Goal: Transaction & Acquisition: Purchase product/service

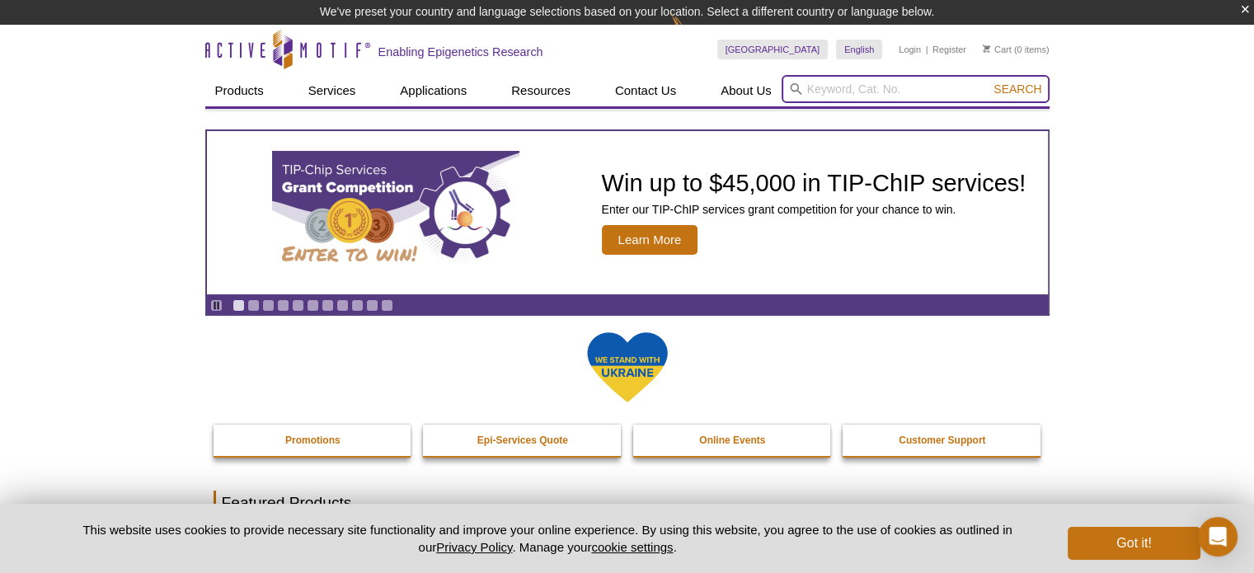
click at [819, 88] on input "search" at bounding box center [915, 89] width 268 height 28
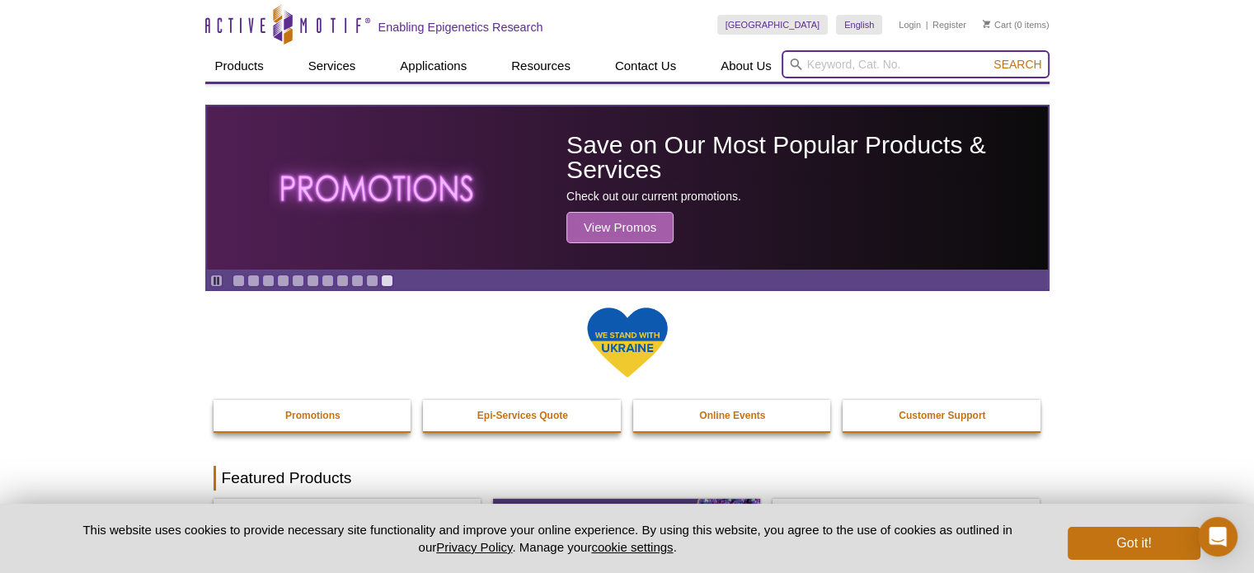
paste input "55006 DNMT Activity / Inhibition Assay"
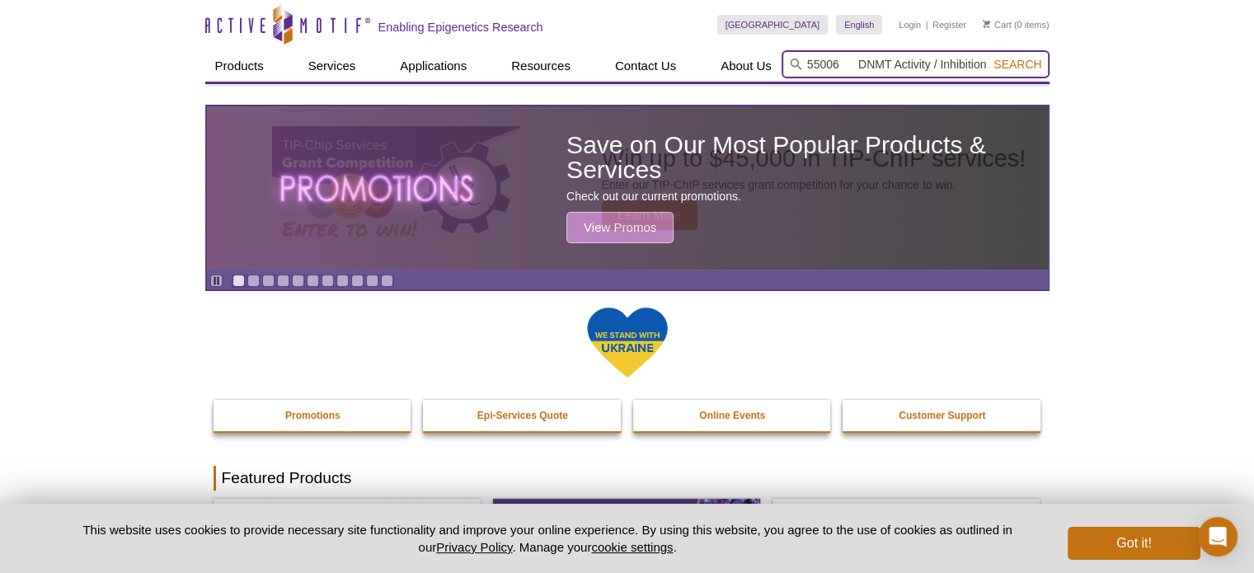
scroll to position [0, 31]
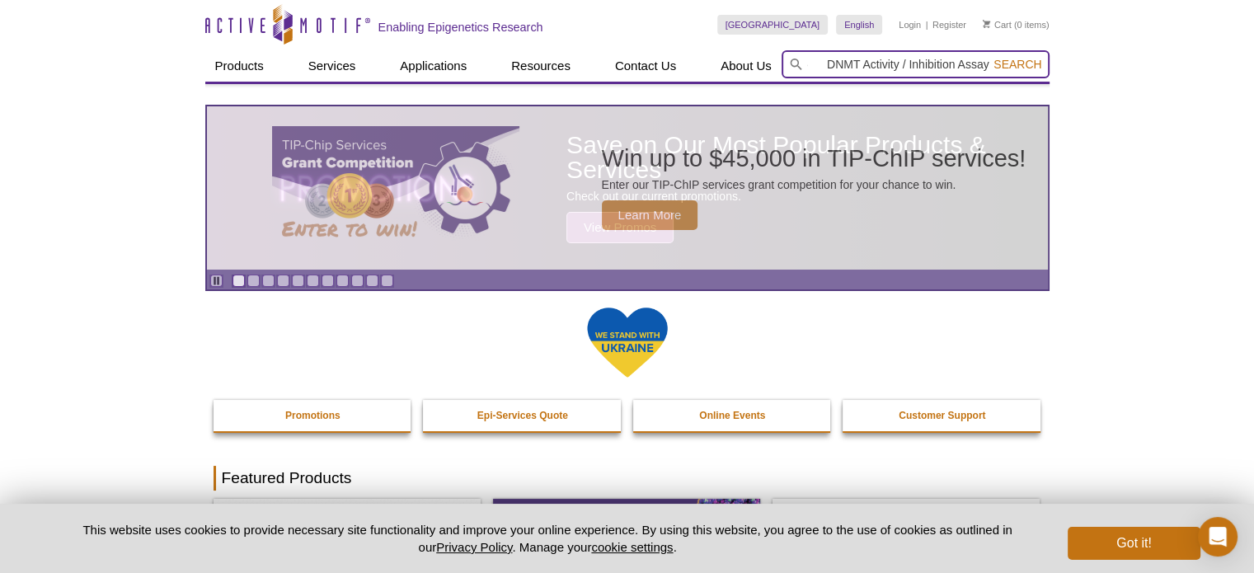
type input "55006 DNMT Activity / Inhibition Assay"
click at [988, 57] on button "Search" at bounding box center [1017, 64] width 58 height 15
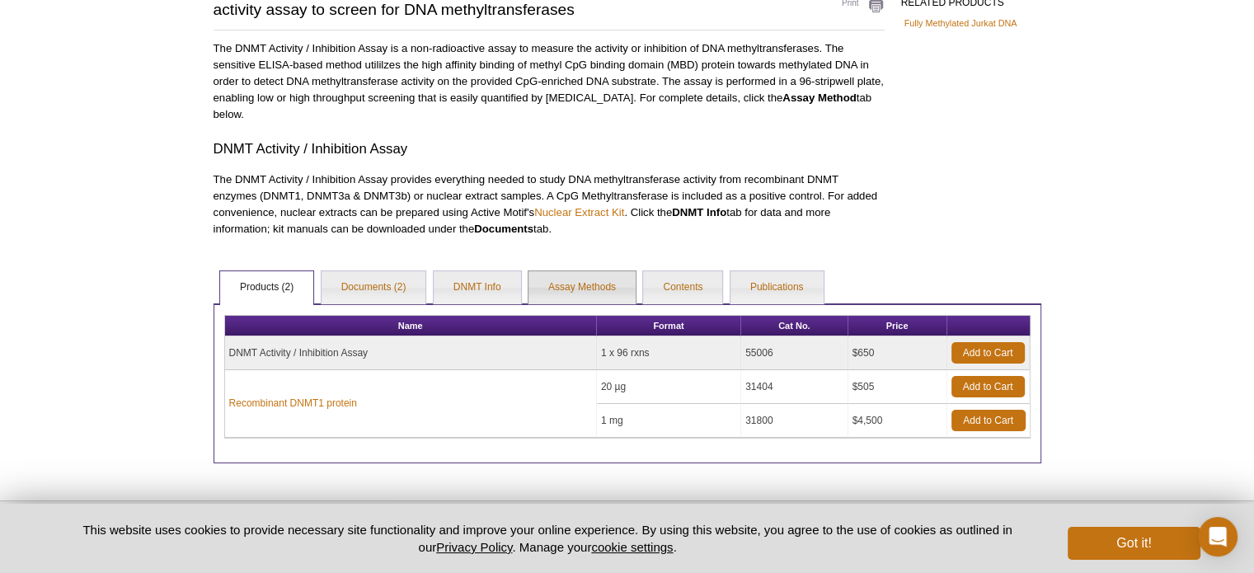
scroll to position [153, 0]
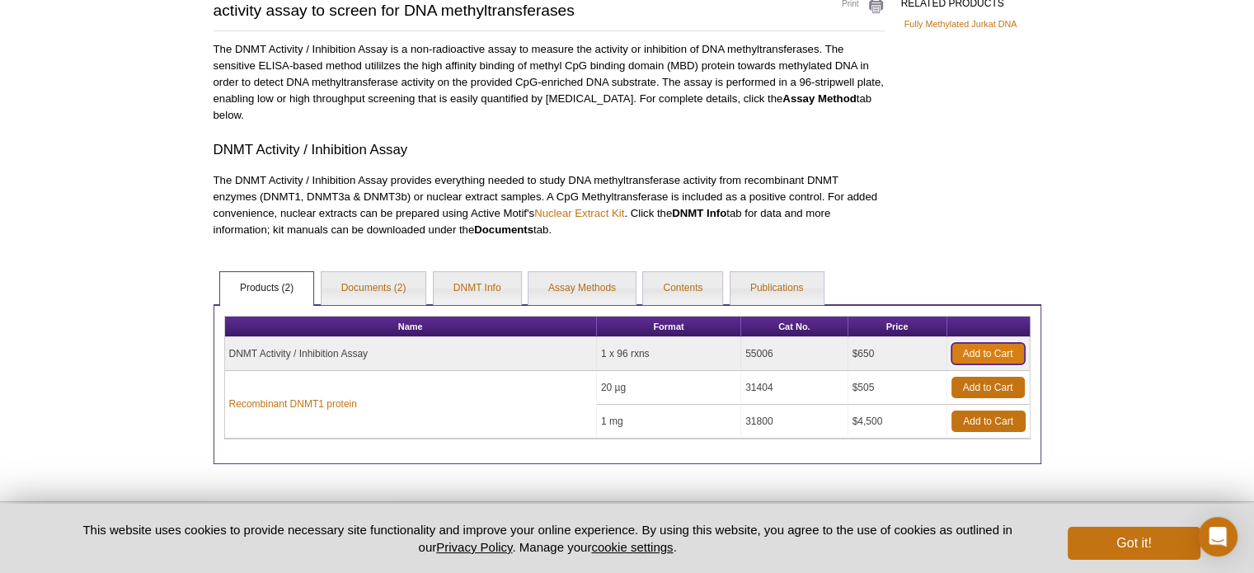
click at [993, 352] on link "Add to Cart" at bounding box center [987, 353] width 73 height 21
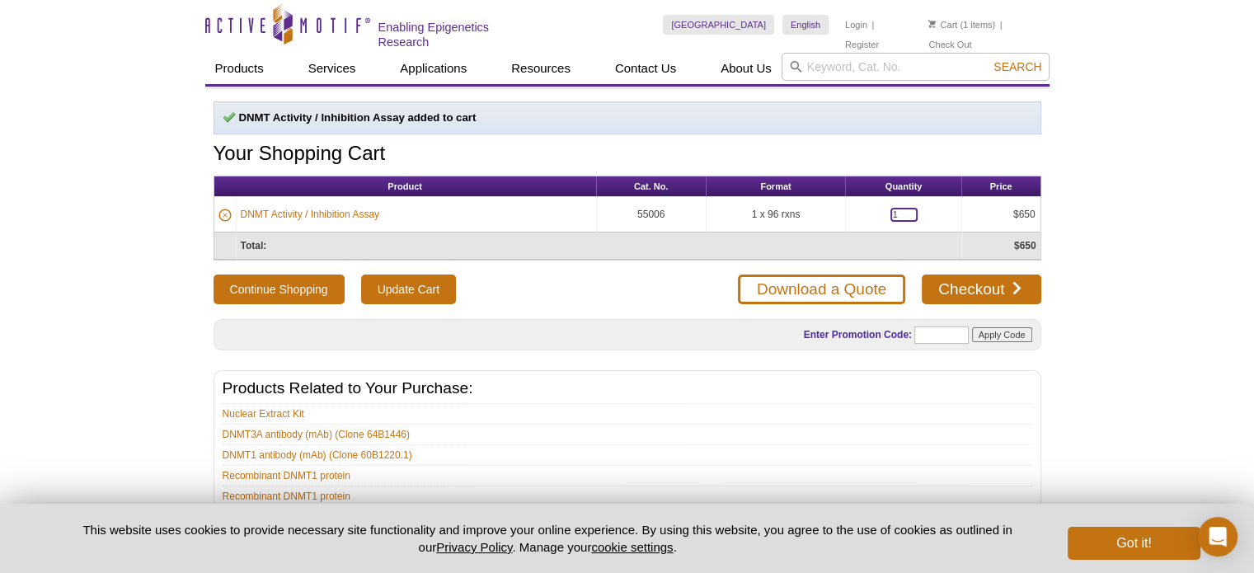
click at [903, 209] on input "1" at bounding box center [903, 215] width 27 height 14
type input "4"
click at [1154, 398] on div "Active Motif Logo Enabling Epigenetics Research 1 Search Skip to content Active…" at bounding box center [627, 345] width 1254 height 690
click at [309, 284] on button "Continue Shopping" at bounding box center [278, 289] width 131 height 30
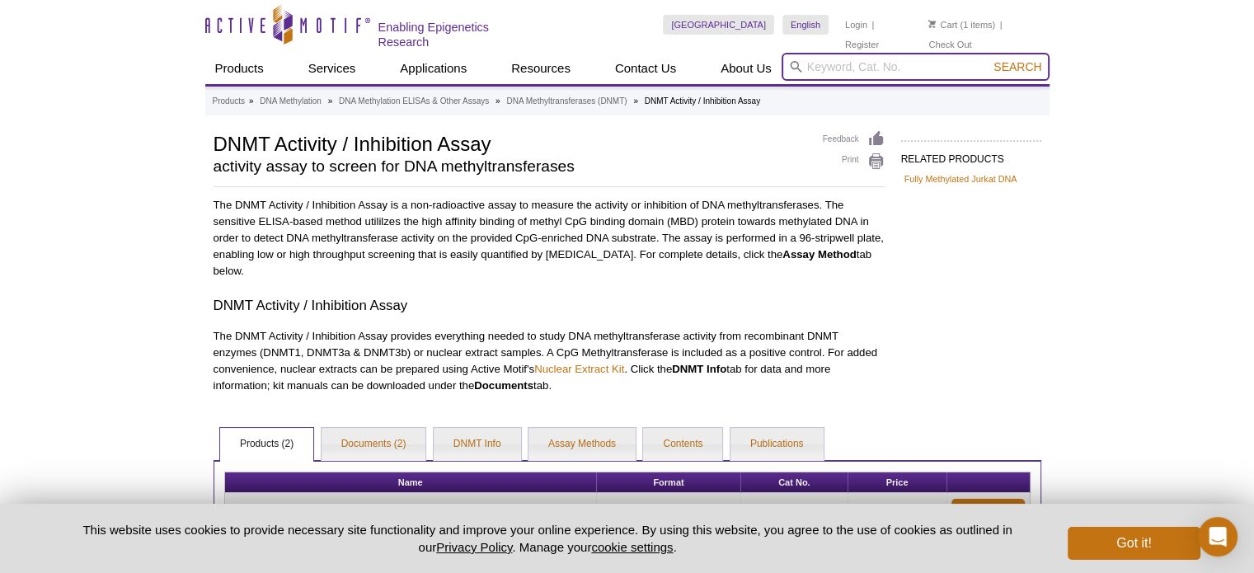
click at [854, 63] on input "search" at bounding box center [915, 67] width 268 height 28
paste input "Recombinant DNMT3A protein 31406"
type input "Recombinant DNMT3A protein 31406"
click at [988, 59] on button "Search" at bounding box center [1017, 66] width 58 height 15
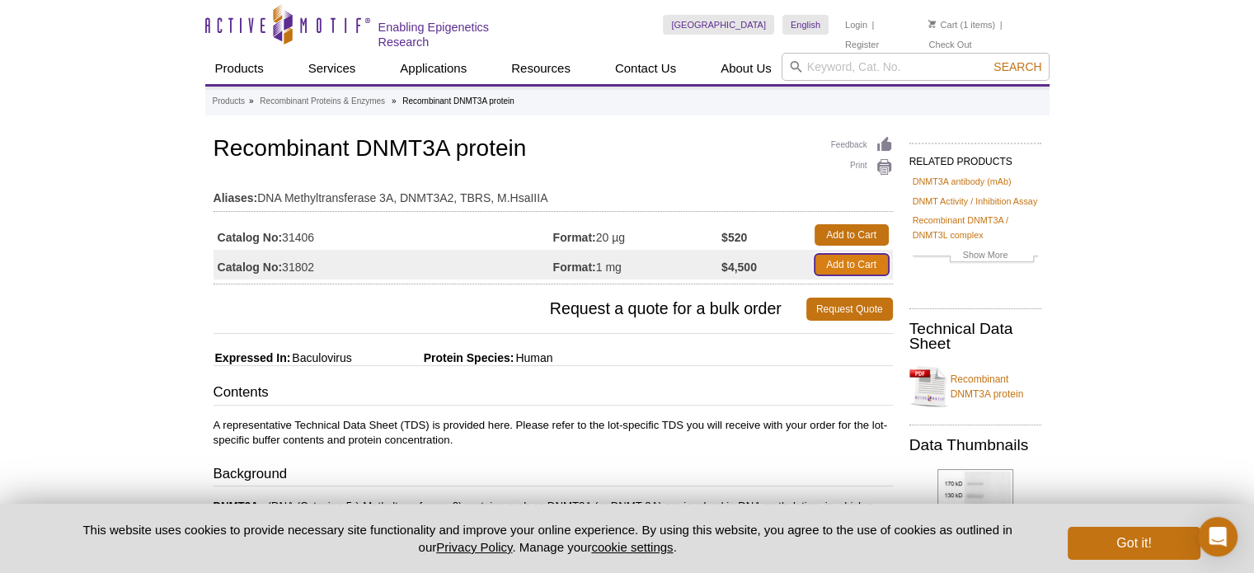
click at [871, 260] on link "Add to Cart" at bounding box center [851, 264] width 74 height 21
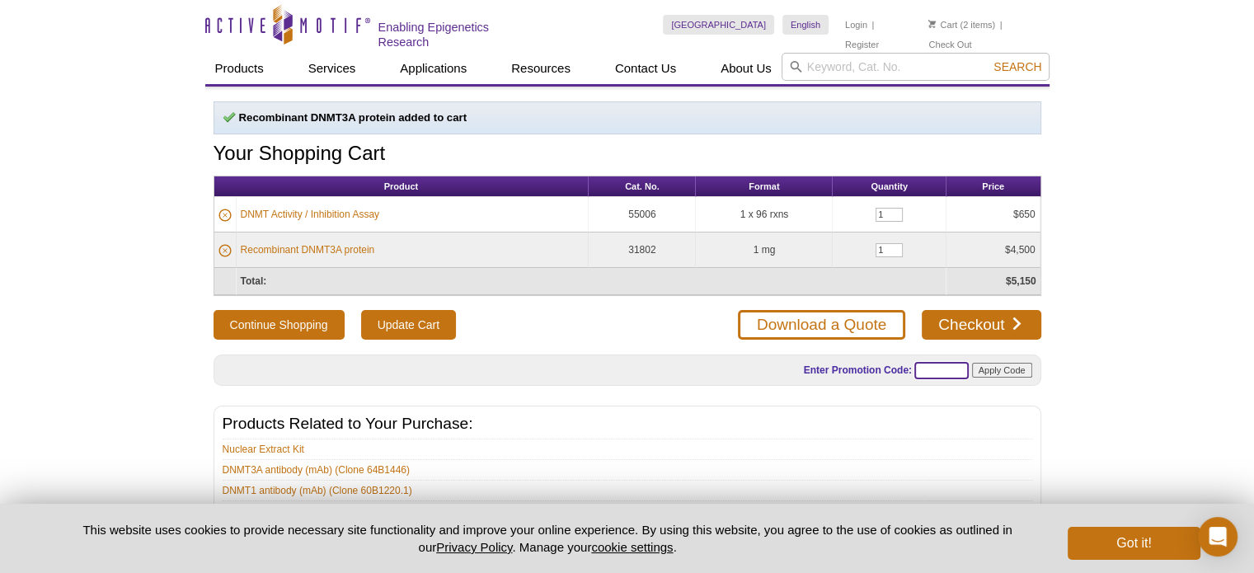
click at [949, 365] on input "text" at bounding box center [941, 370] width 54 height 17
paste input "PROTEIN30"
type input "PROTEIN30"
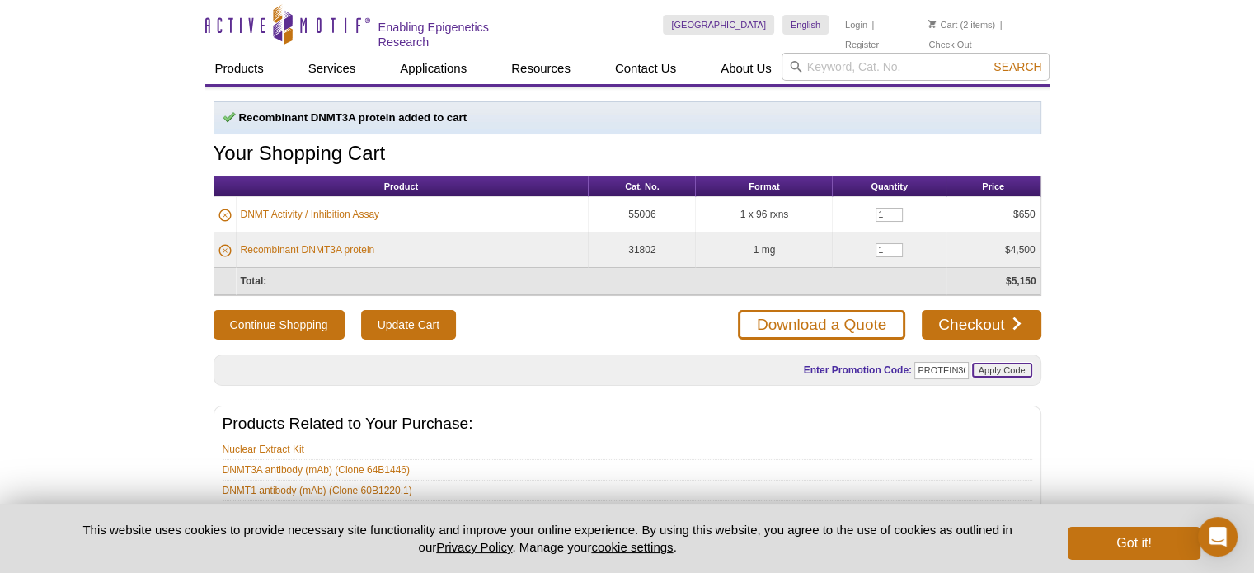
click at [1001, 363] on input "Apply Code" at bounding box center [1002, 370] width 60 height 15
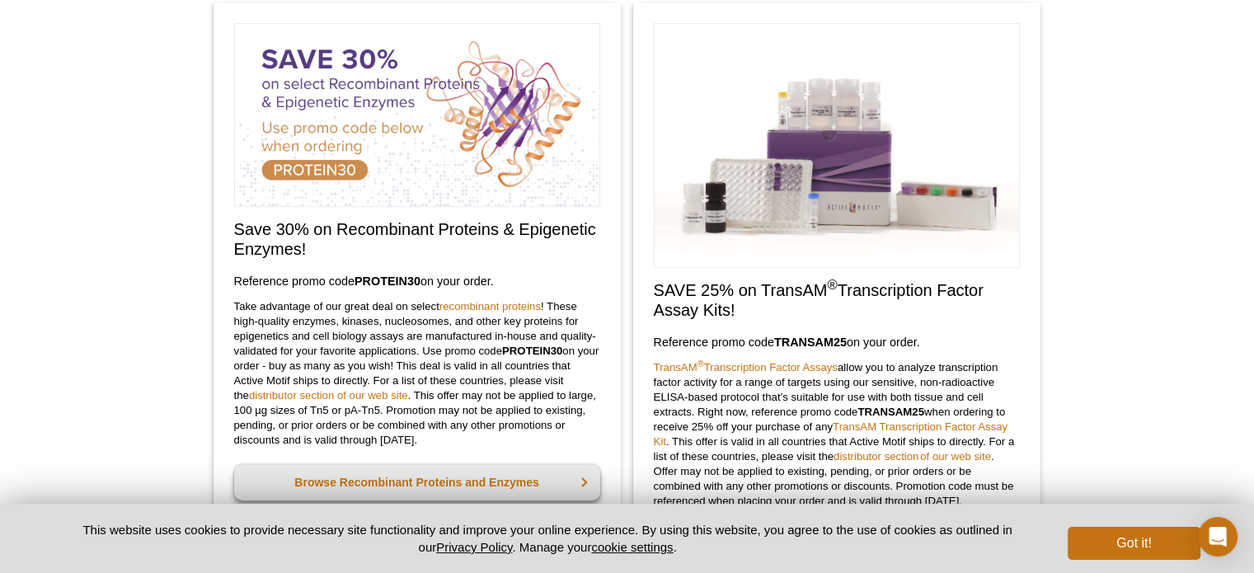
click at [357, 278] on strong "PROTEIN30" at bounding box center [387, 280] width 66 height 13
click at [420, 282] on strong "PROTEIN30" at bounding box center [387, 280] width 66 height 13
copy strong "PROTEIN30"
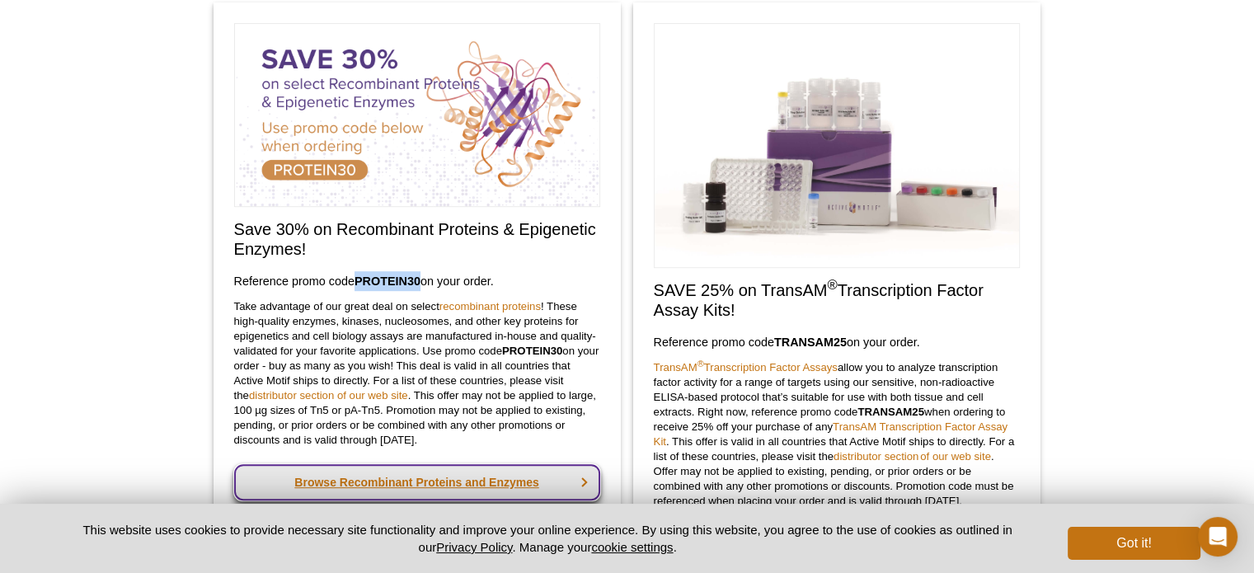
click at [439, 480] on link "Browse Recombinant Proteins and Enzymes" at bounding box center [417, 482] width 366 height 36
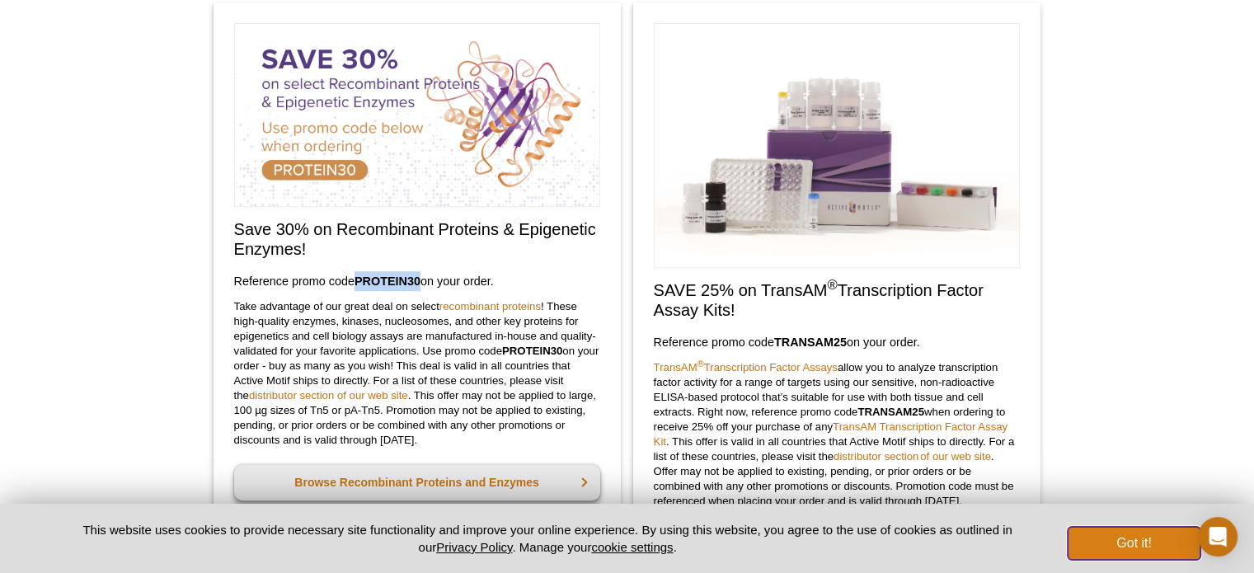
click at [1128, 543] on button "Got it!" at bounding box center [1133, 543] width 132 height 33
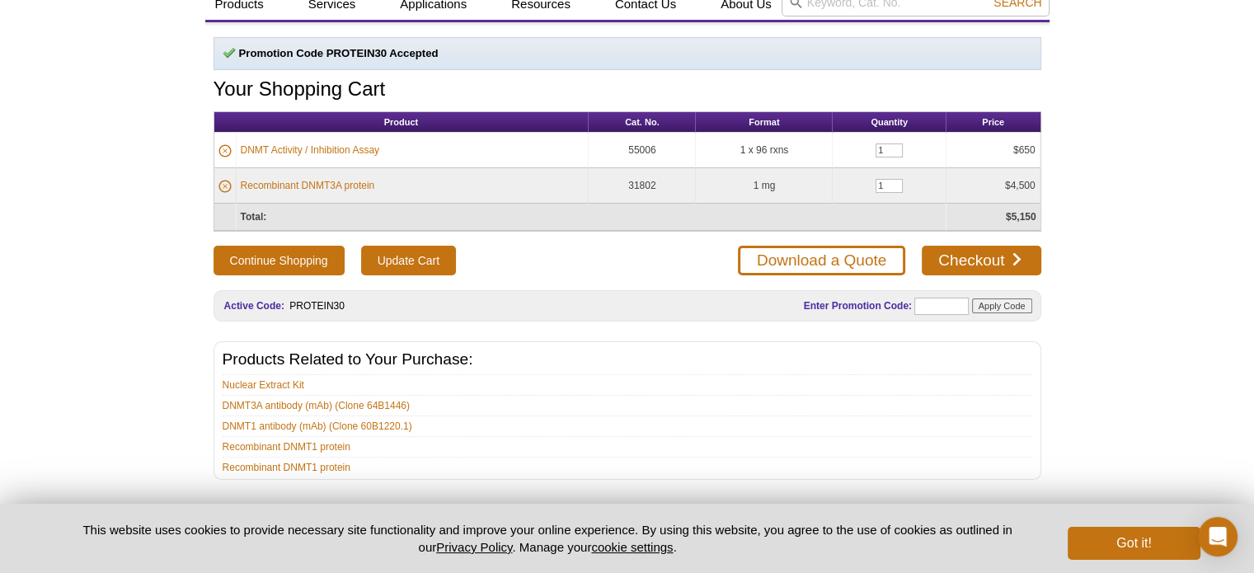
scroll to position [66, 0]
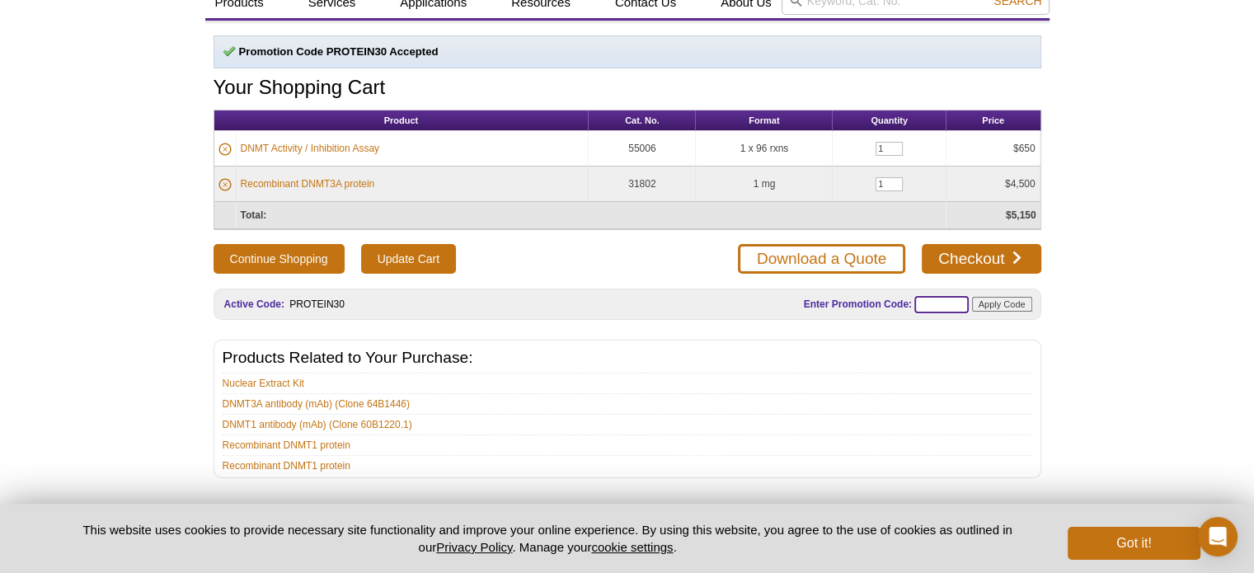
click at [945, 300] on input "text" at bounding box center [941, 304] width 54 height 17
type input "Protein30"
click at [1009, 299] on input "Apply Code" at bounding box center [1002, 304] width 60 height 15
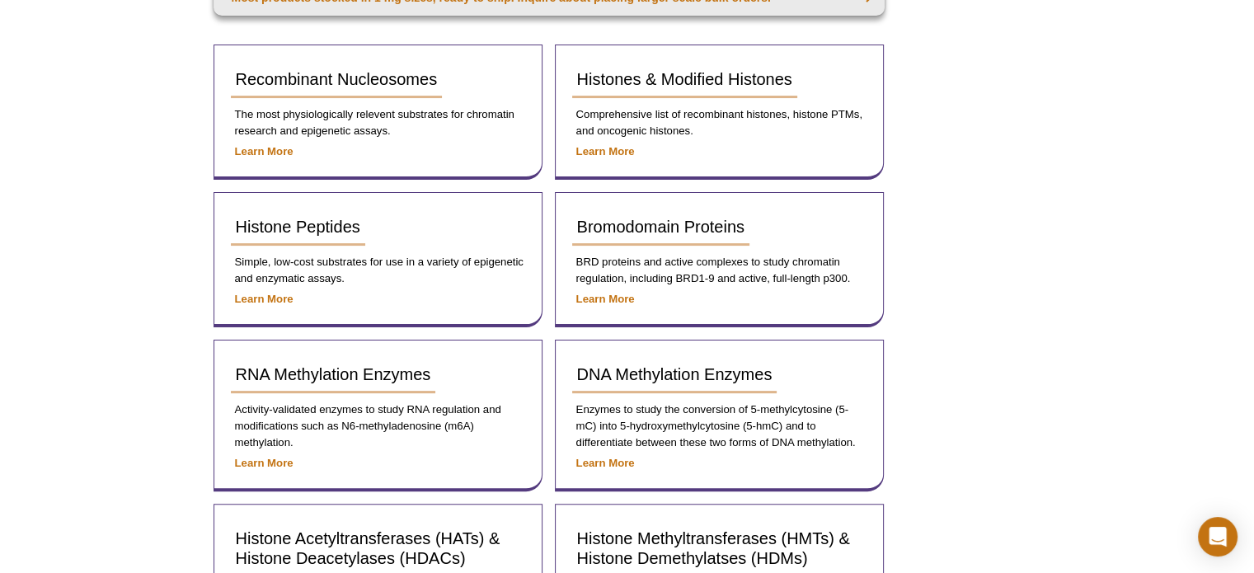
scroll to position [308, 0]
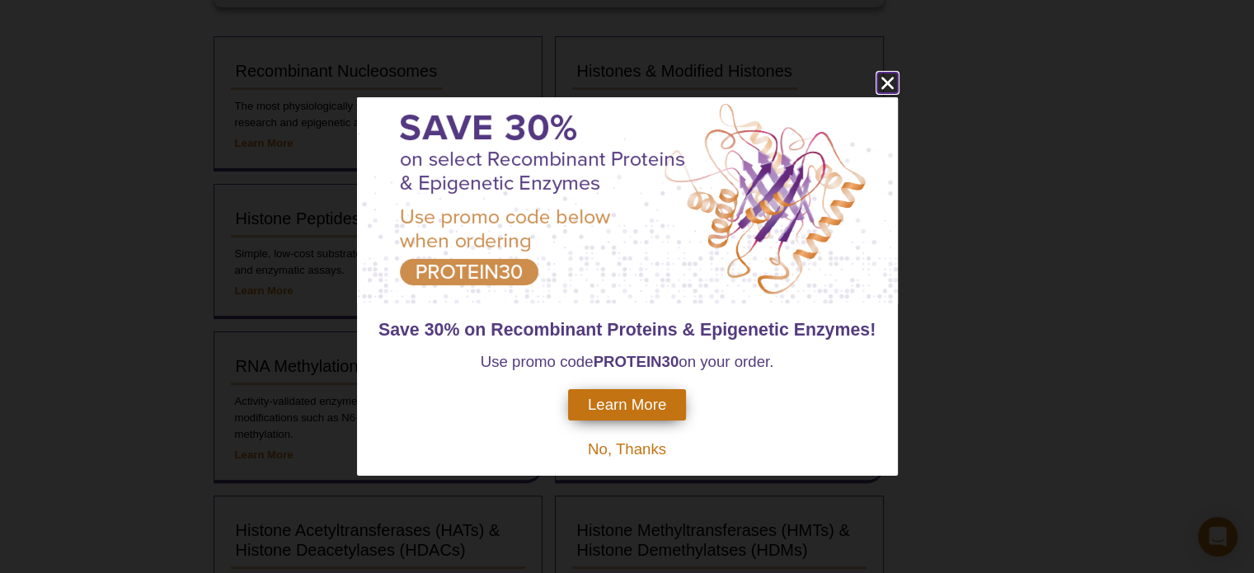
click at [889, 83] on icon "close" at bounding box center [887, 83] width 21 height 21
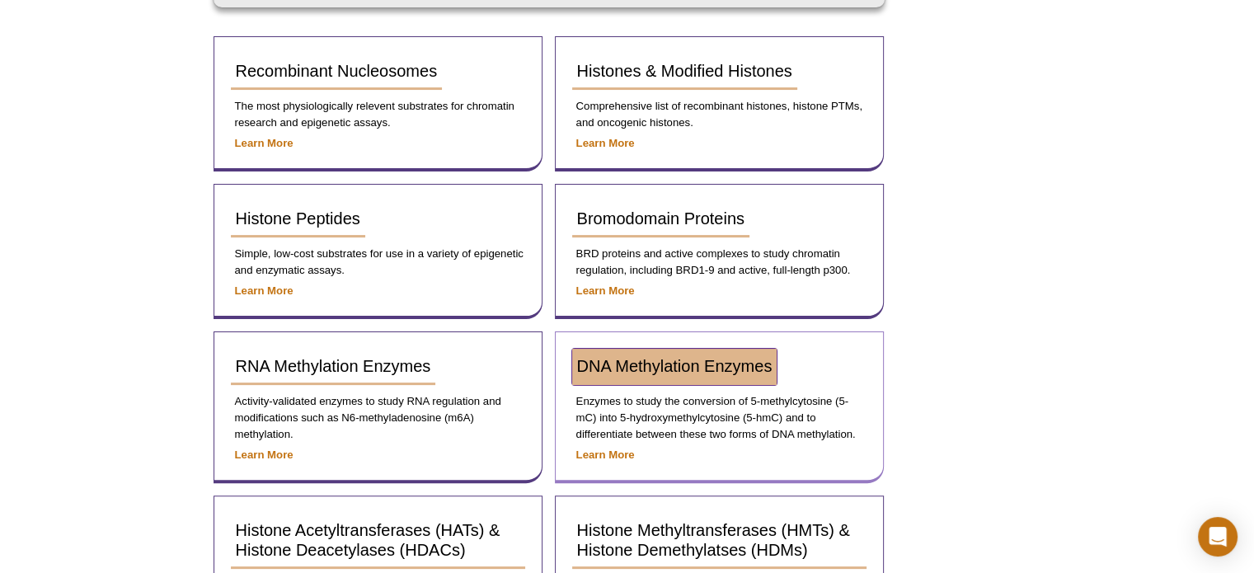
click at [663, 363] on span "DNA Methylation Enzymes" at bounding box center [674, 366] width 195 height 18
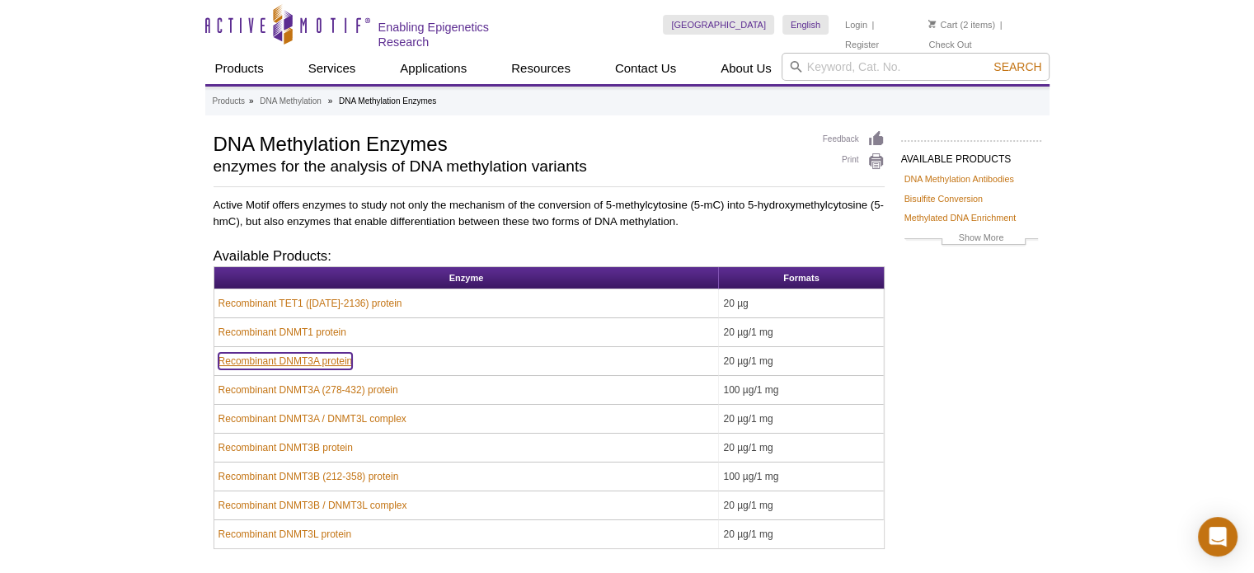
click at [295, 355] on link "Recombinant DNMT3A protein" at bounding box center [285, 361] width 134 height 16
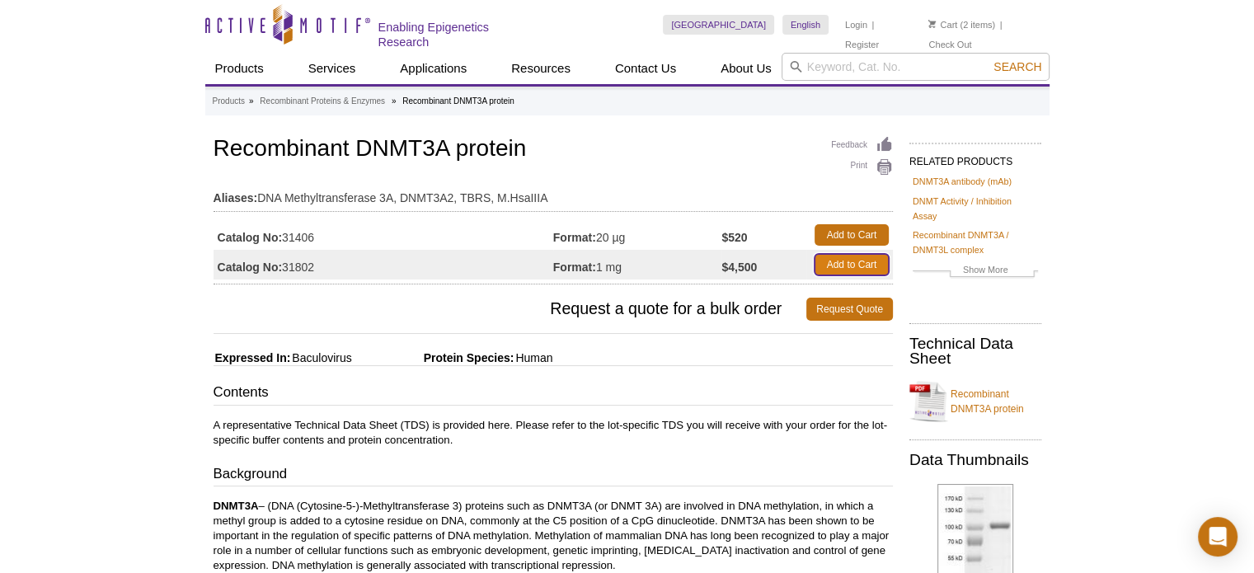
click at [851, 263] on link "Add to Cart" at bounding box center [851, 264] width 74 height 21
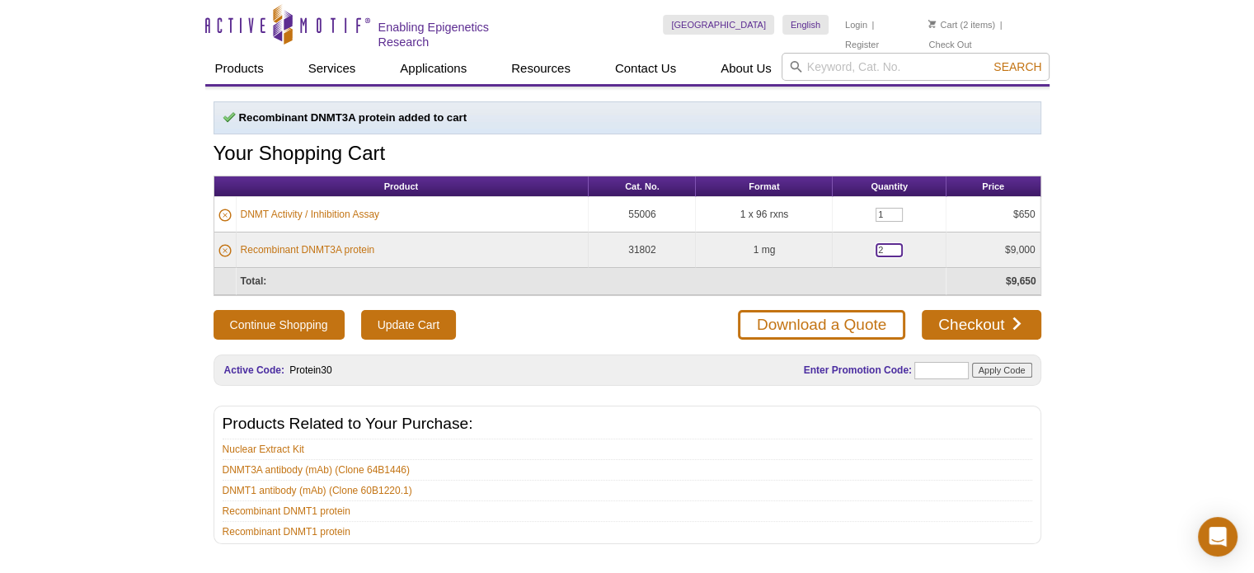
click at [880, 246] on input "2" at bounding box center [888, 250] width 27 height 14
type input "1"
click at [1145, 394] on div "Active Motif Logo Enabling Epigenetics Research 2 Search Skip to content Active…" at bounding box center [627, 362] width 1254 height 725
click at [402, 319] on input "Update Cart" at bounding box center [408, 325] width 95 height 30
click at [950, 368] on input "text" at bounding box center [941, 370] width 54 height 17
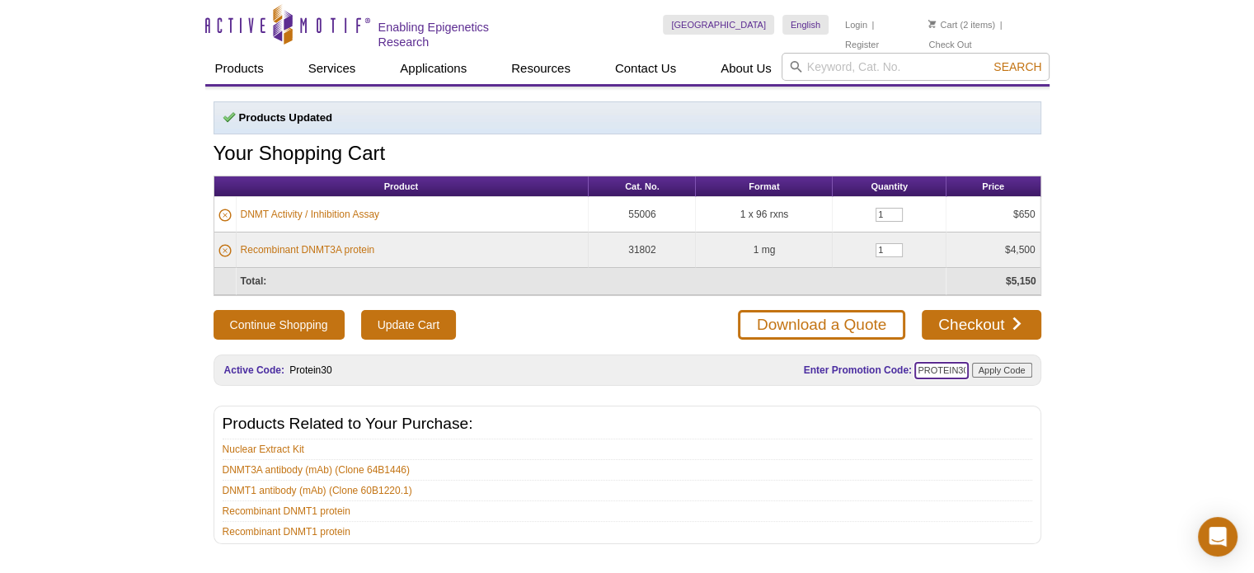
scroll to position [0, 2]
type input "PROTEIN30"
click at [996, 365] on input "Apply Code" at bounding box center [1002, 370] width 60 height 15
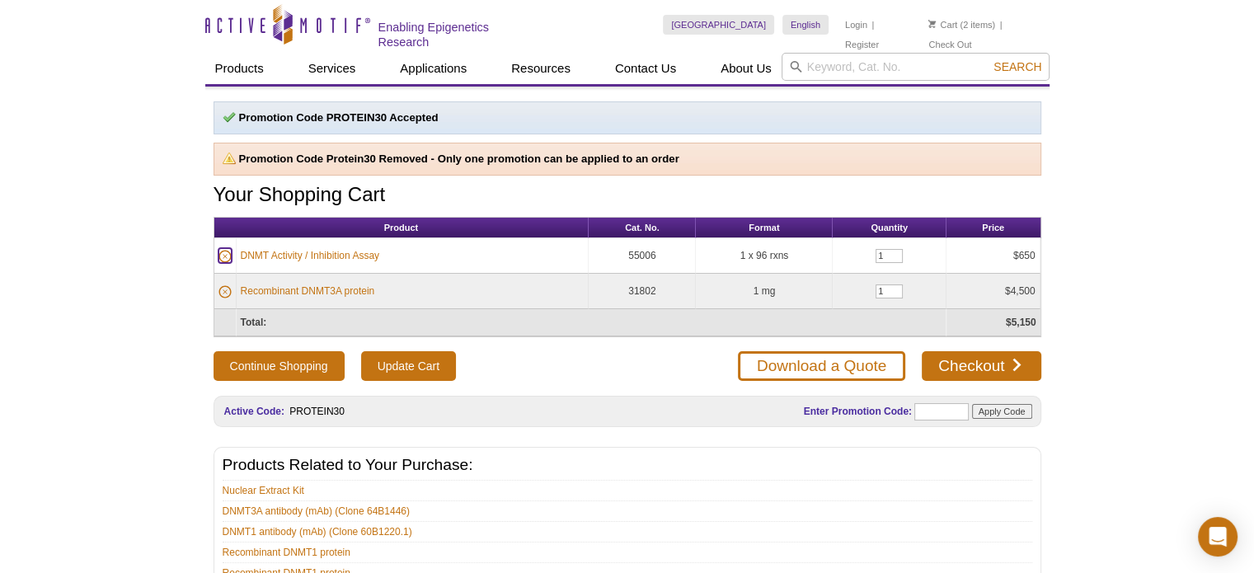
click at [223, 252] on icon at bounding box center [224, 256] width 13 height 13
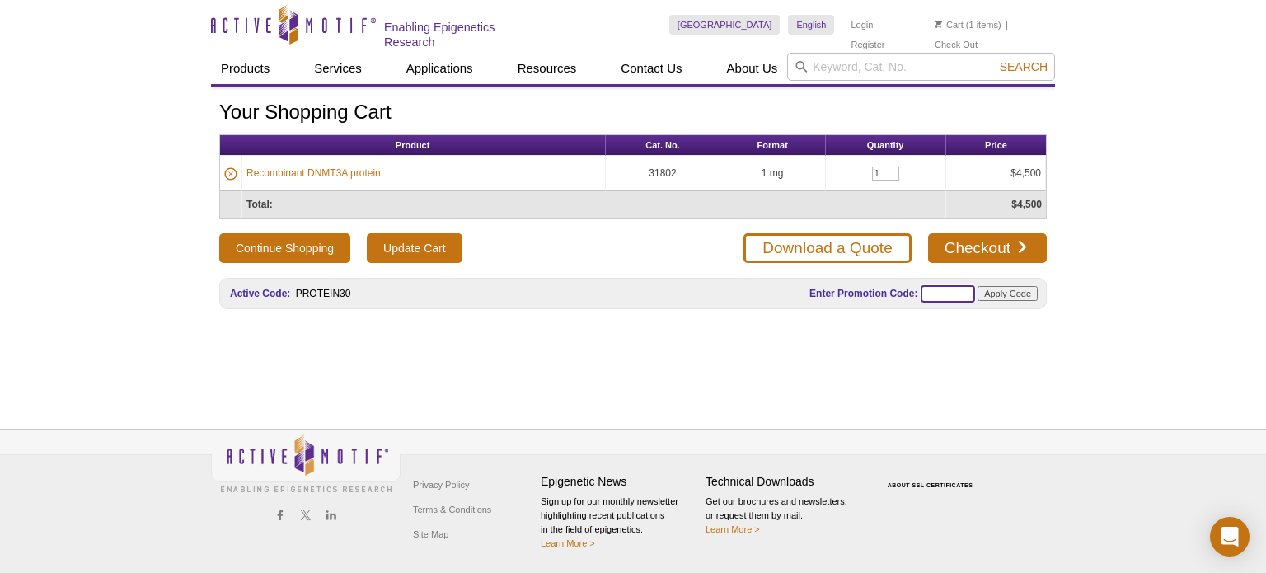
click at [936, 285] on input "text" at bounding box center [948, 293] width 54 height 17
type input "PROTEIN30"
click at [1002, 289] on input "Apply Code" at bounding box center [1008, 293] width 60 height 15
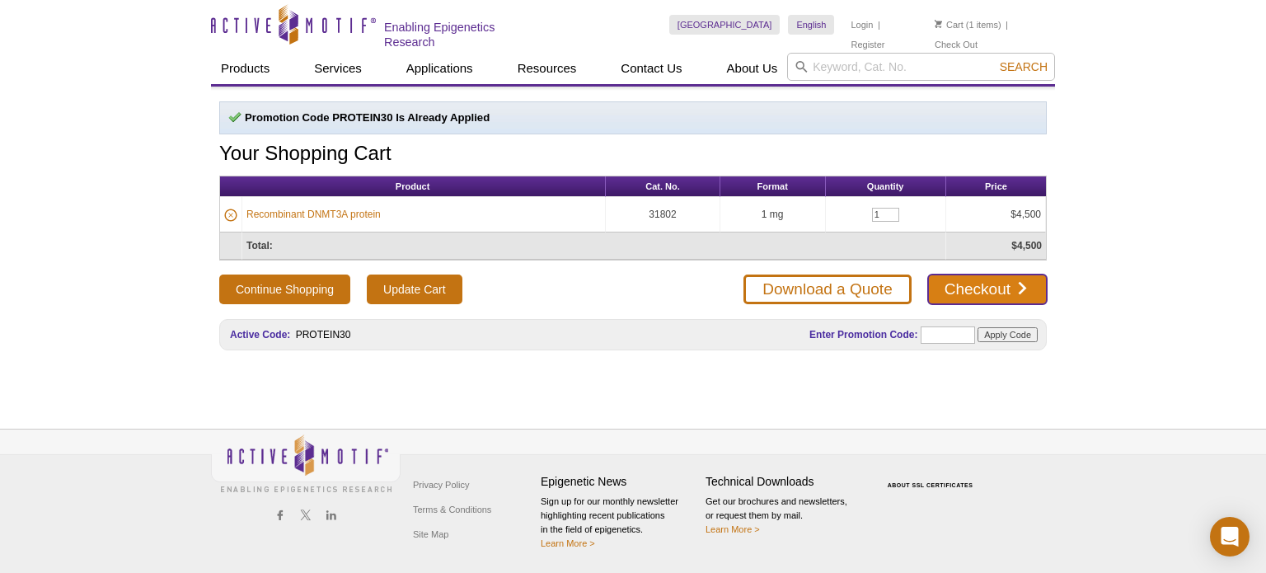
click at [986, 284] on link "Checkout" at bounding box center [987, 289] width 119 height 30
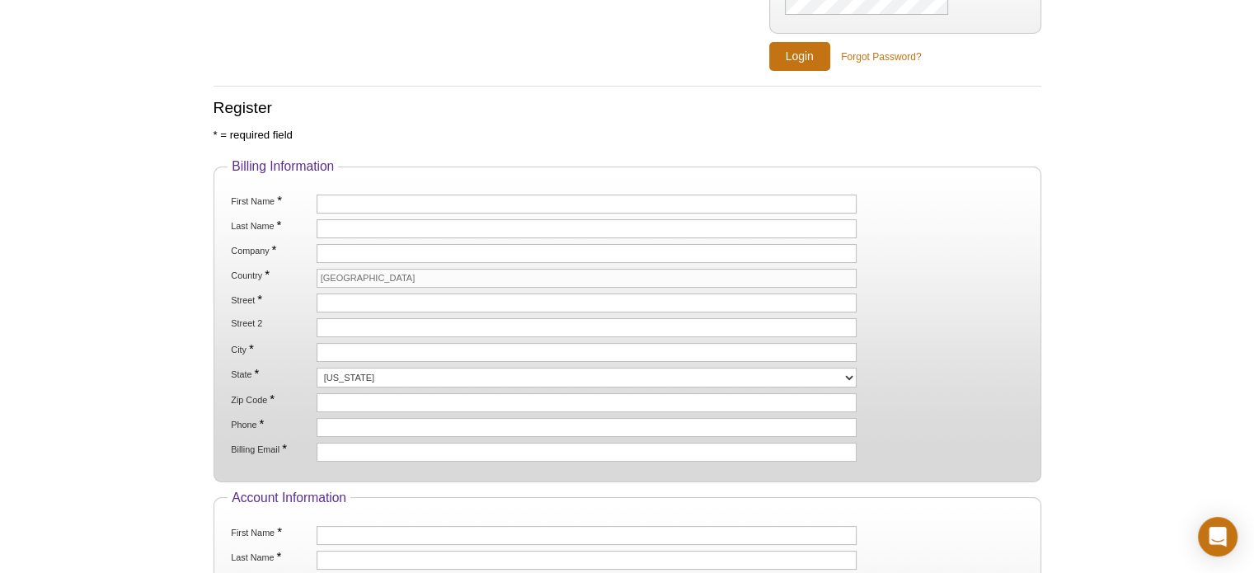
scroll to position [238, 0]
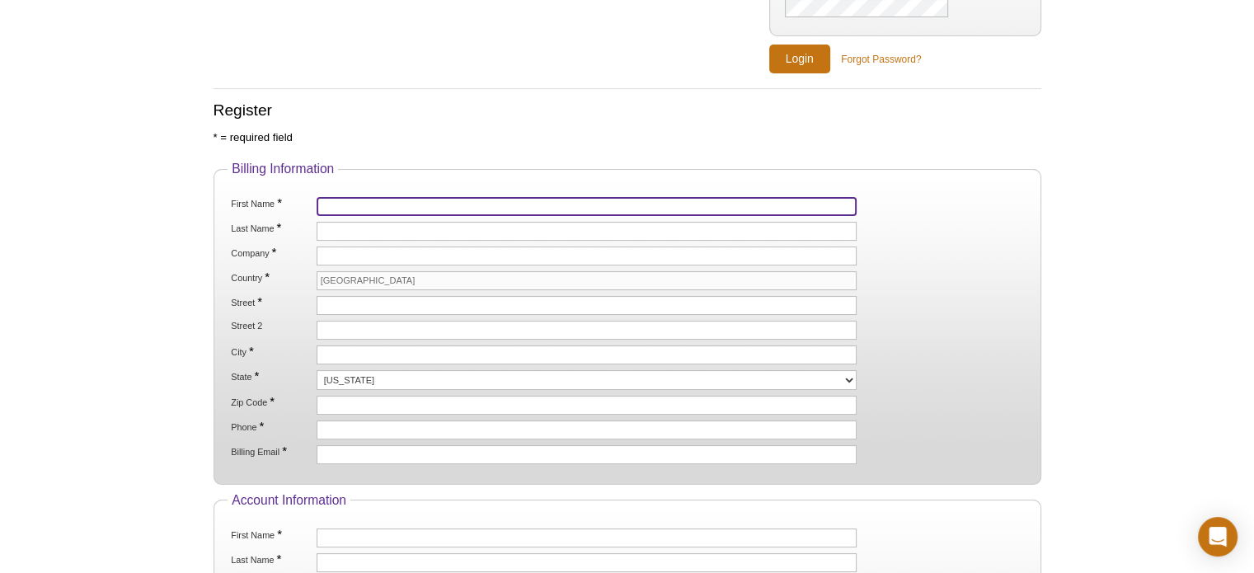
click at [453, 208] on input "First Name *" at bounding box center [587, 206] width 541 height 19
type input "Xiaoling"
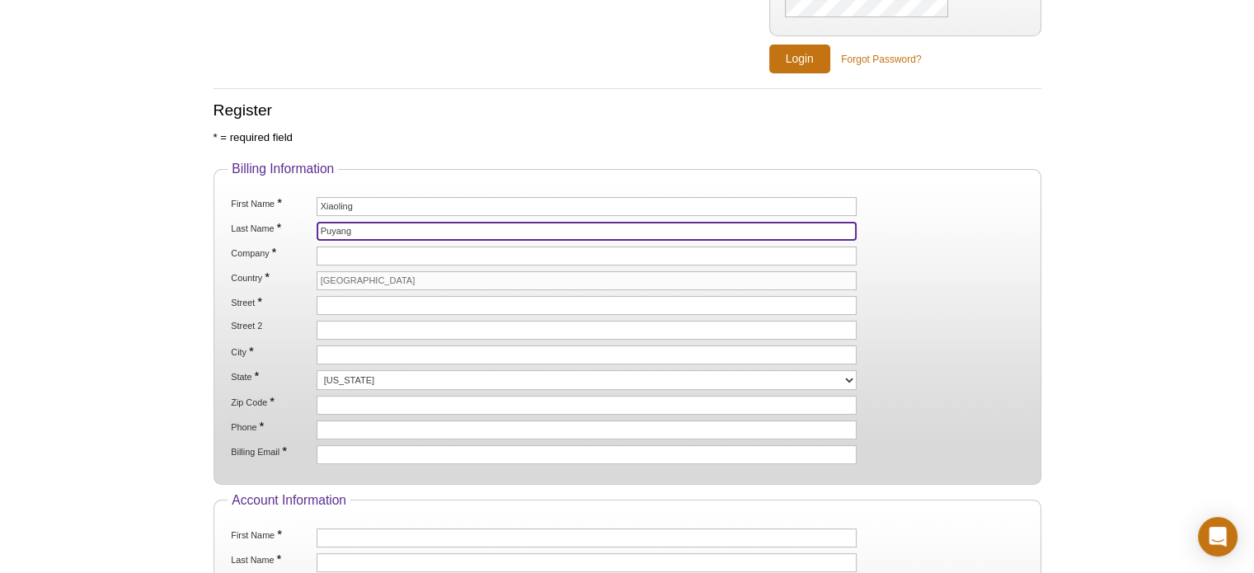
type input "Puyang"
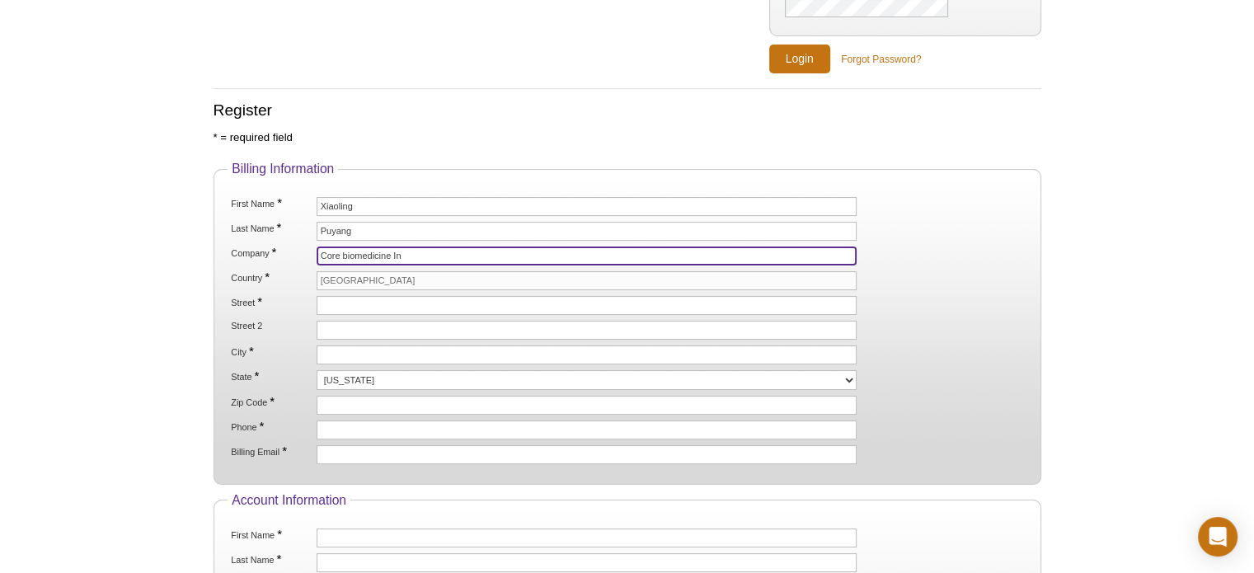
type input "Core biomedicine Inc"
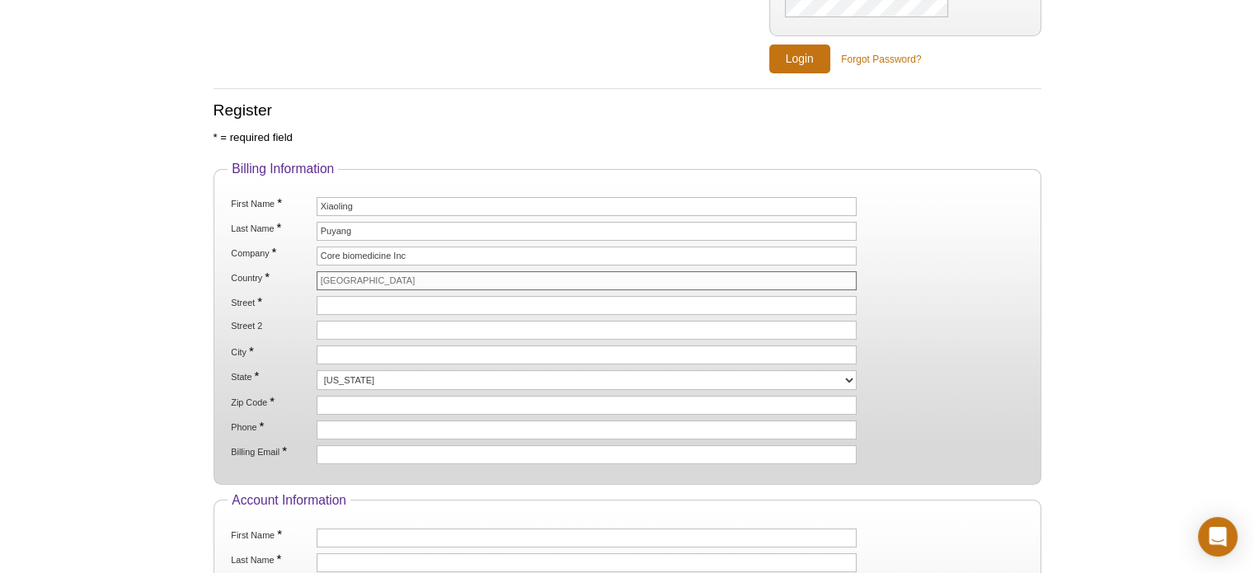
click at [354, 279] on input "[GEOGRAPHIC_DATA]" at bounding box center [587, 280] width 541 height 19
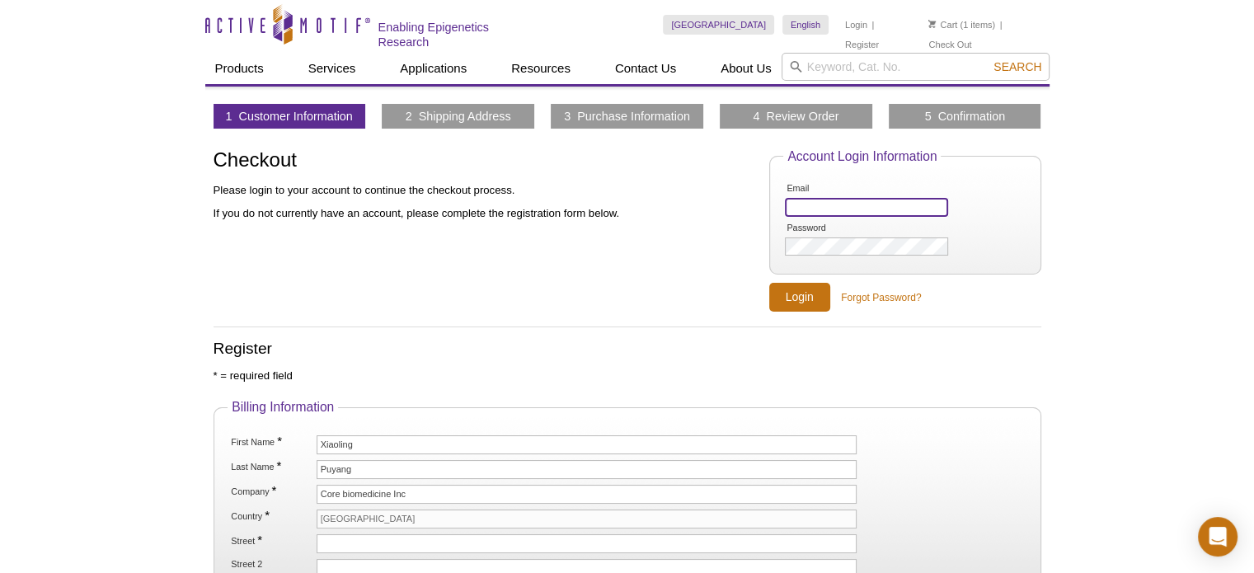
click at [855, 210] on input "Email" at bounding box center [866, 207] width 162 height 19
type input "[EMAIL_ADDRESS][DOMAIN_NAME]"
click at [791, 296] on input "Login" at bounding box center [799, 297] width 61 height 29
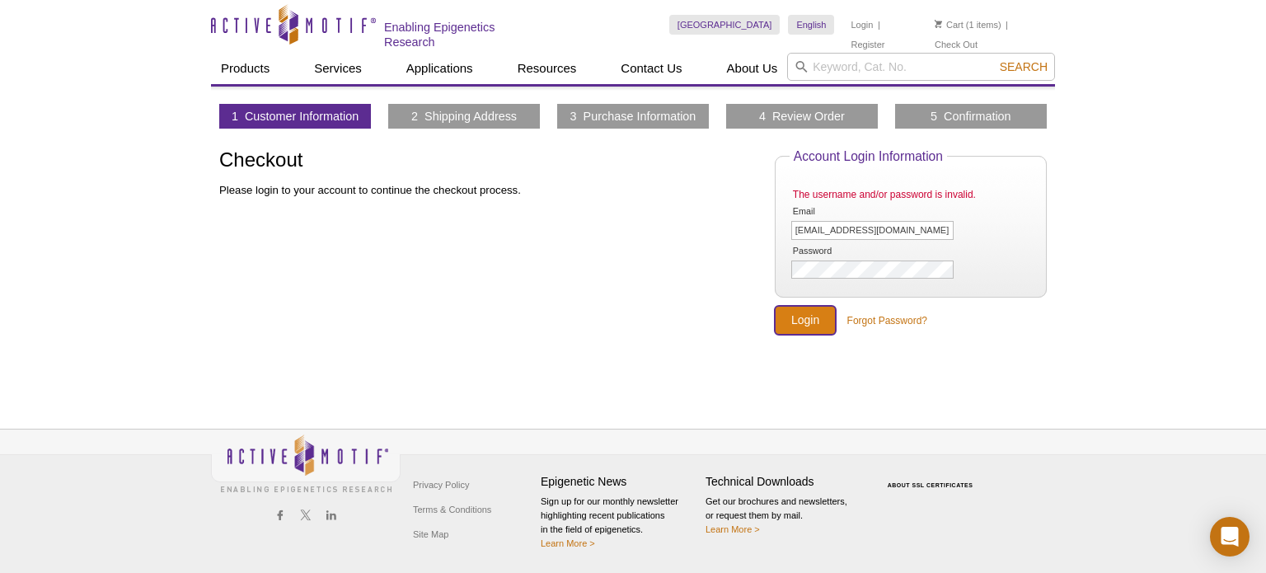
click at [805, 321] on input "Login" at bounding box center [805, 320] width 61 height 29
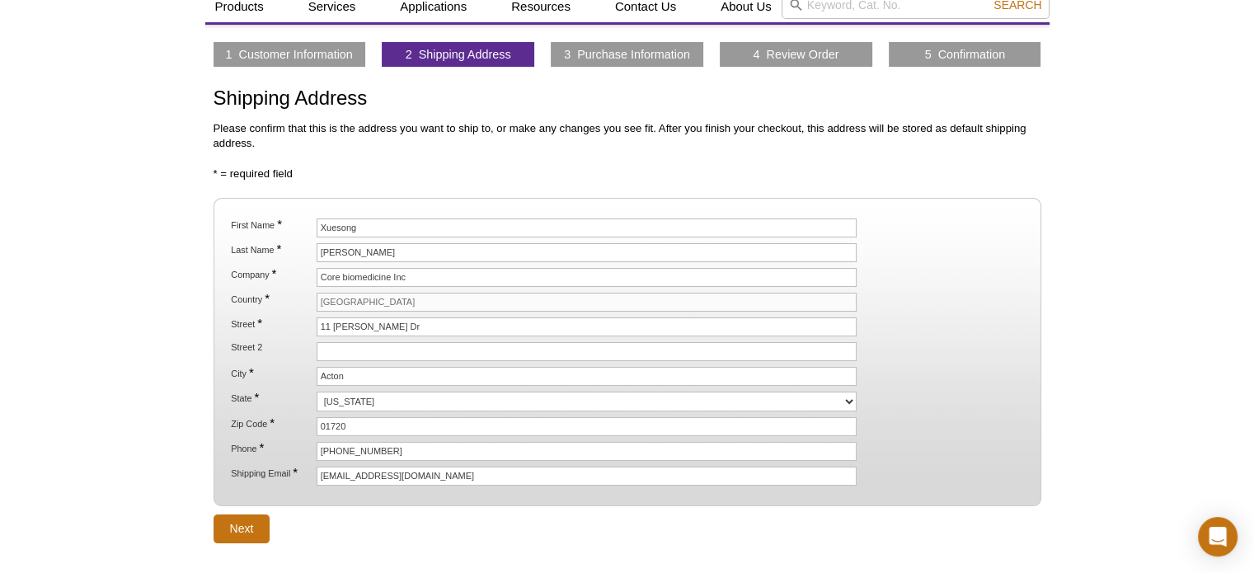
scroll to position [76, 0]
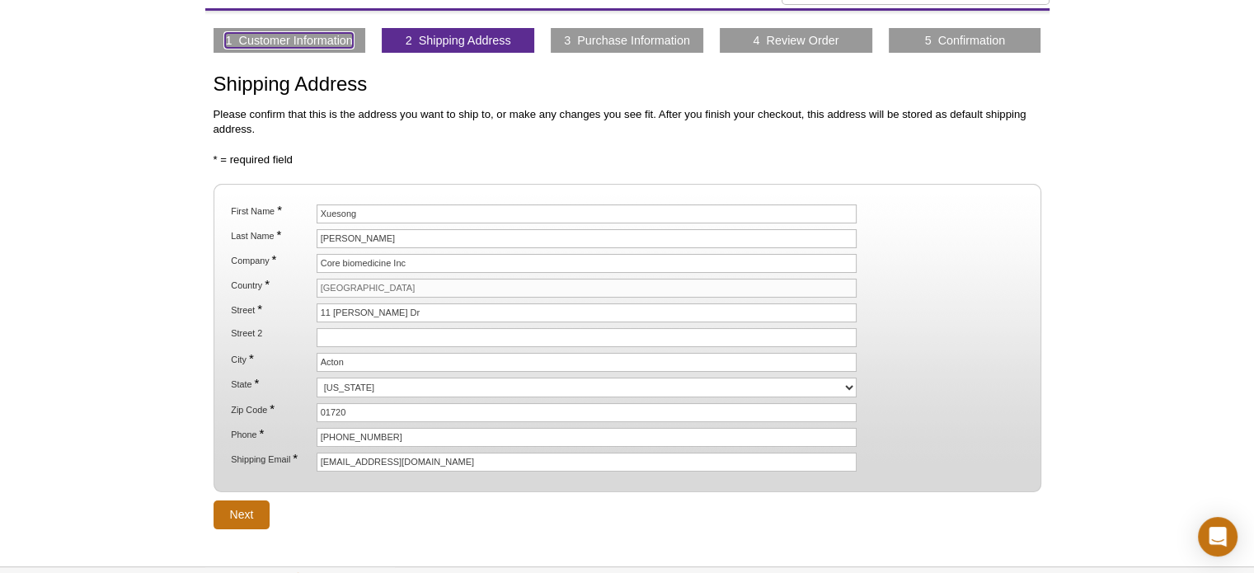
click at [310, 33] on link "1 Customer Information" at bounding box center [288, 40] width 127 height 15
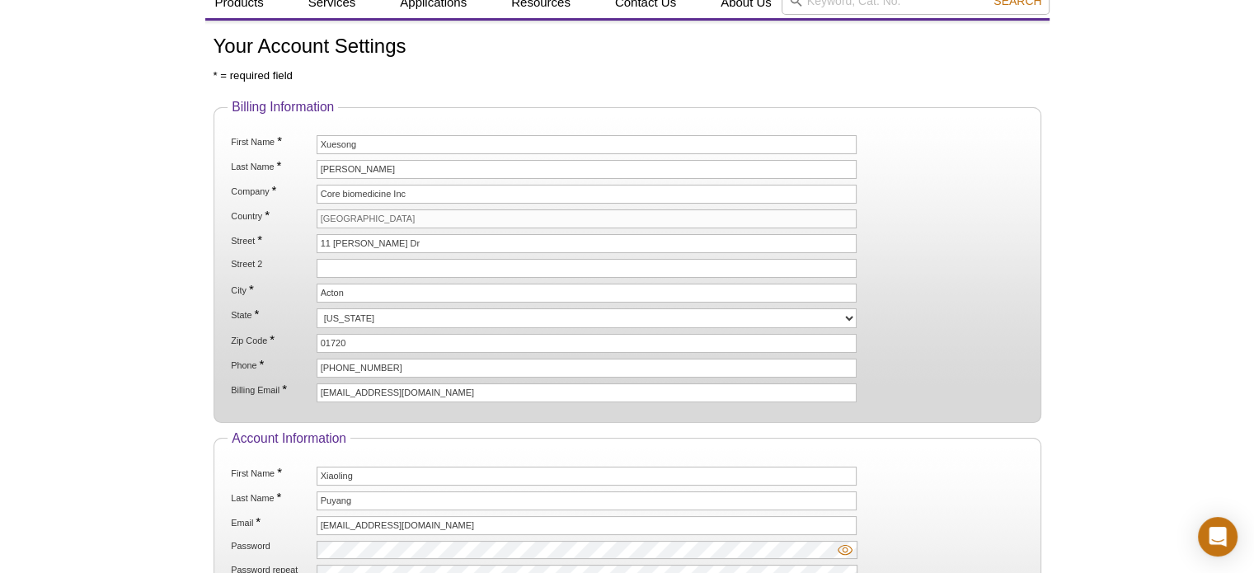
scroll to position [65, 0]
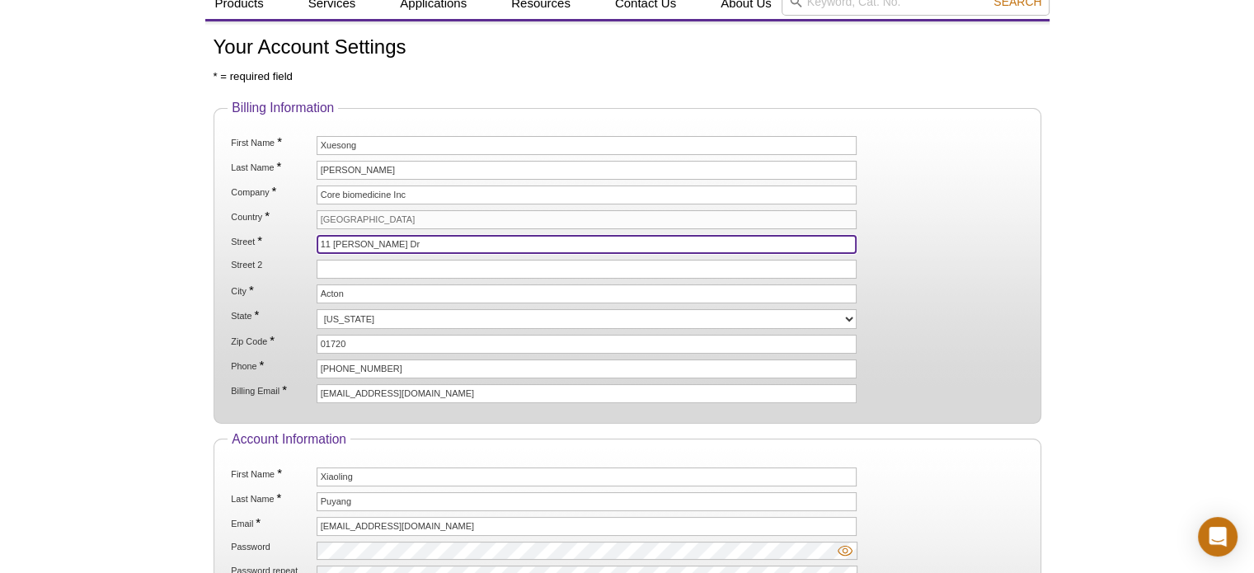
click at [400, 240] on input "11 [PERSON_NAME] Dr" at bounding box center [587, 244] width 541 height 19
type input "1"
type input "127 Western Ave"
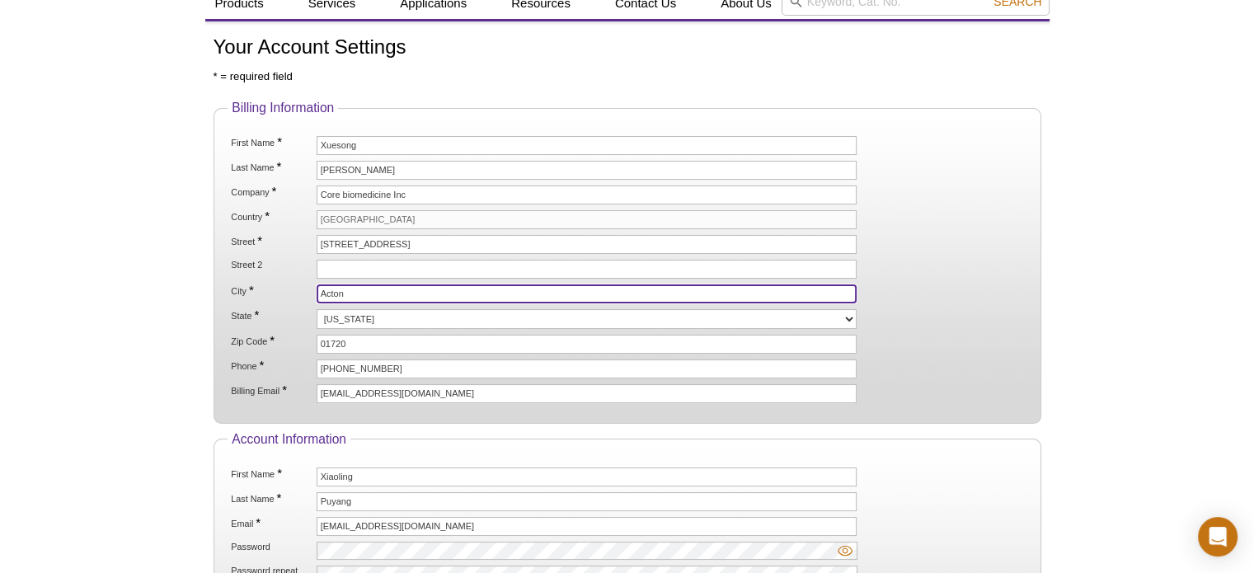
click at [373, 288] on input "Acton" at bounding box center [587, 293] width 541 height 19
type input "A"
type input "Allston"
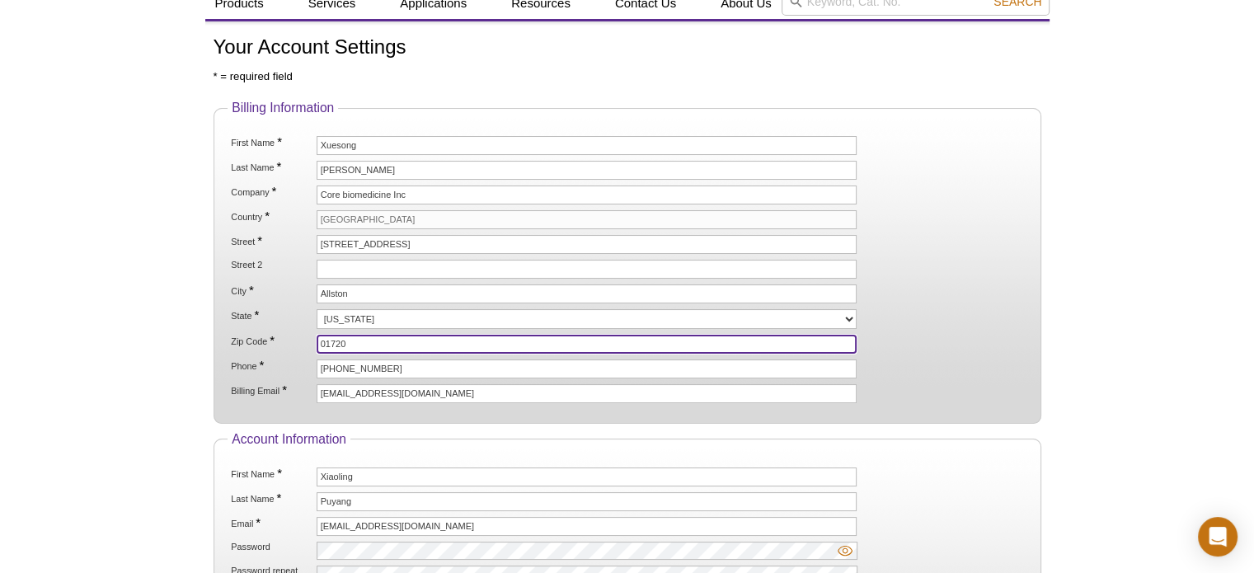
click at [357, 335] on input "01720" at bounding box center [587, 344] width 541 height 19
type input "02134"
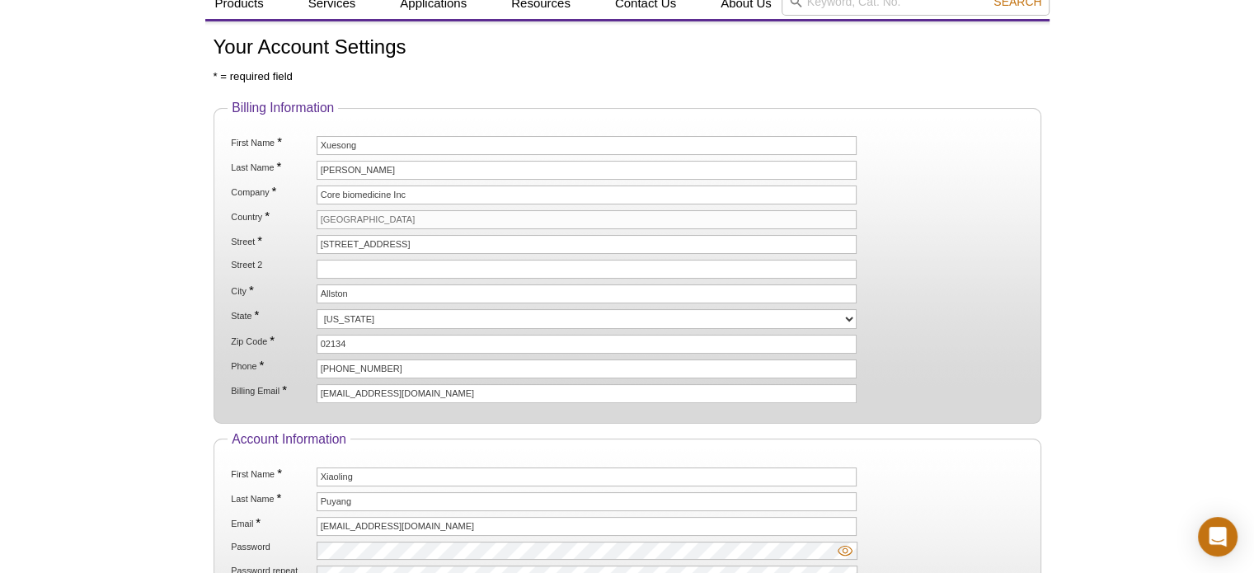
click at [974, 401] on fieldset "Billing Information First Name * Xuesong Last Name * Zhao Company * Core biomed…" at bounding box center [627, 262] width 828 height 323
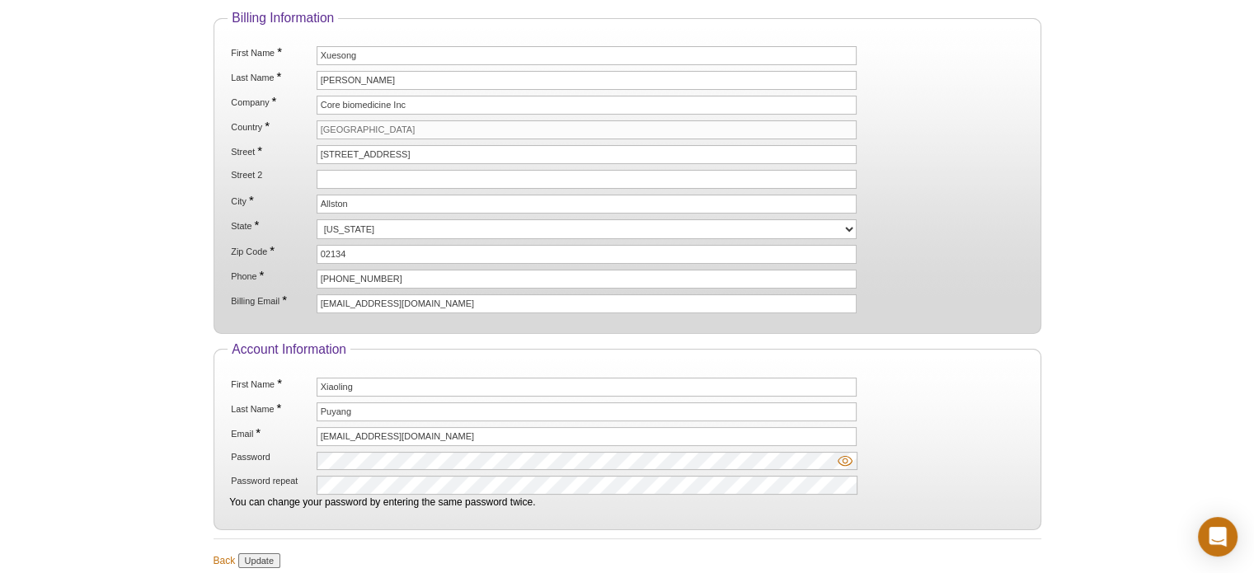
scroll to position [157, 0]
click at [265, 553] on input "Update" at bounding box center [259, 558] width 42 height 15
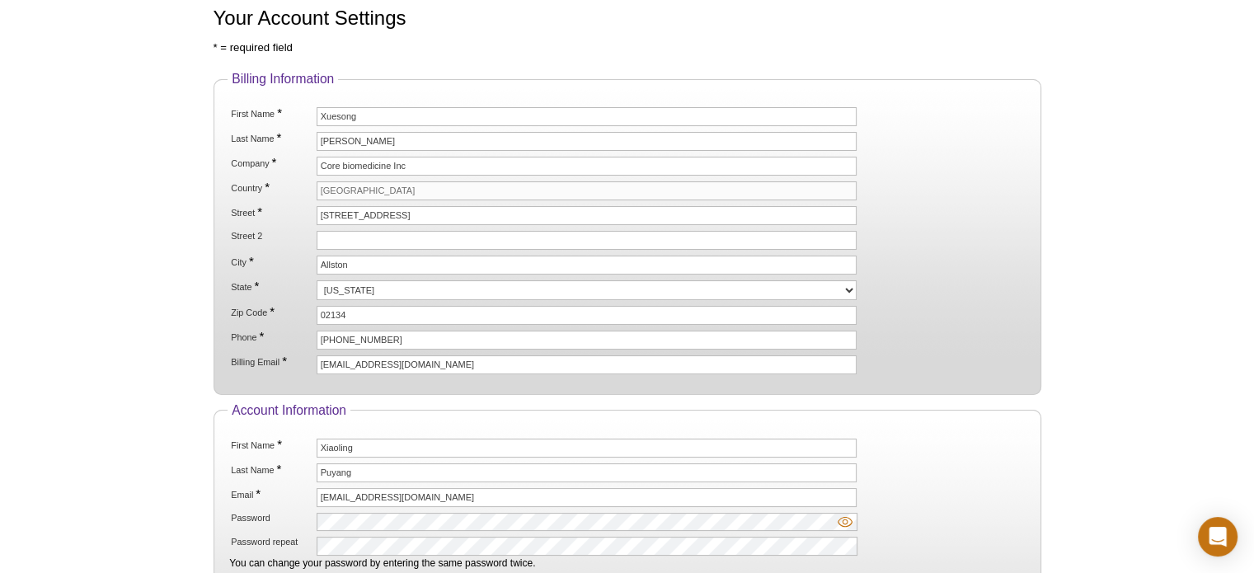
scroll to position [40, 0]
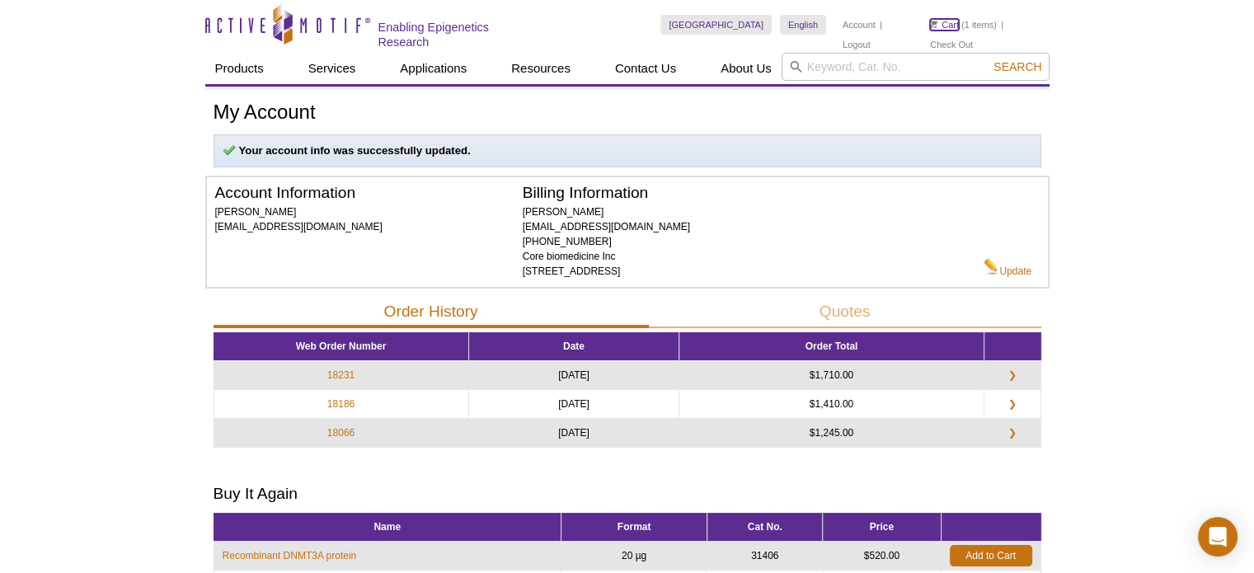
click at [945, 26] on link "Cart" at bounding box center [944, 25] width 29 height 12
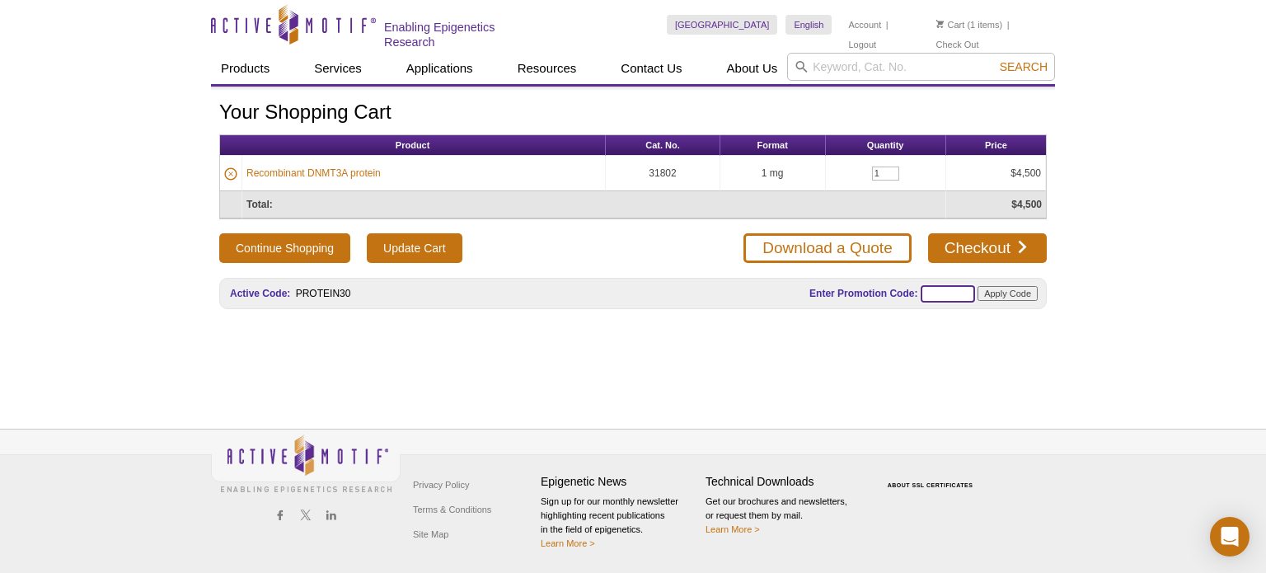
click at [957, 289] on input "text" at bounding box center [948, 293] width 54 height 17
type input "Protein30"
click at [998, 292] on input "Apply Code" at bounding box center [1008, 293] width 60 height 15
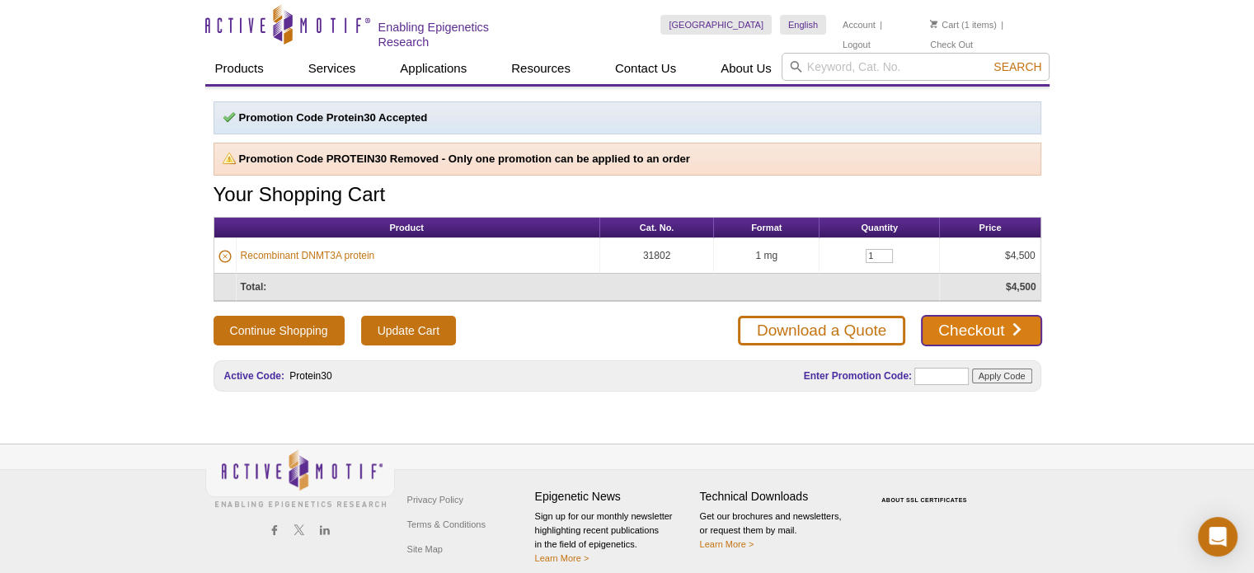
click at [982, 326] on link "Checkout" at bounding box center [981, 331] width 119 height 30
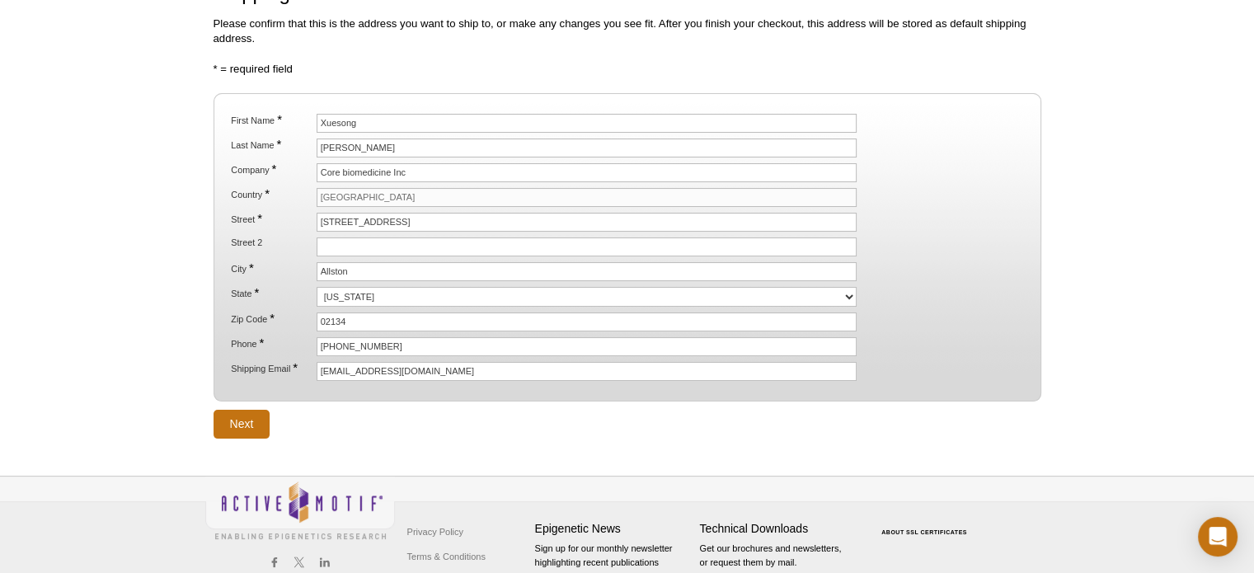
scroll to position [168, 0]
click at [237, 416] on input "Next" at bounding box center [241, 422] width 57 height 29
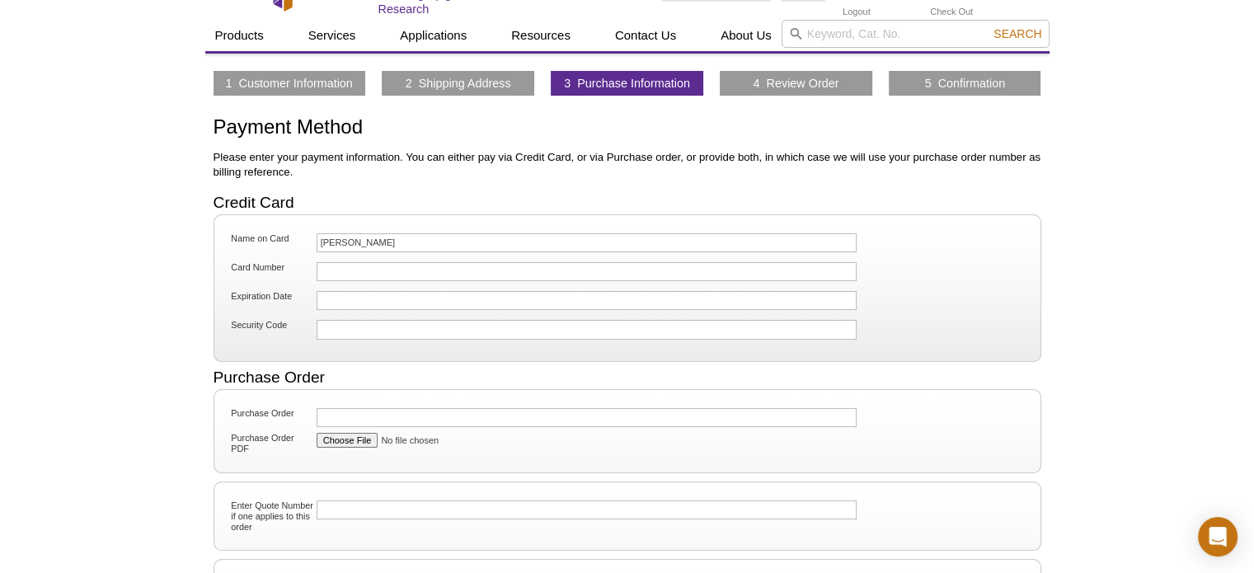
scroll to position [35, 0]
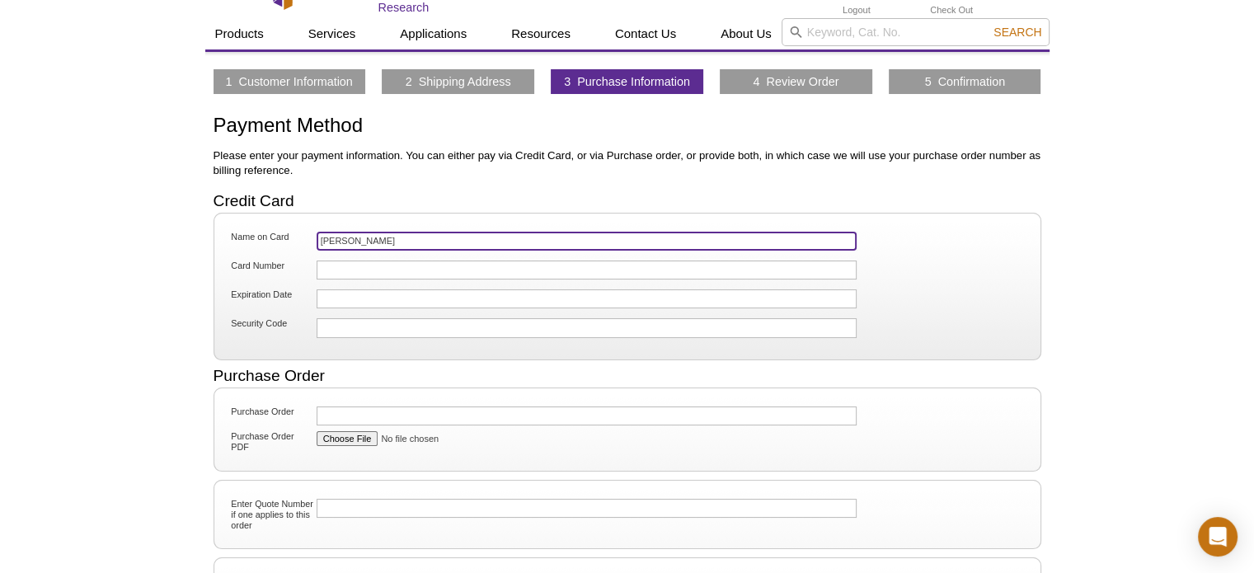
click at [392, 237] on input "Xiaoling Puyang" at bounding box center [587, 241] width 541 height 19
type input "X"
type input "[PERSON_NAME]"
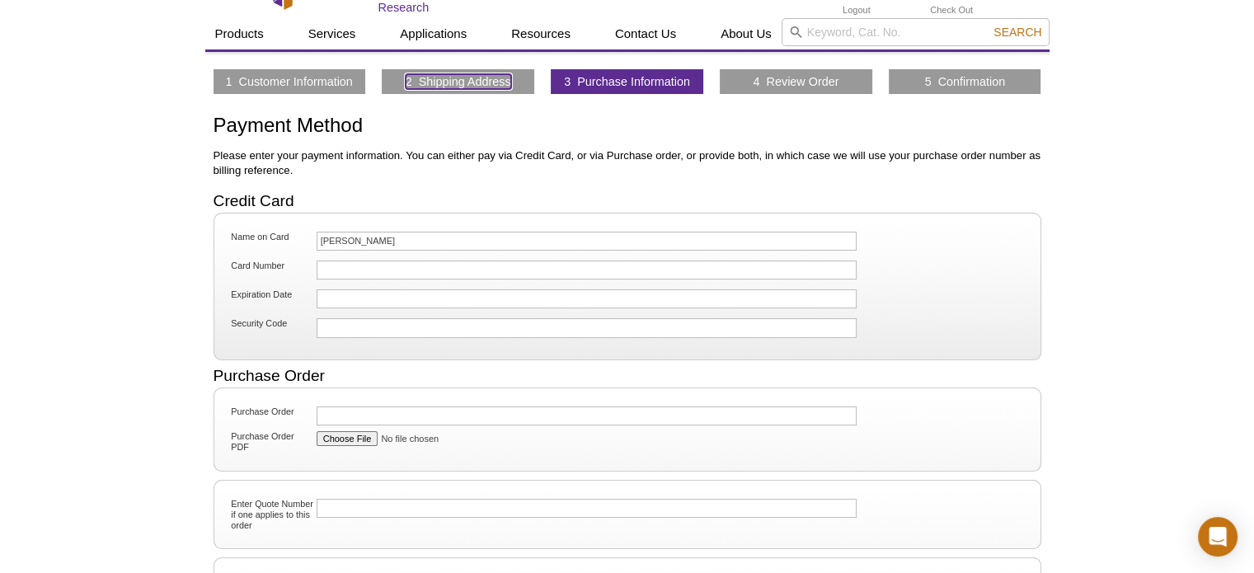
click at [458, 80] on link "2 Shipping Address" at bounding box center [459, 81] width 106 height 15
click at [279, 78] on link "1 Customer Information" at bounding box center [288, 81] width 127 height 15
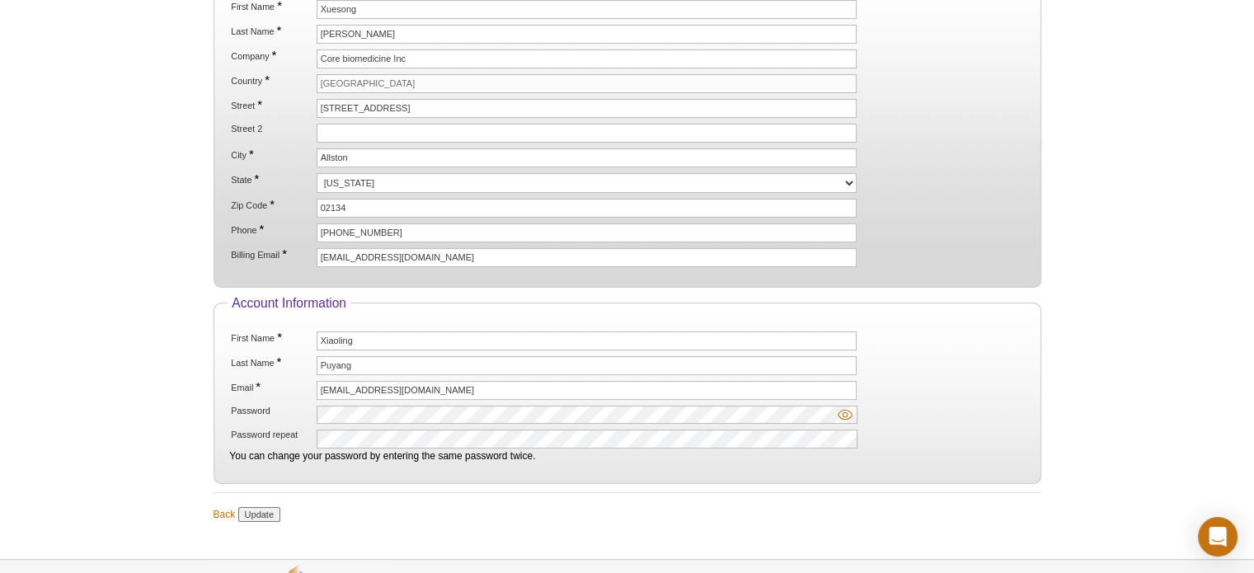
scroll to position [203, 0]
click at [258, 506] on input "Update" at bounding box center [259, 512] width 42 height 15
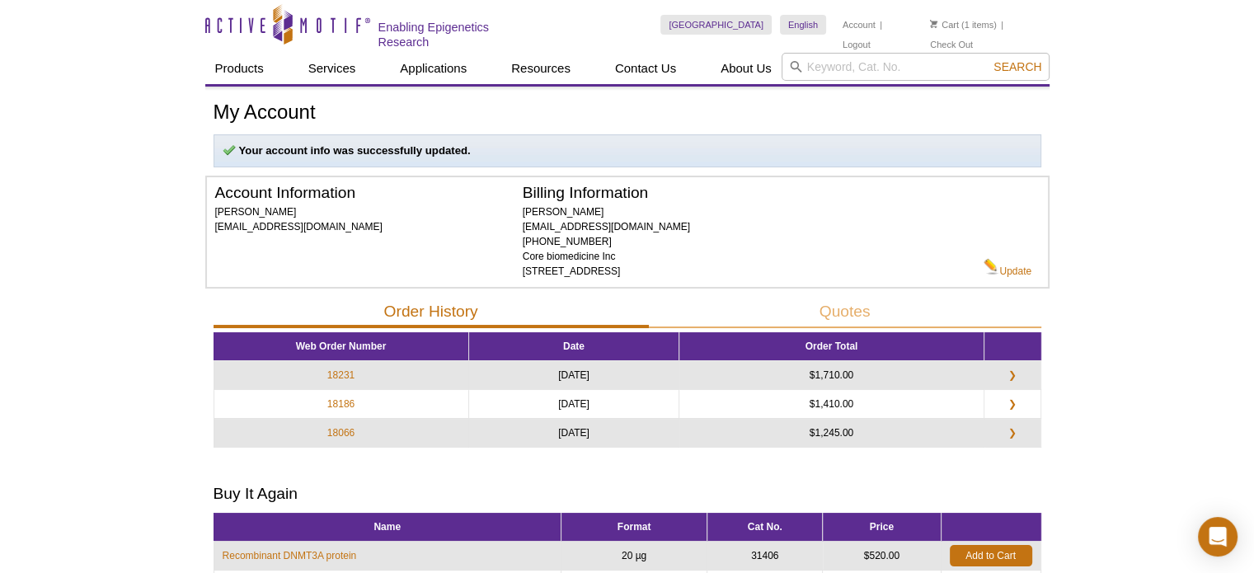
click at [958, 21] on li "Cart (1 items)" at bounding box center [963, 25] width 67 height 20
click at [940, 25] on link "Cart" at bounding box center [944, 25] width 29 height 12
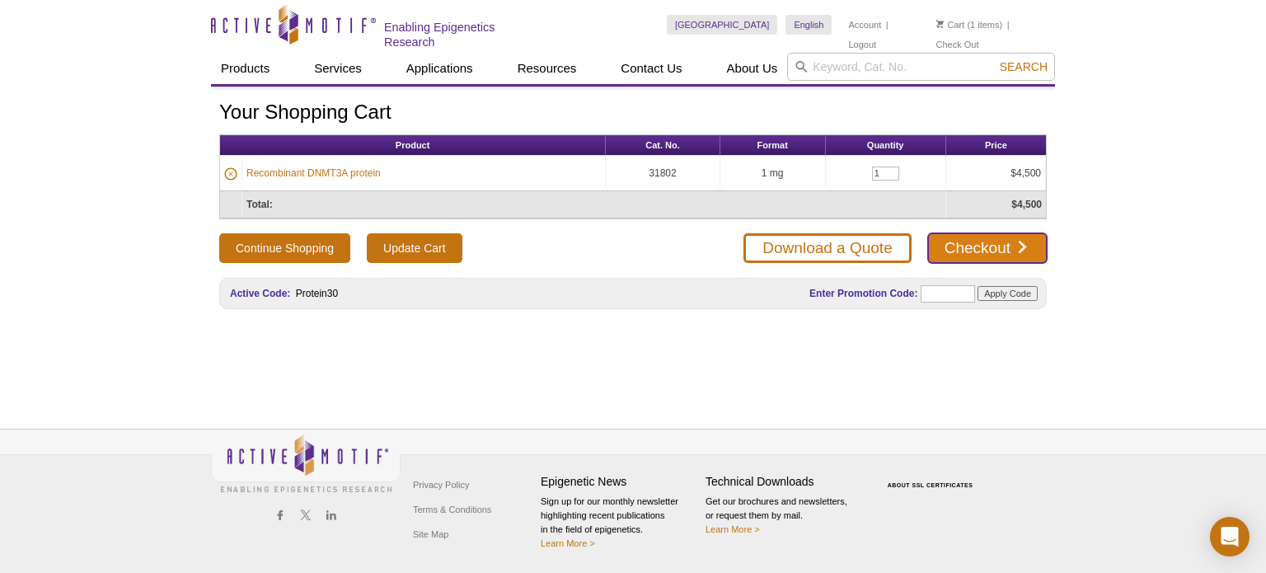
click at [992, 246] on link "Checkout" at bounding box center [987, 248] width 119 height 30
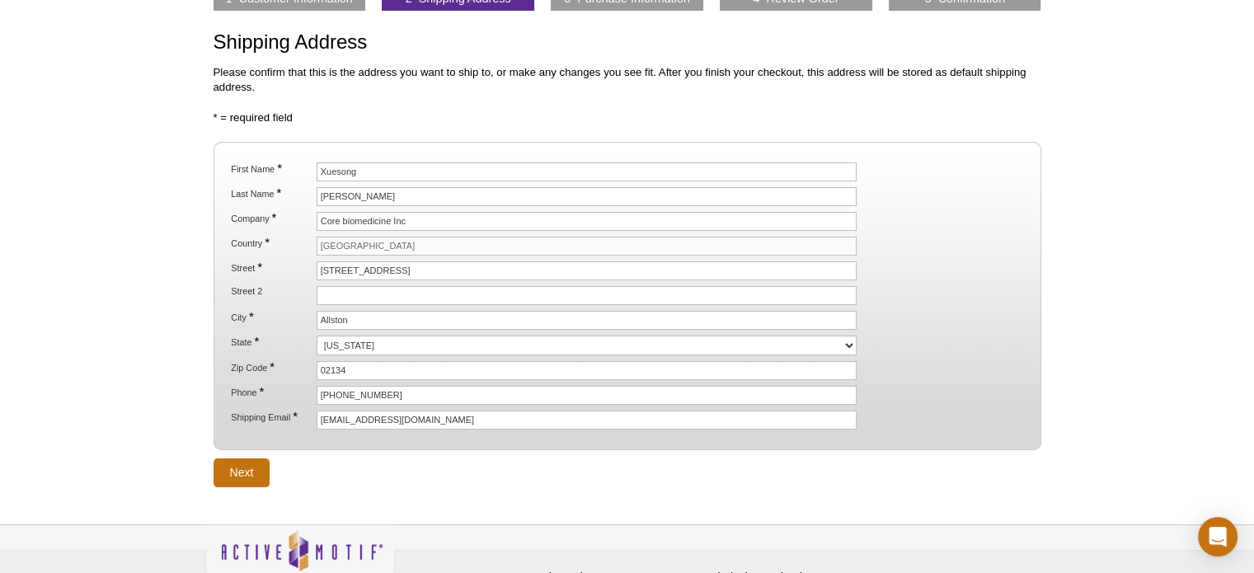
scroll to position [119, 0]
click at [241, 462] on input "Next" at bounding box center [241, 471] width 57 height 29
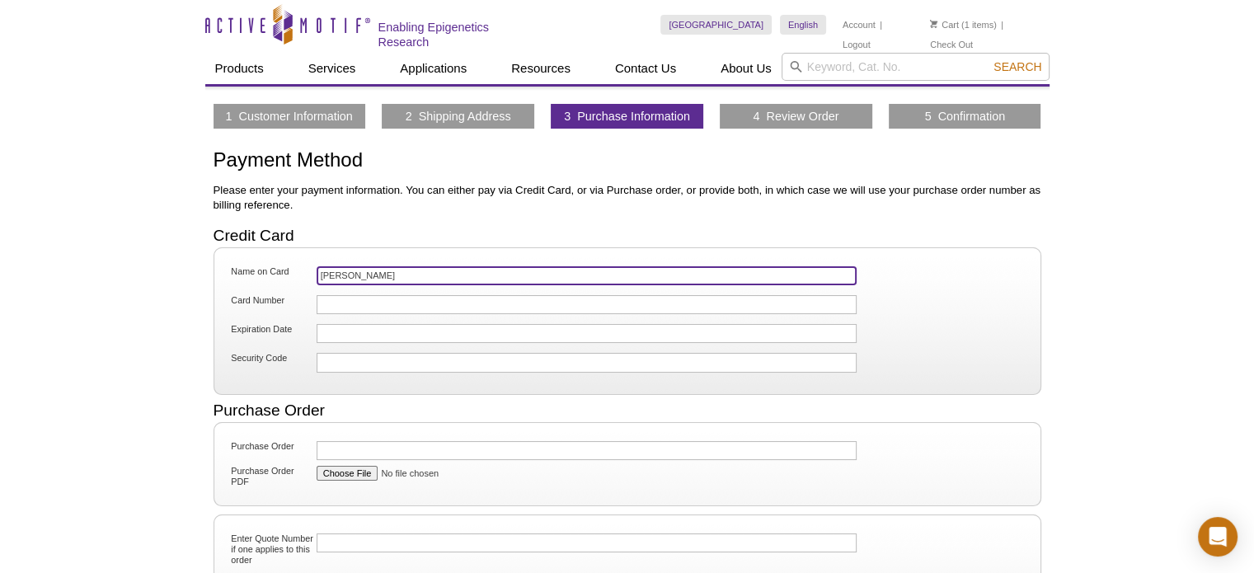
click at [407, 273] on input "Xiaoling Puyang" at bounding box center [587, 275] width 541 height 19
type input "X"
type input "[PERSON_NAME]"
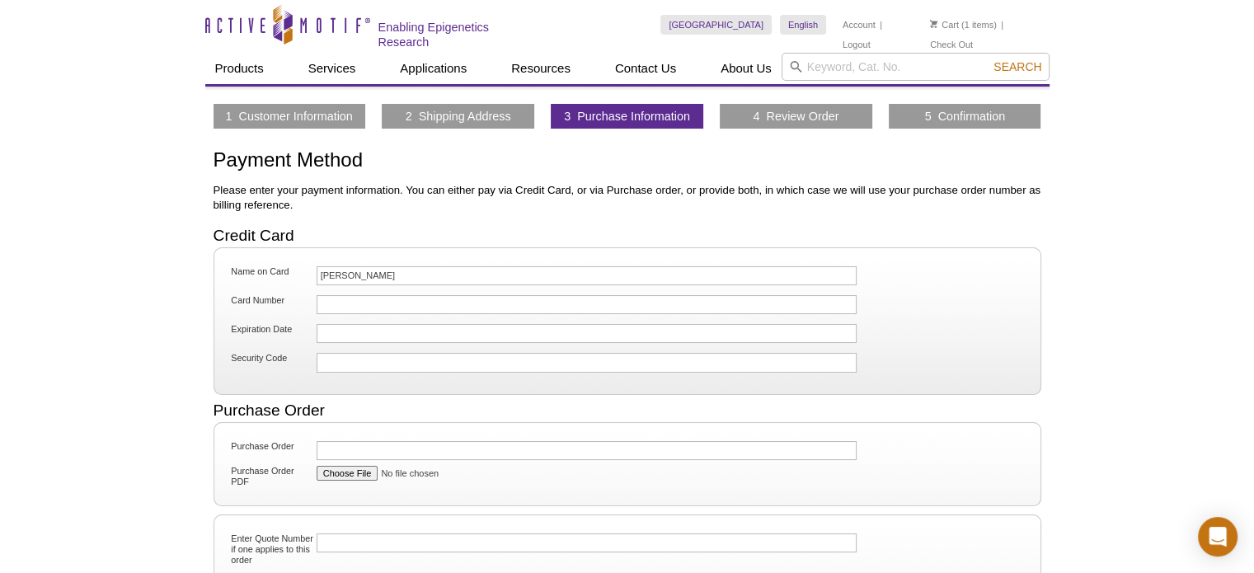
click at [1069, 415] on div "Active Motif Logo Enabling Epigenetics Research 1 Search Skip to content Active…" at bounding box center [627, 431] width 1254 height 863
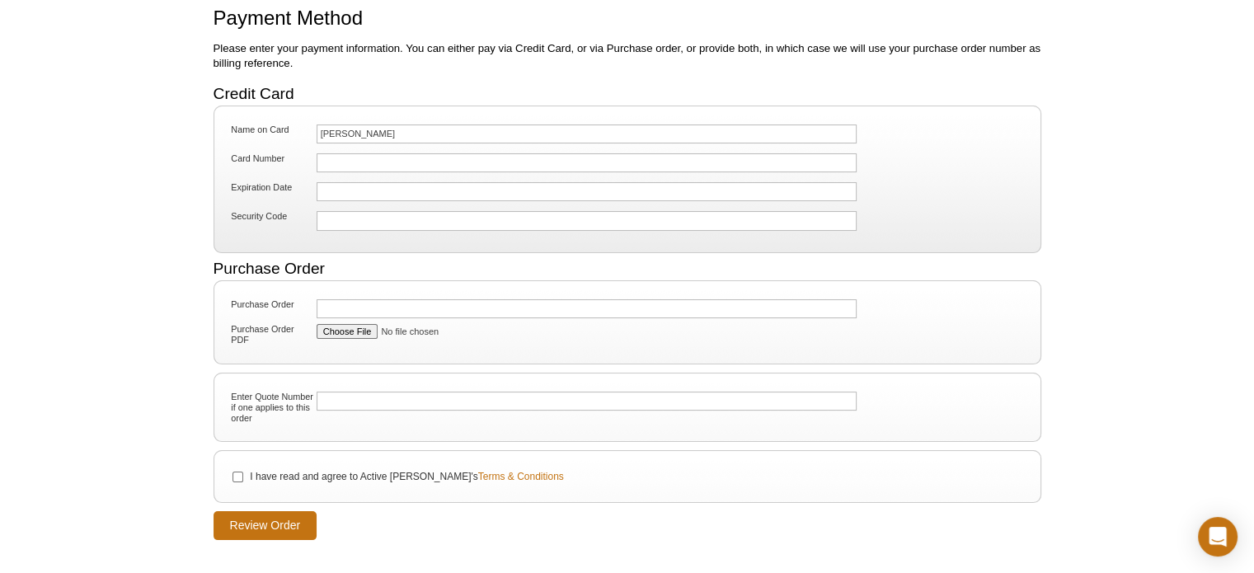
scroll to position [145, 0]
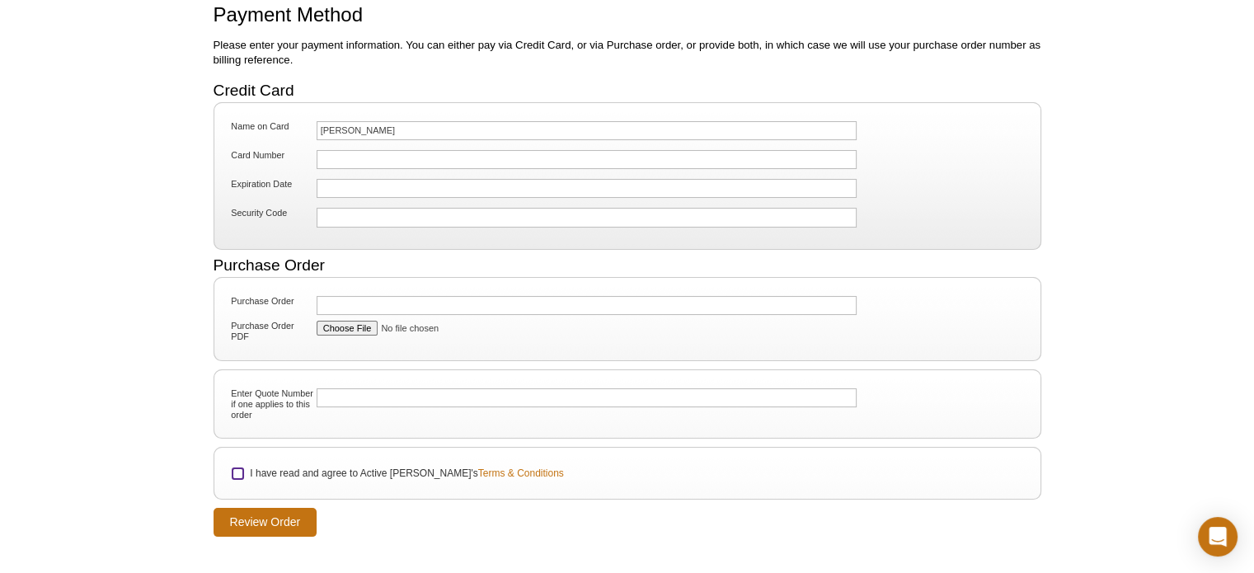
click at [236, 468] on input "I have read and agree to Active Motif's Terms & Conditions" at bounding box center [237, 473] width 11 height 11
checkbox input "true"
click at [264, 517] on input "Review Order" at bounding box center [265, 522] width 104 height 29
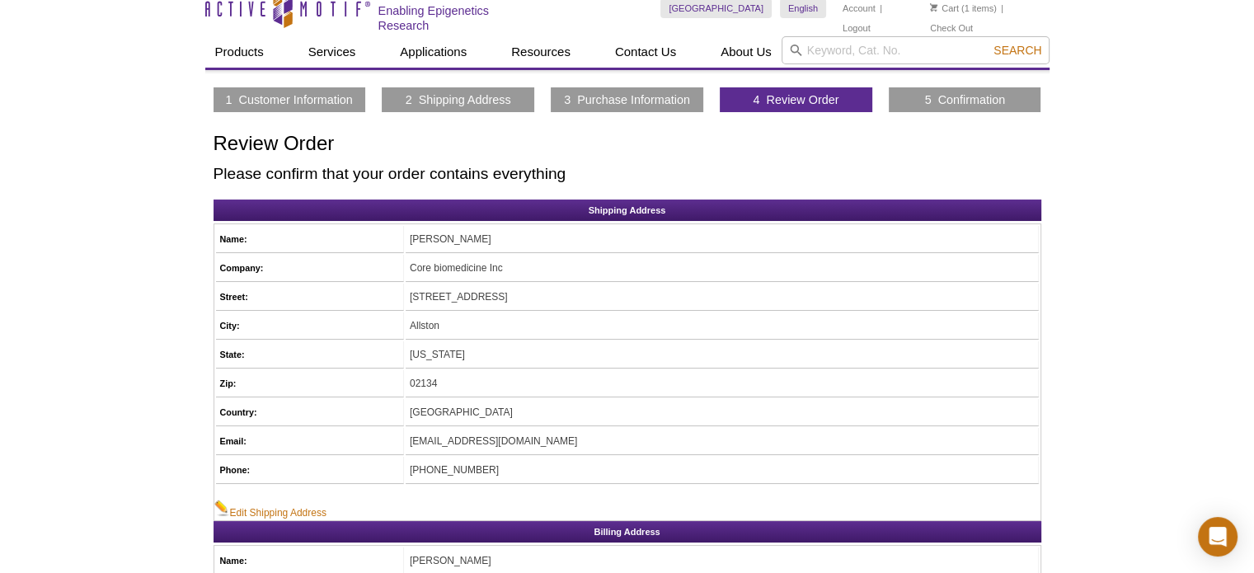
scroll to position [3, 0]
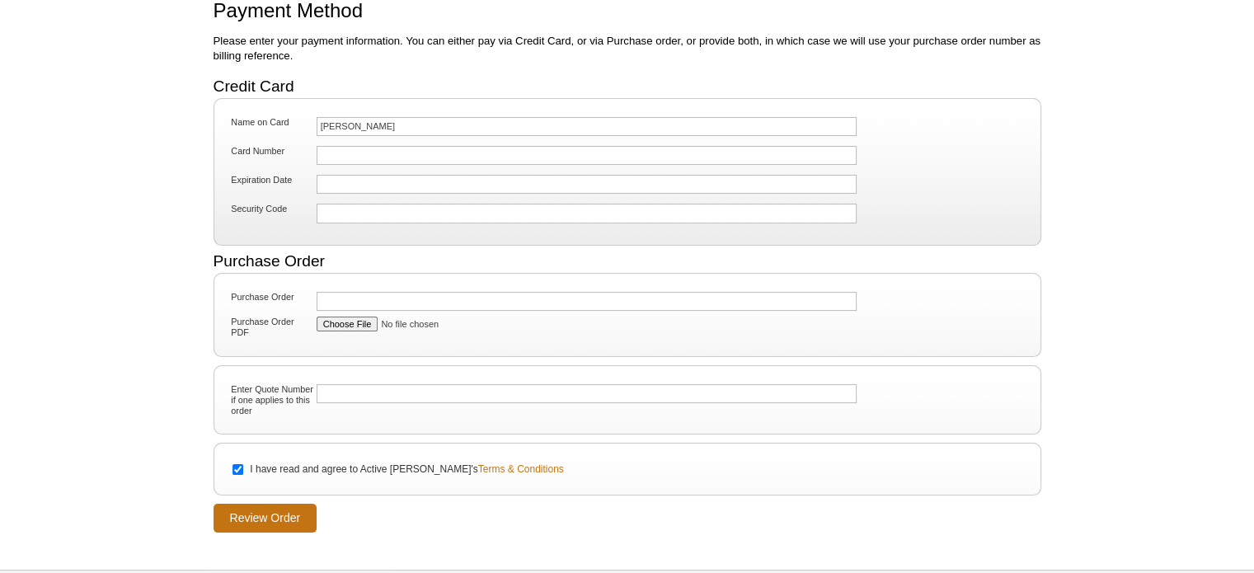
scroll to position [145, 0]
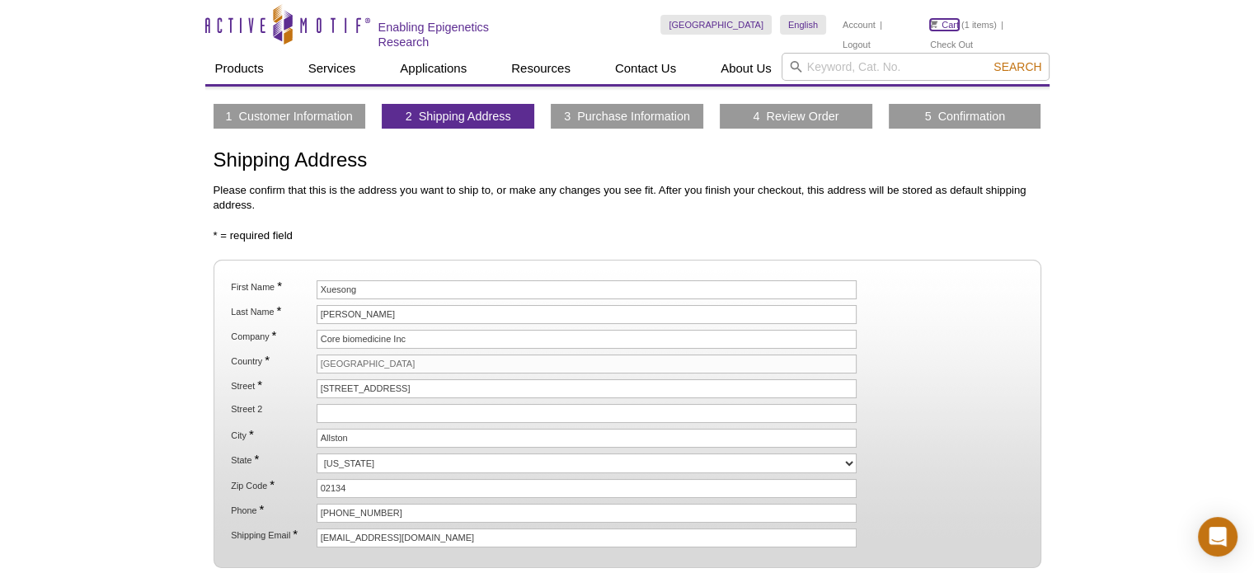
click at [945, 22] on link "Cart" at bounding box center [944, 25] width 29 height 12
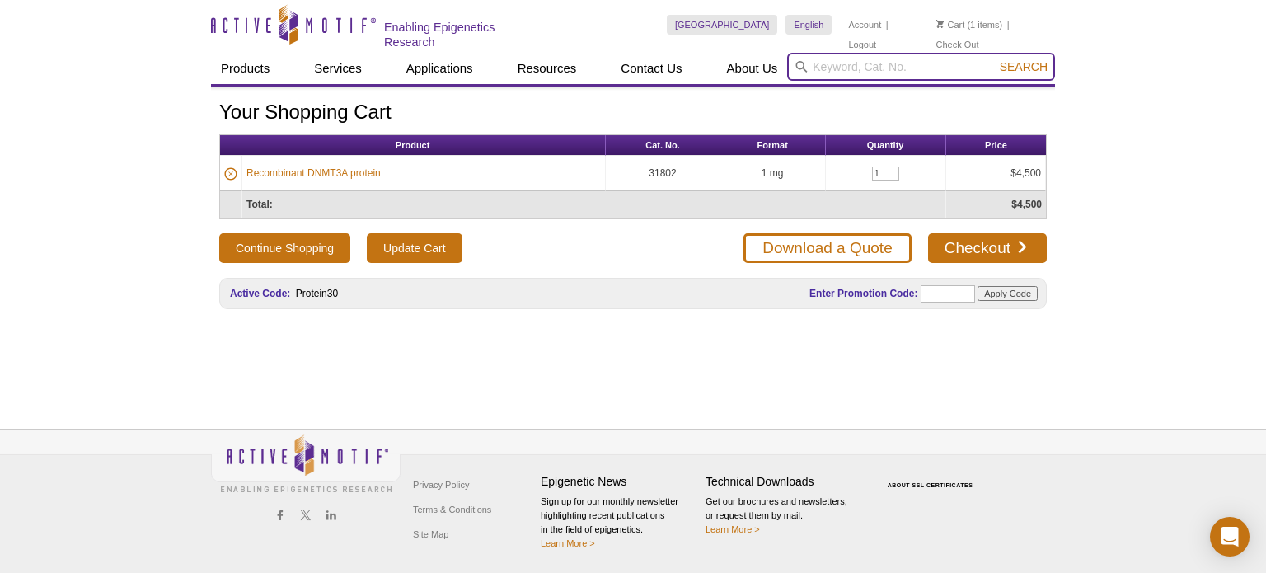
click at [876, 65] on input "search" at bounding box center [921, 67] width 268 height 28
paste input "31406"
type input "31406"
click at [1016, 66] on span "Search" at bounding box center [1024, 66] width 48 height 13
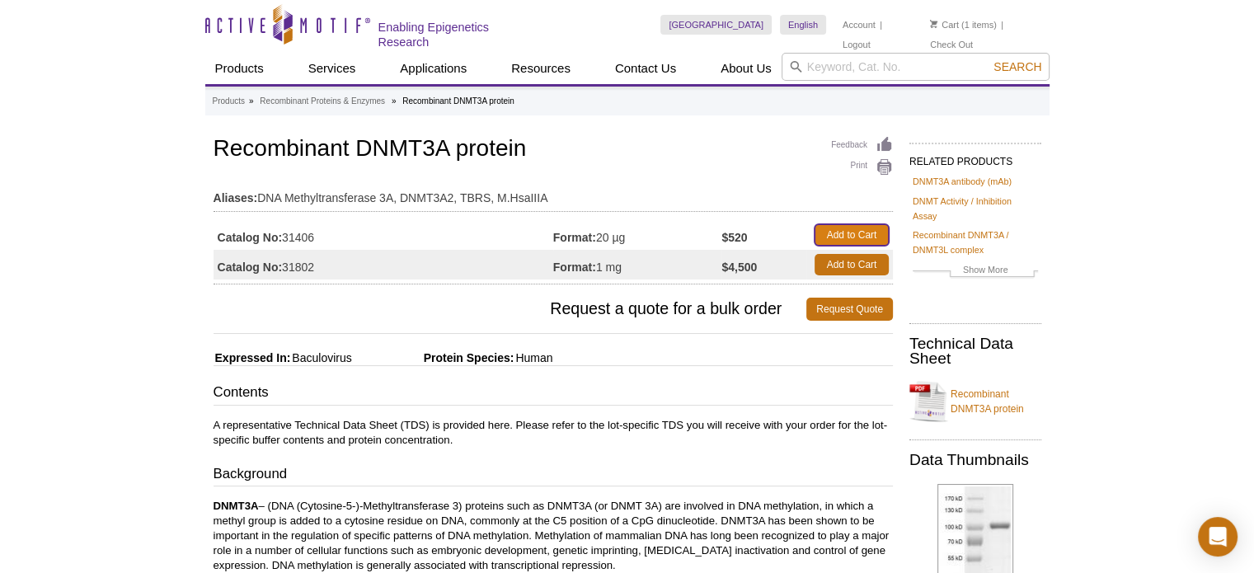
click at [850, 231] on link "Add to Cart" at bounding box center [851, 234] width 74 height 21
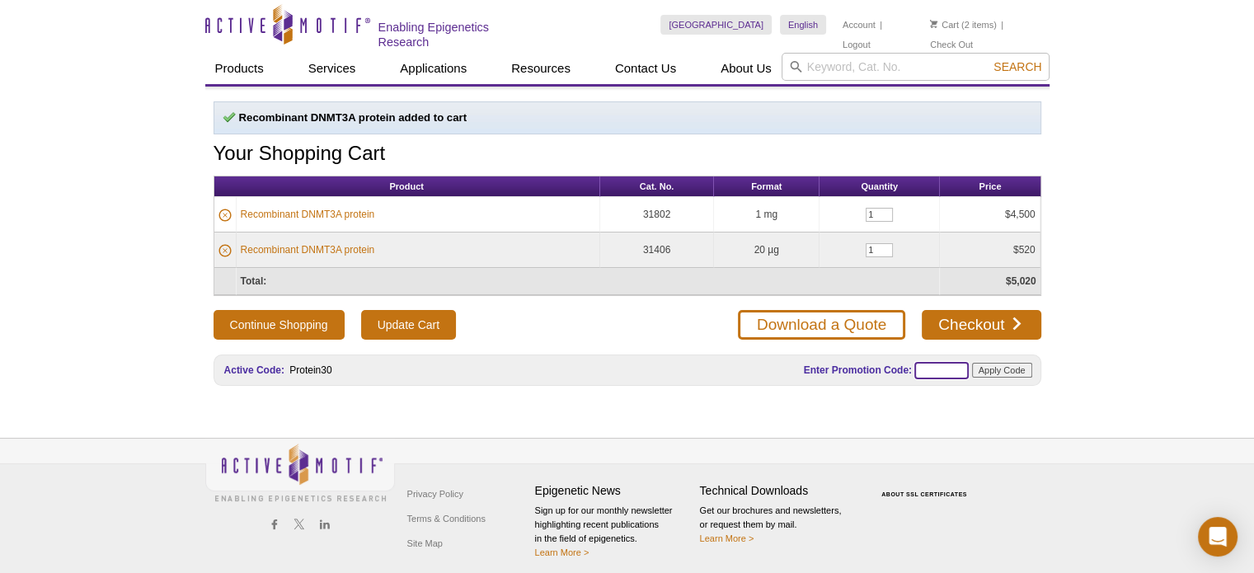
click at [932, 362] on input "text" at bounding box center [941, 370] width 54 height 17
type input "PROTEIN30"
click at [1011, 367] on input "Apply Code" at bounding box center [1002, 370] width 60 height 15
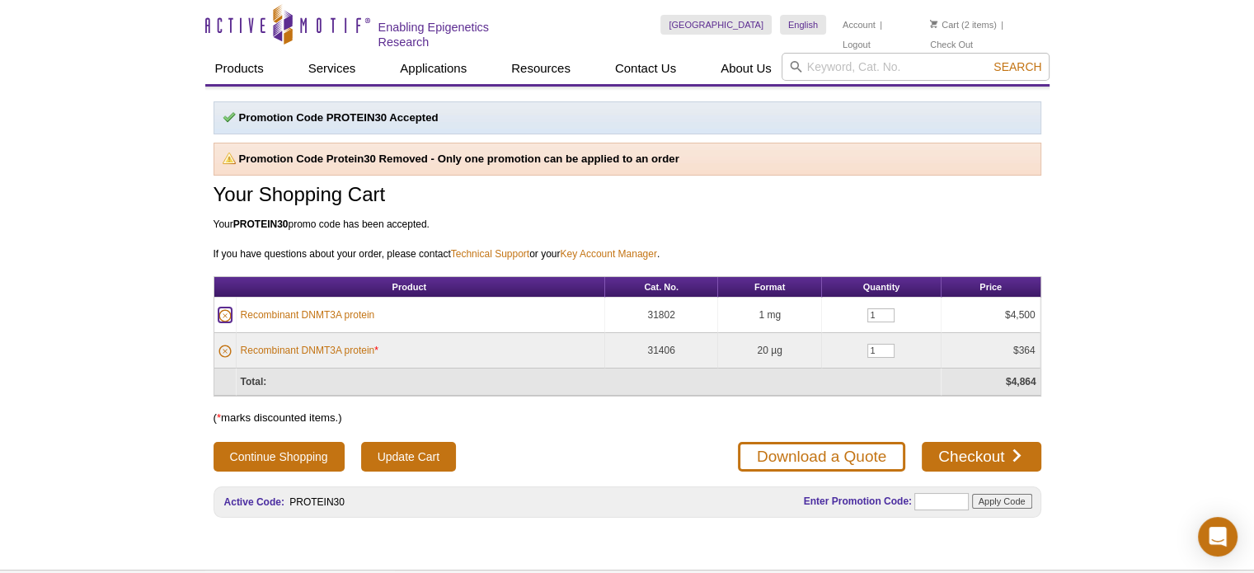
click at [224, 314] on icon at bounding box center [225, 316] width 4 height 4
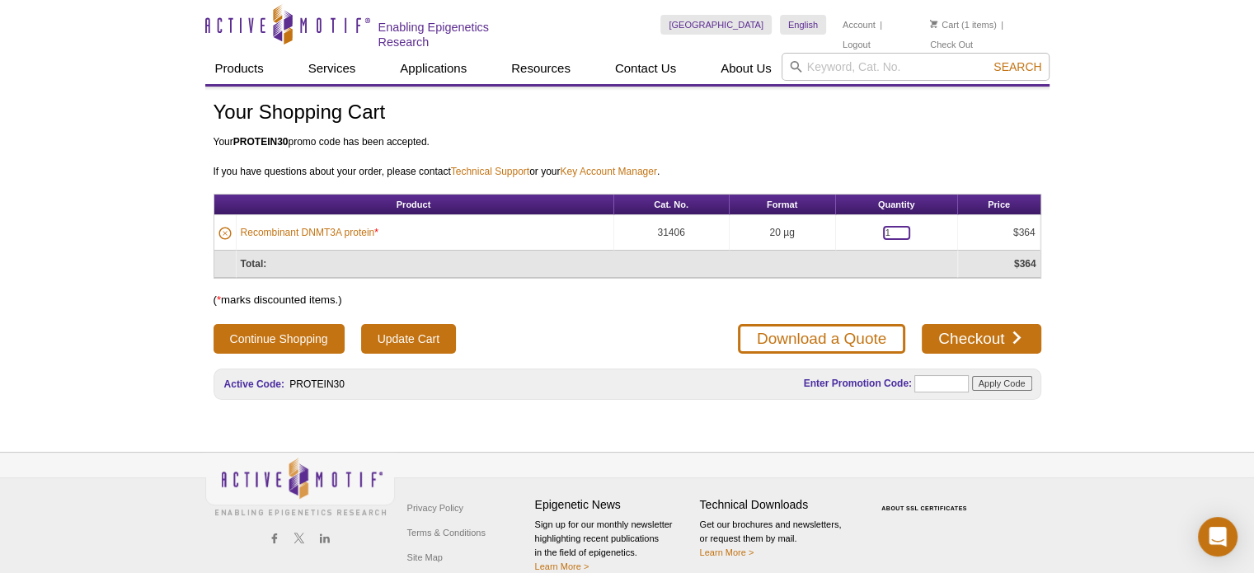
click at [899, 227] on input "1" at bounding box center [896, 233] width 27 height 14
type input "2"
click at [402, 330] on input "Update Cart" at bounding box center [408, 339] width 95 height 30
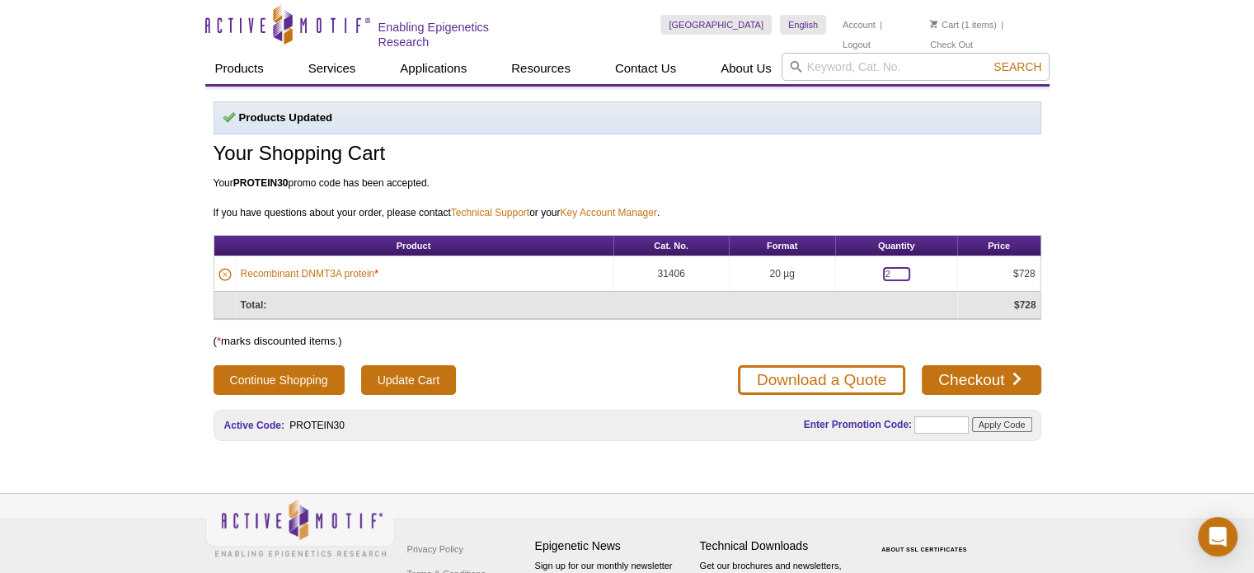
click at [889, 273] on input "2" at bounding box center [896, 274] width 27 height 14
type input "4"
click at [410, 377] on input "Update Cart" at bounding box center [408, 380] width 95 height 30
click at [307, 378] on button "Continue Shopping" at bounding box center [278, 380] width 131 height 30
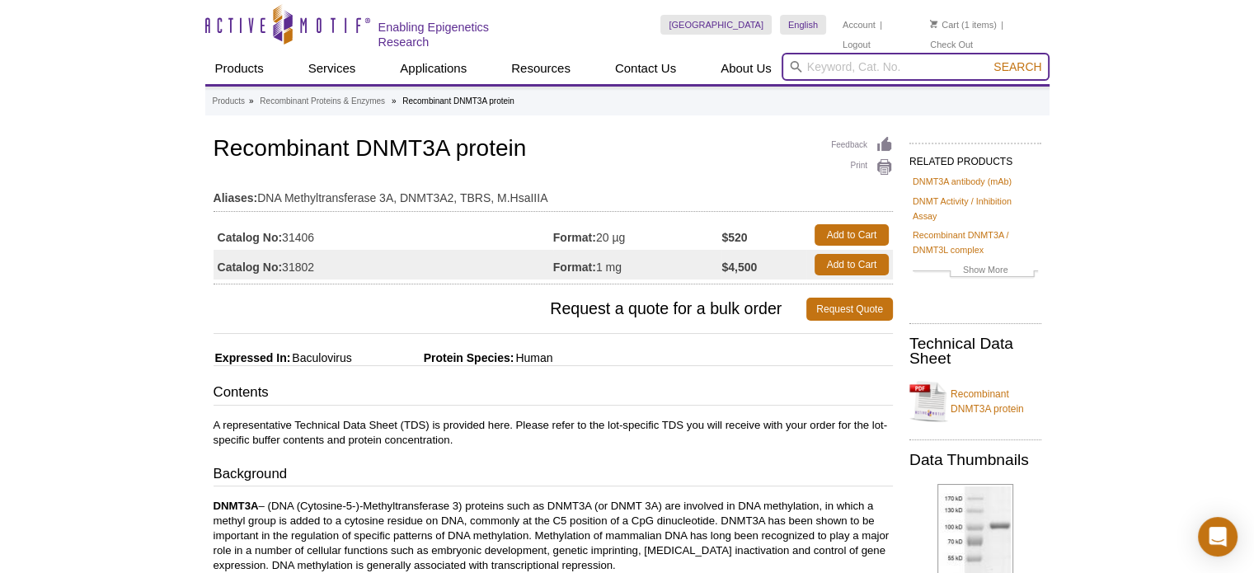
click at [908, 68] on input "search" at bounding box center [915, 67] width 268 height 28
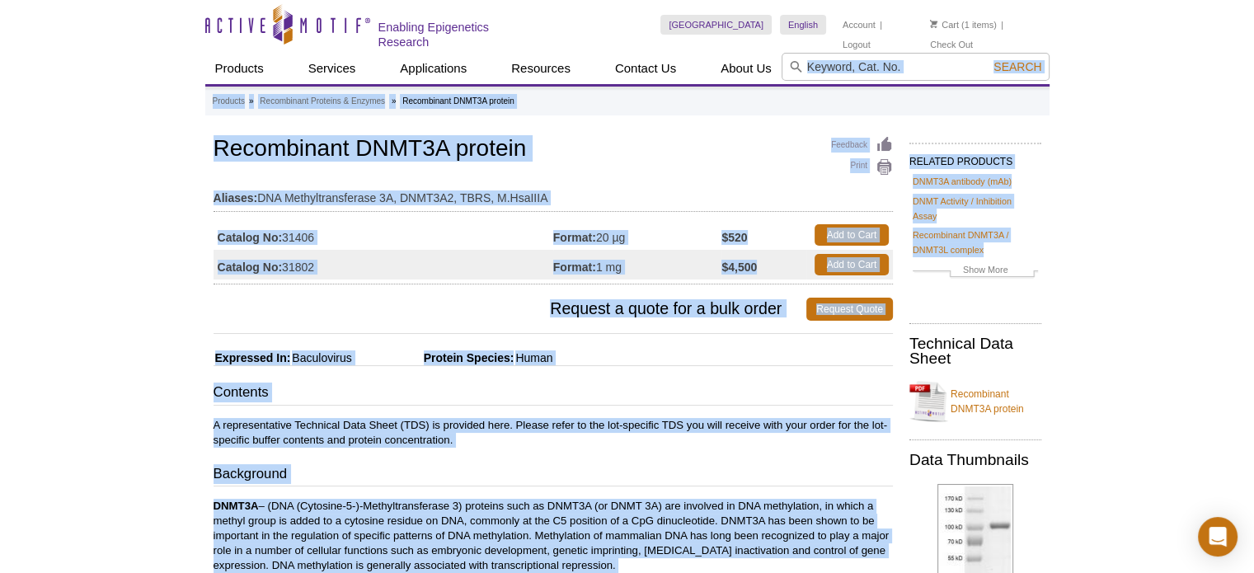
drag, startPoint x: 1147, startPoint y: 253, endPoint x: 913, endPoint y: 64, distance: 300.1
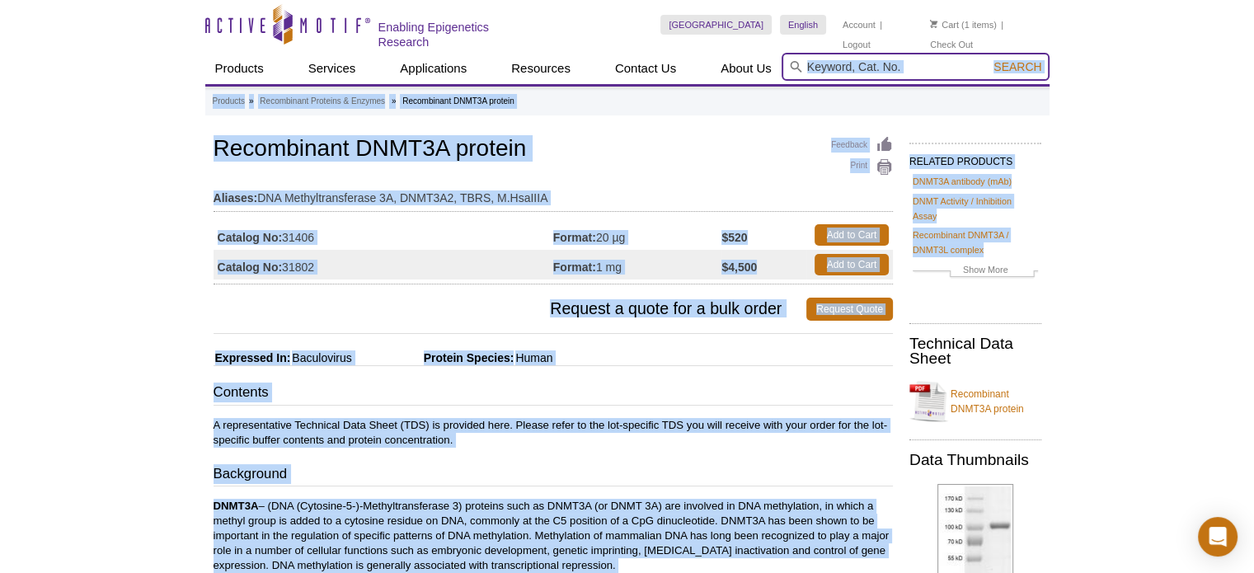
click at [913, 64] on input "search" at bounding box center [915, 67] width 268 height 28
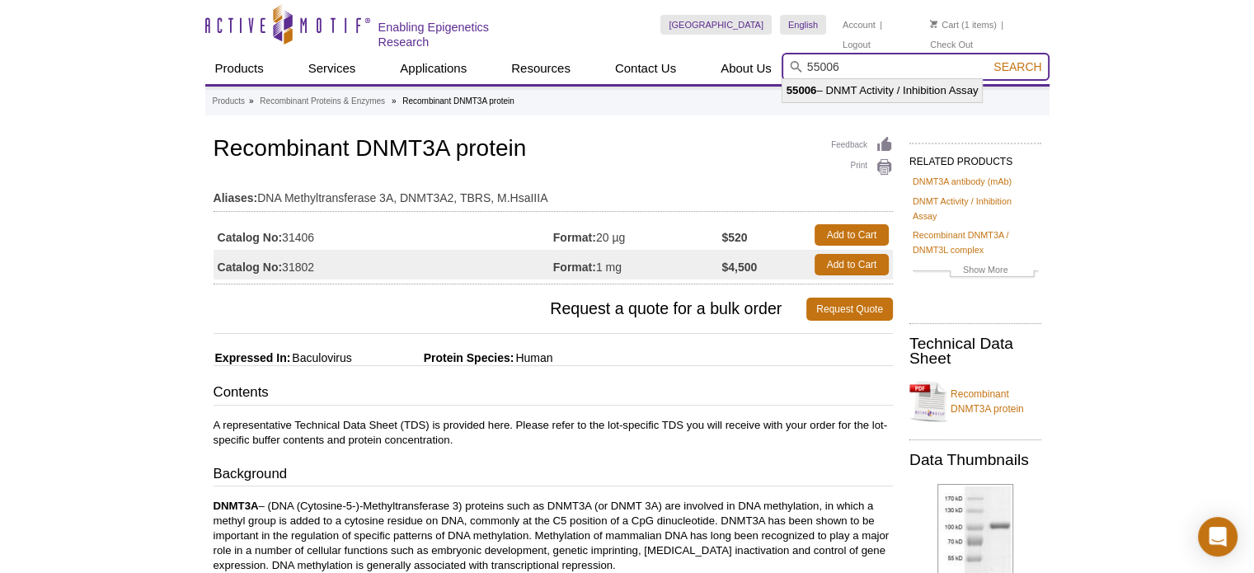
type input "55006"
click at [1011, 68] on span "Search" at bounding box center [1017, 66] width 48 height 13
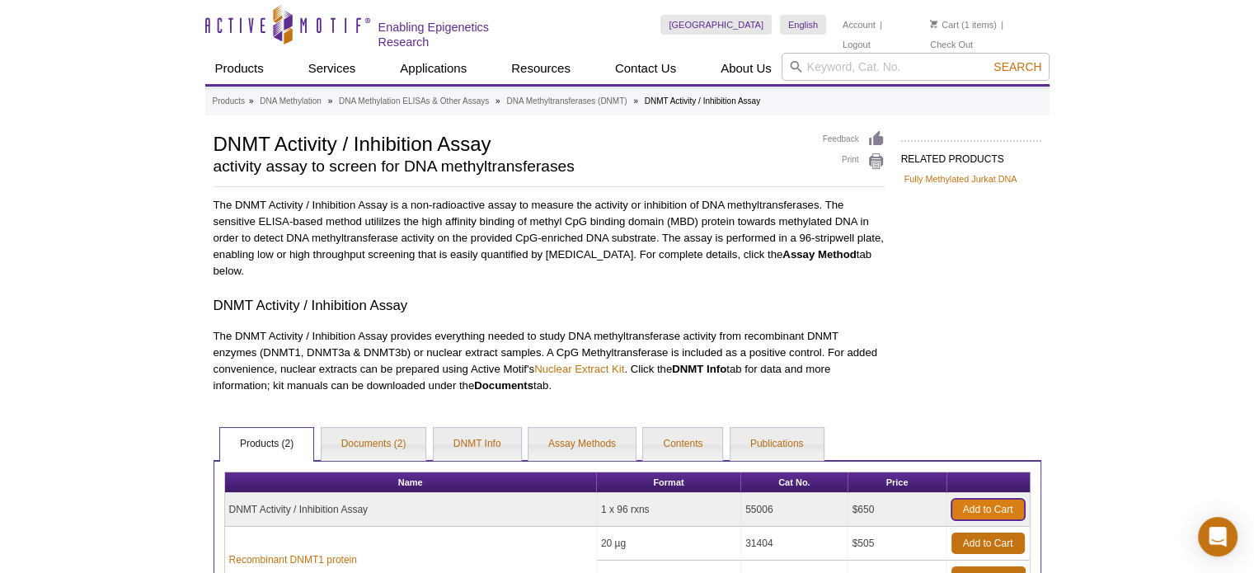
click at [978, 507] on link "Add to Cart" at bounding box center [987, 509] width 73 height 21
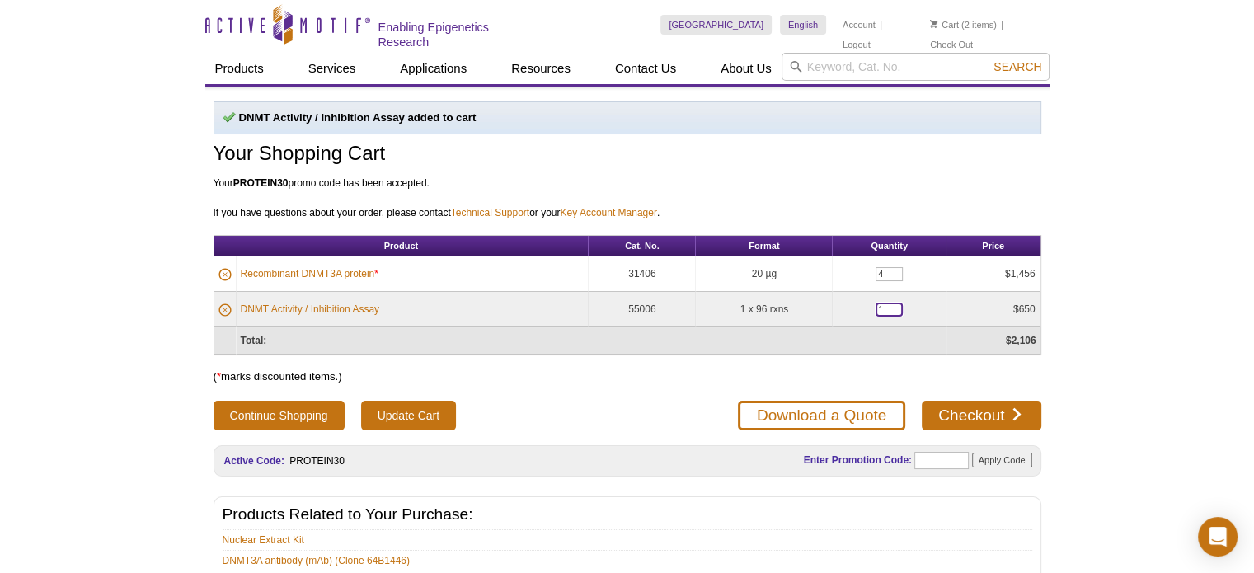
click at [884, 307] on input "1" at bounding box center [888, 310] width 27 height 14
type input "4"
click at [740, 510] on h2 "Products Related to Your Purchase:" at bounding box center [627, 514] width 809 height 15
click at [425, 411] on input "Update Cart" at bounding box center [408, 416] width 95 height 30
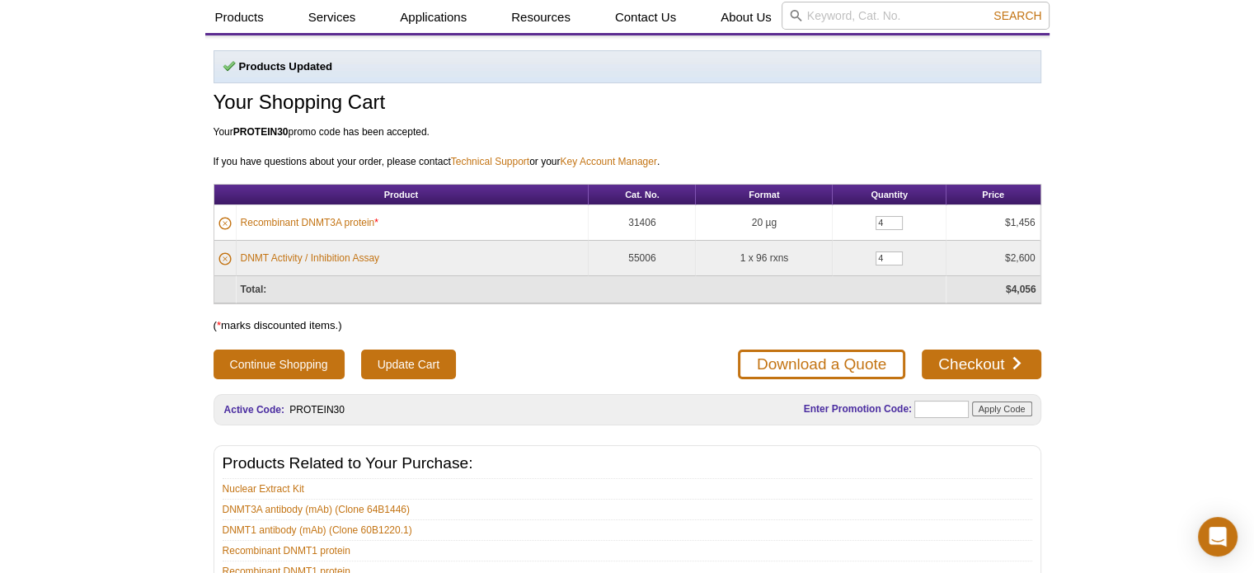
scroll to position [49, 0]
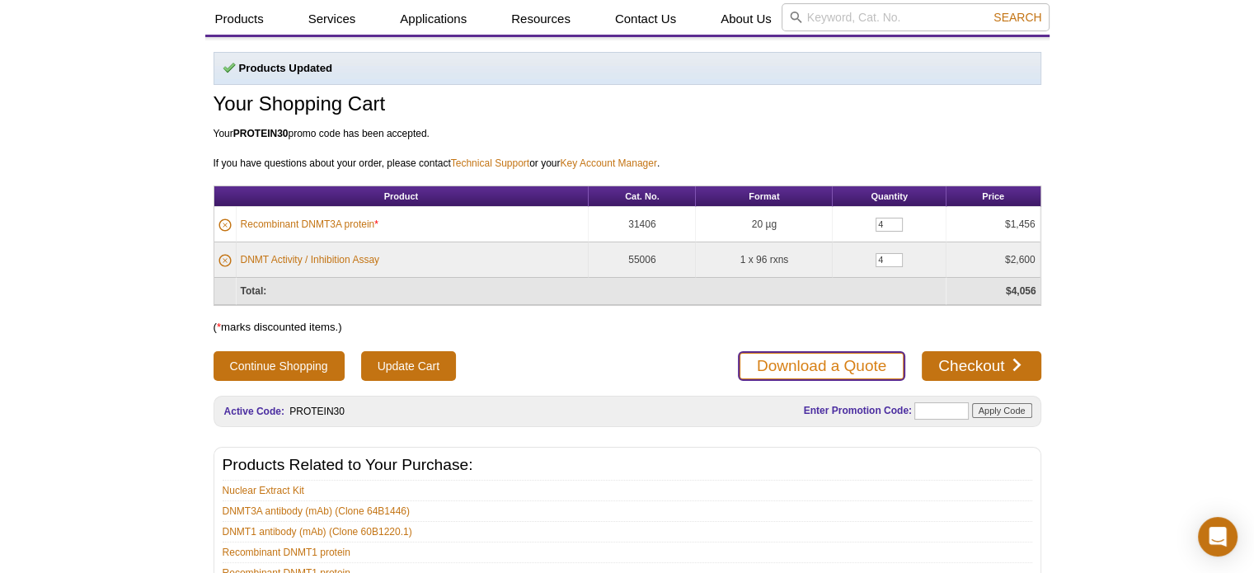
click at [780, 364] on link "Download a Quote" at bounding box center [821, 366] width 167 height 30
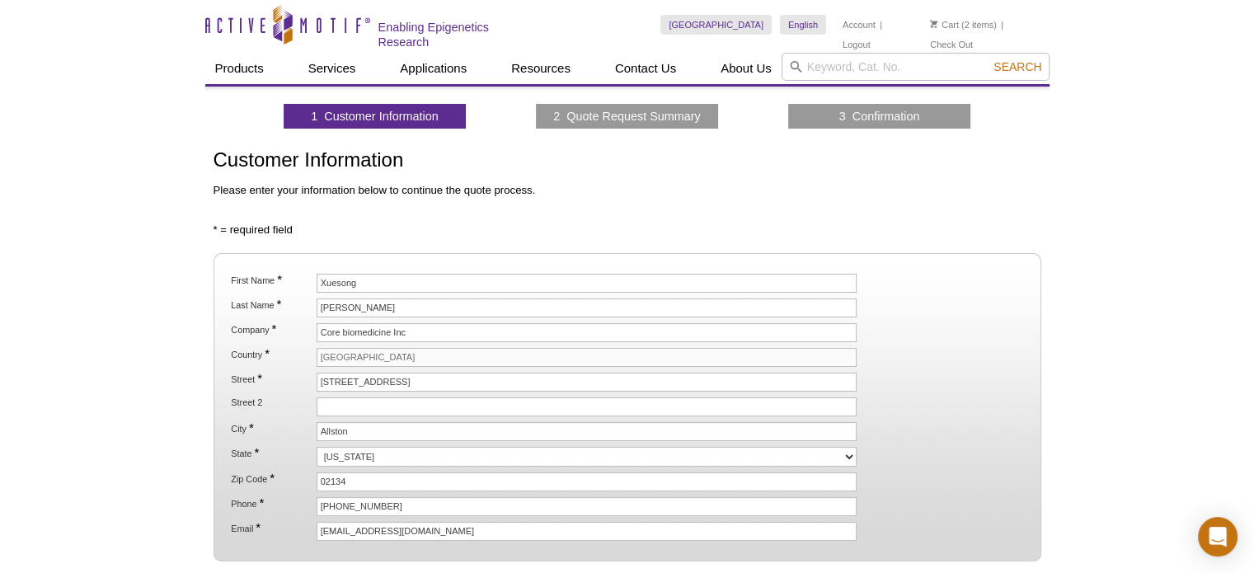
click at [646, 120] on link "2 Quote Request Summary" at bounding box center [626, 116] width 147 height 15
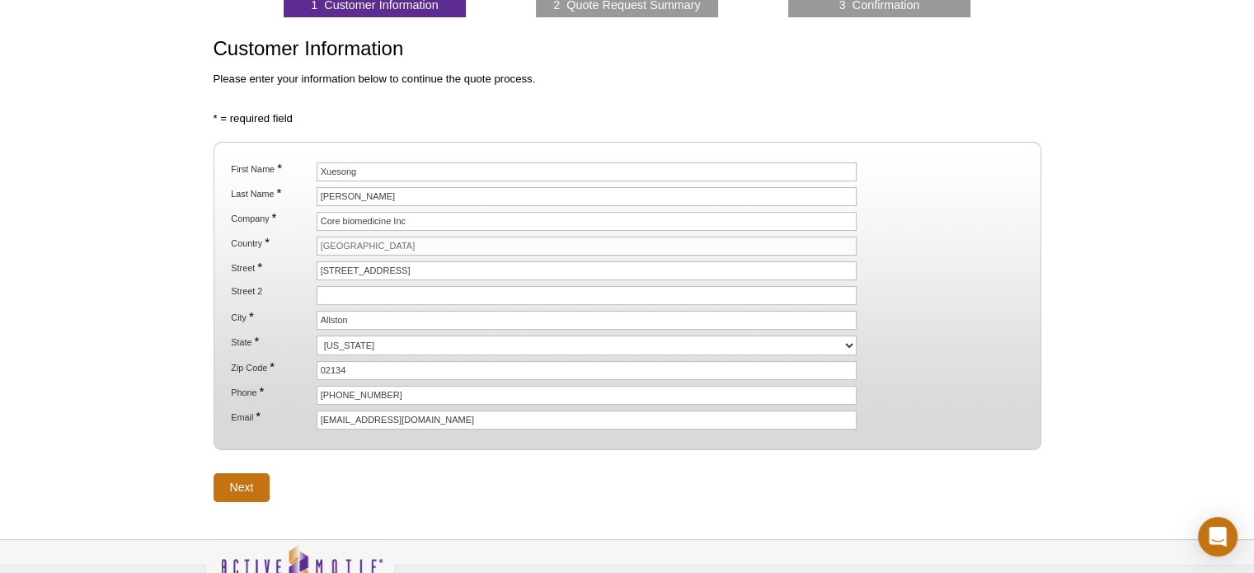
scroll to position [112, 0]
click at [246, 481] on input "Next" at bounding box center [241, 486] width 57 height 29
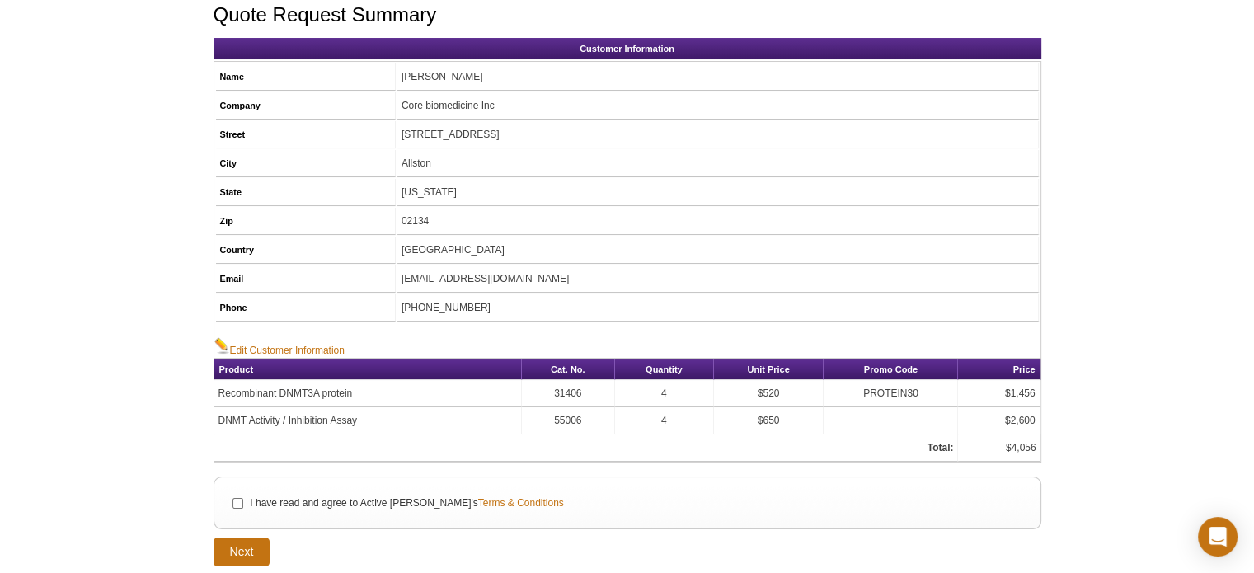
scroll to position [148, 0]
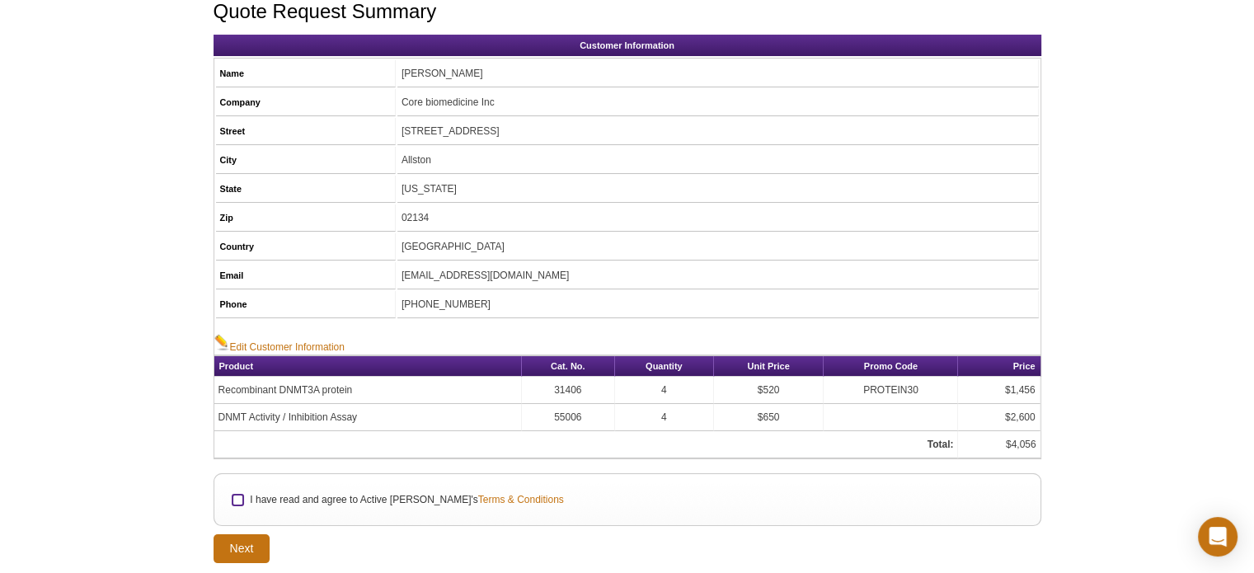
click at [236, 495] on input "I have read and agree to Active Motif's Terms & Conditions" at bounding box center [237, 500] width 11 height 11
checkbox input "true"
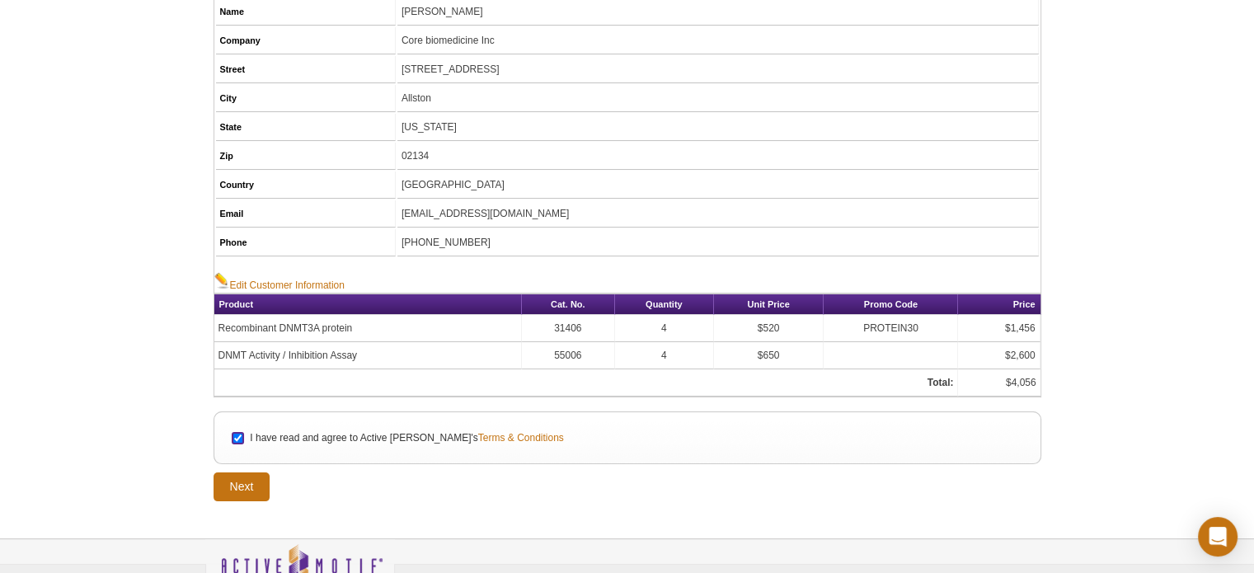
scroll to position [211, 0]
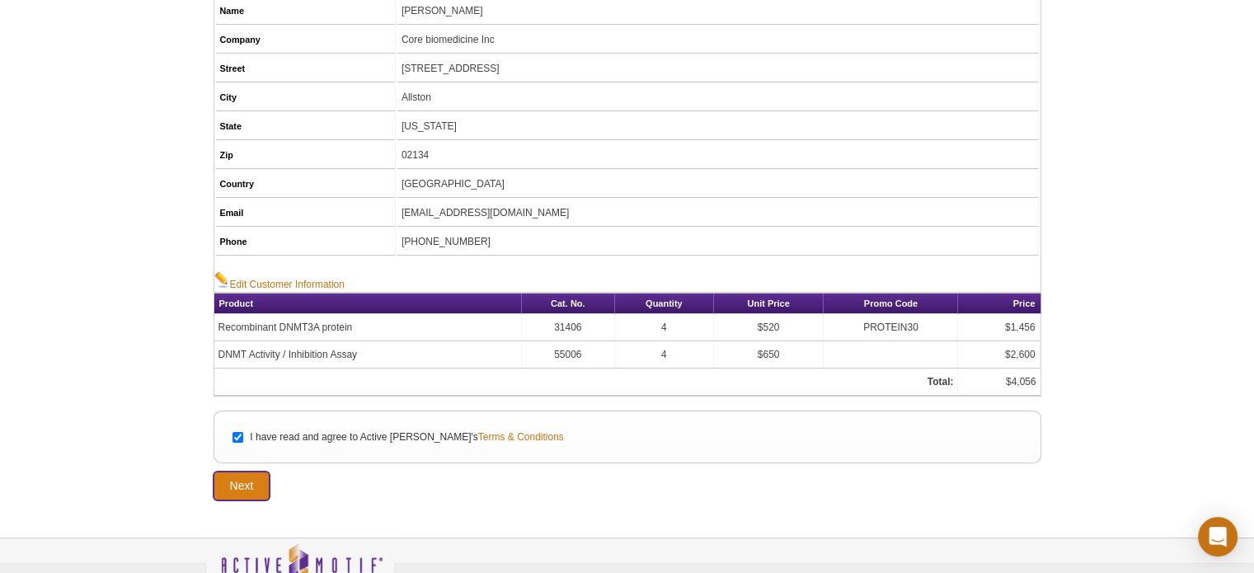
click at [244, 477] on input "Next" at bounding box center [241, 485] width 57 height 29
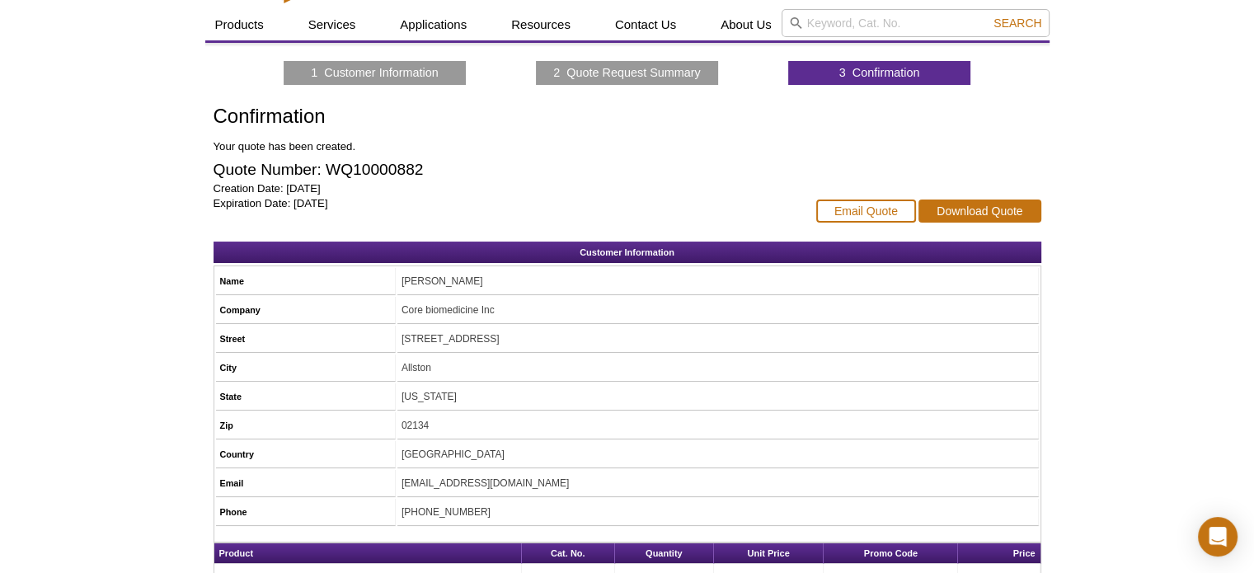
scroll to position [35, 0]
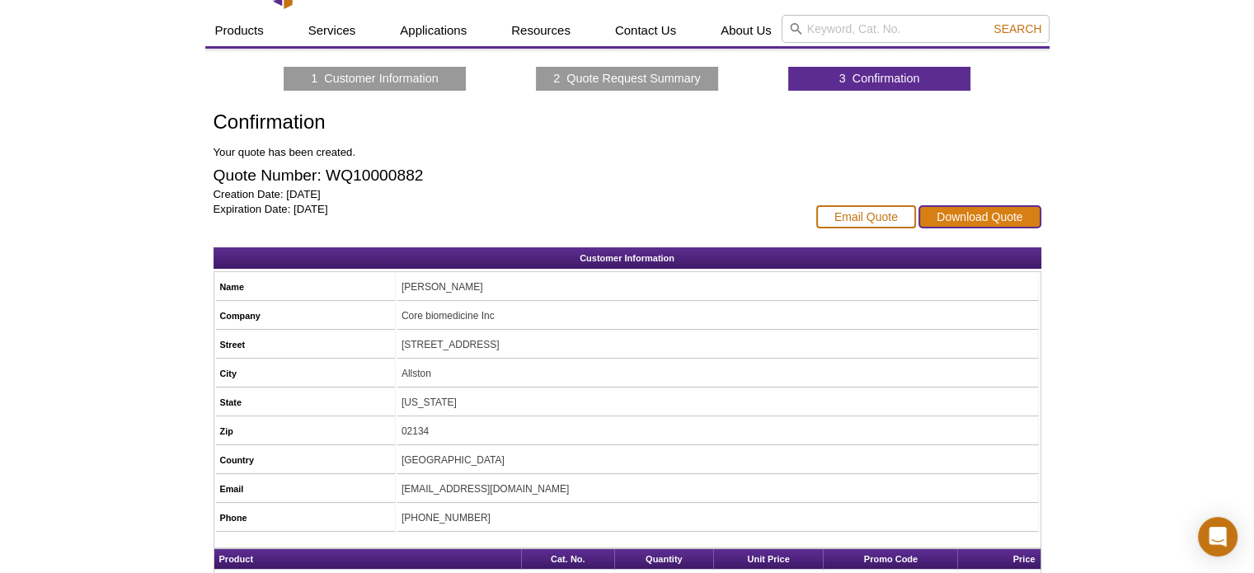
click at [991, 213] on link "Download Quote" at bounding box center [979, 216] width 122 height 23
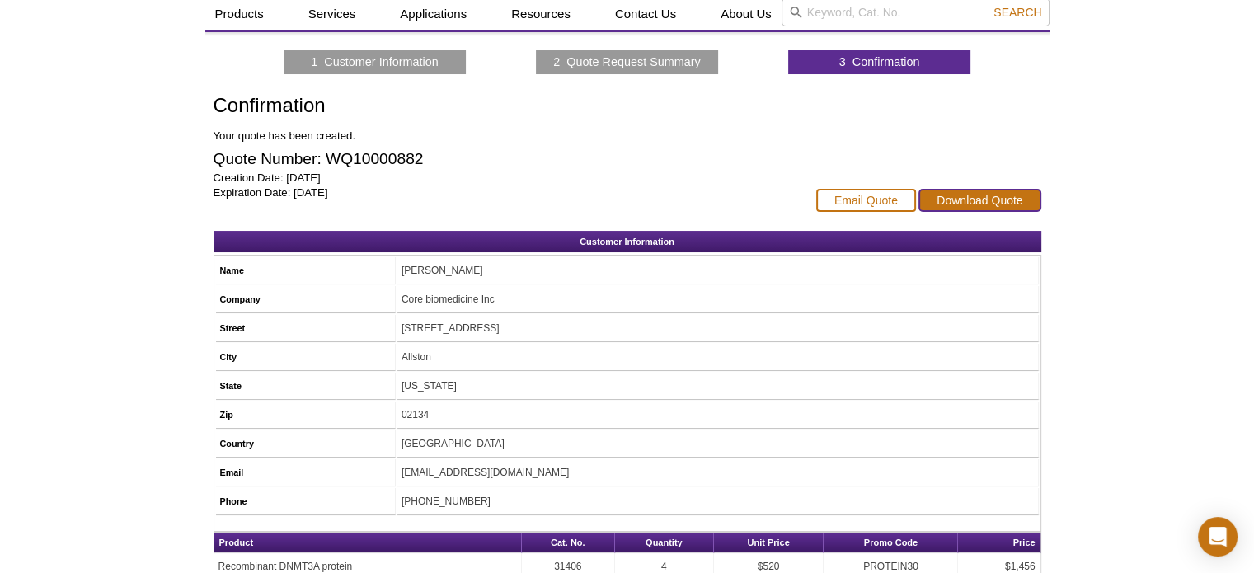
scroll to position [0, 0]
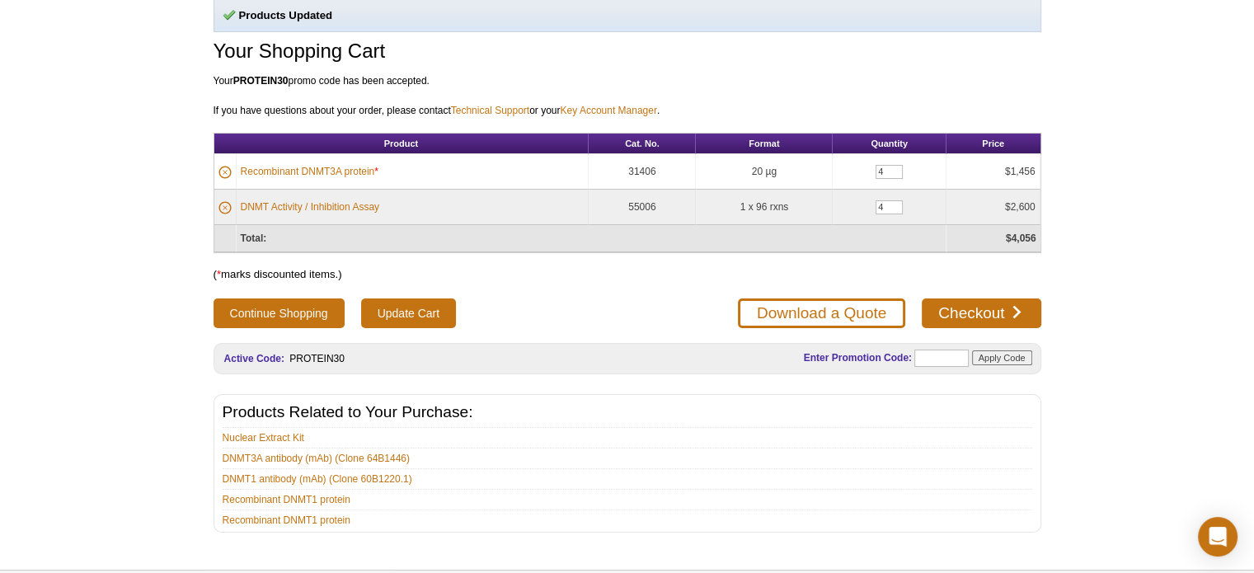
scroll to position [101, 0]
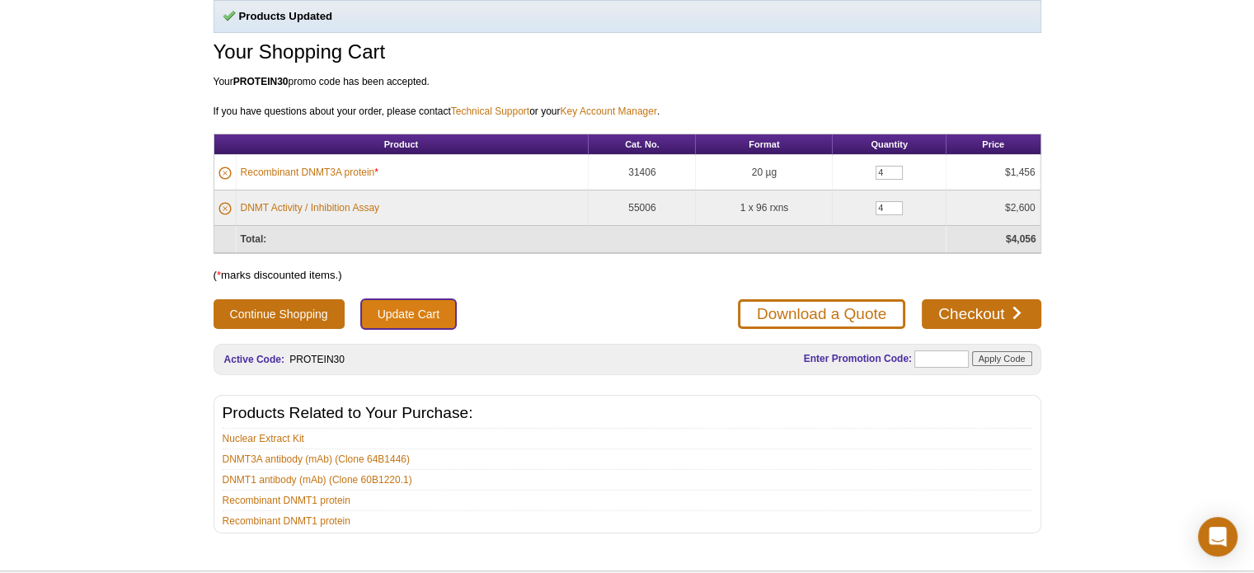
click at [398, 310] on input "Update Cart" at bounding box center [408, 314] width 95 height 30
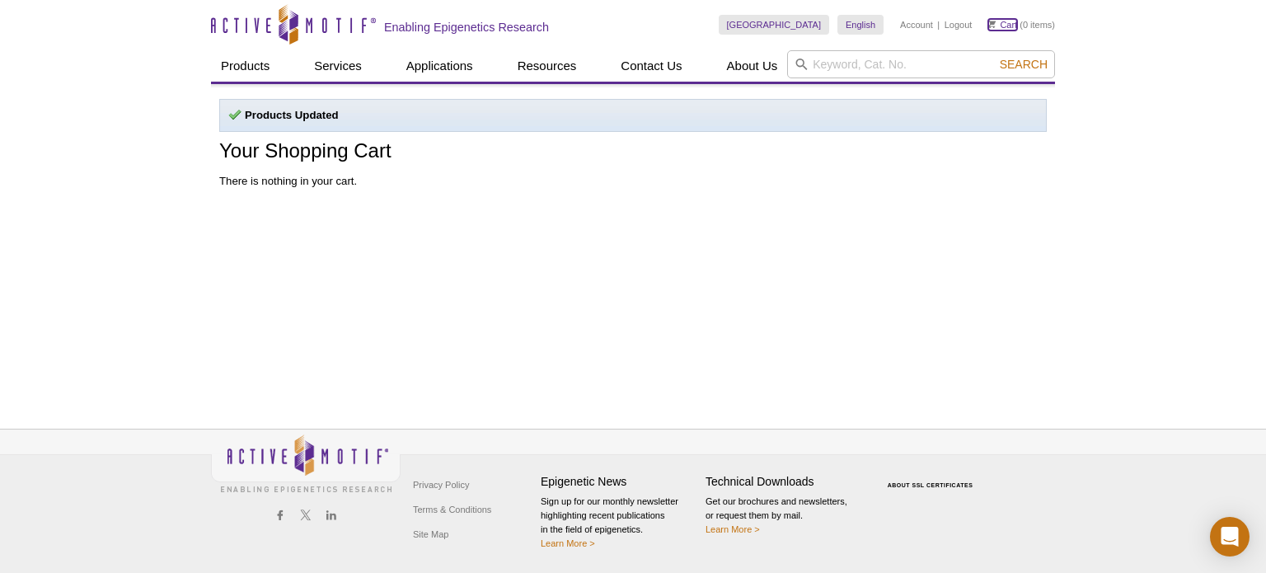
click at [1006, 26] on link "Cart" at bounding box center [1002, 25] width 29 height 12
click at [910, 62] on input "search" at bounding box center [921, 64] width 268 height 28
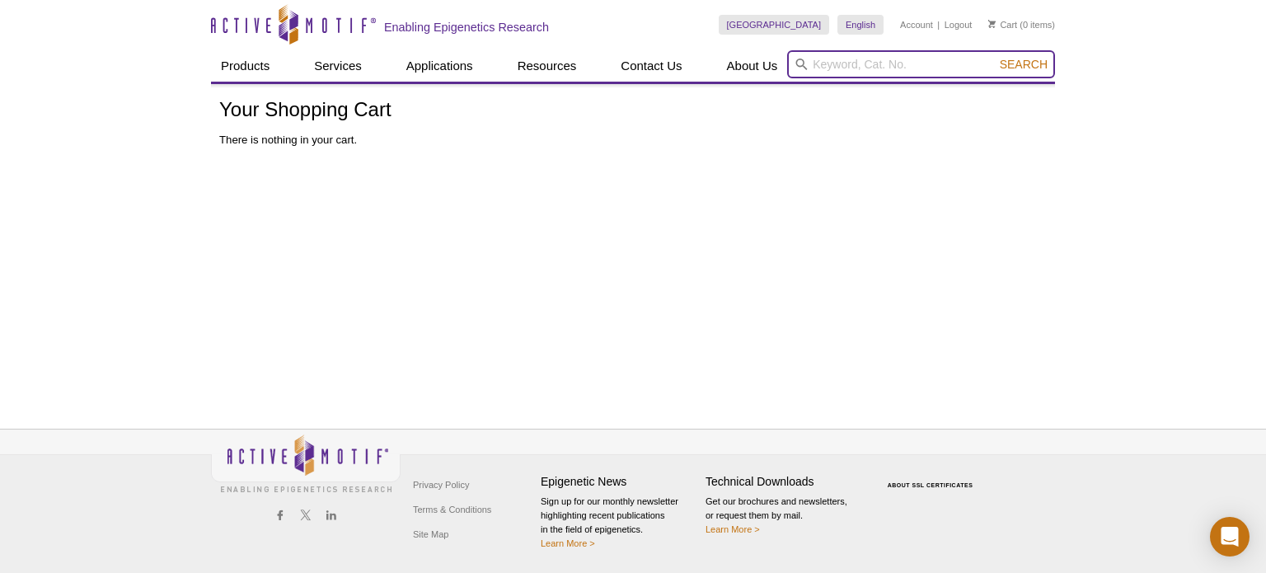
click at [910, 62] on input "search" at bounding box center [921, 64] width 268 height 28
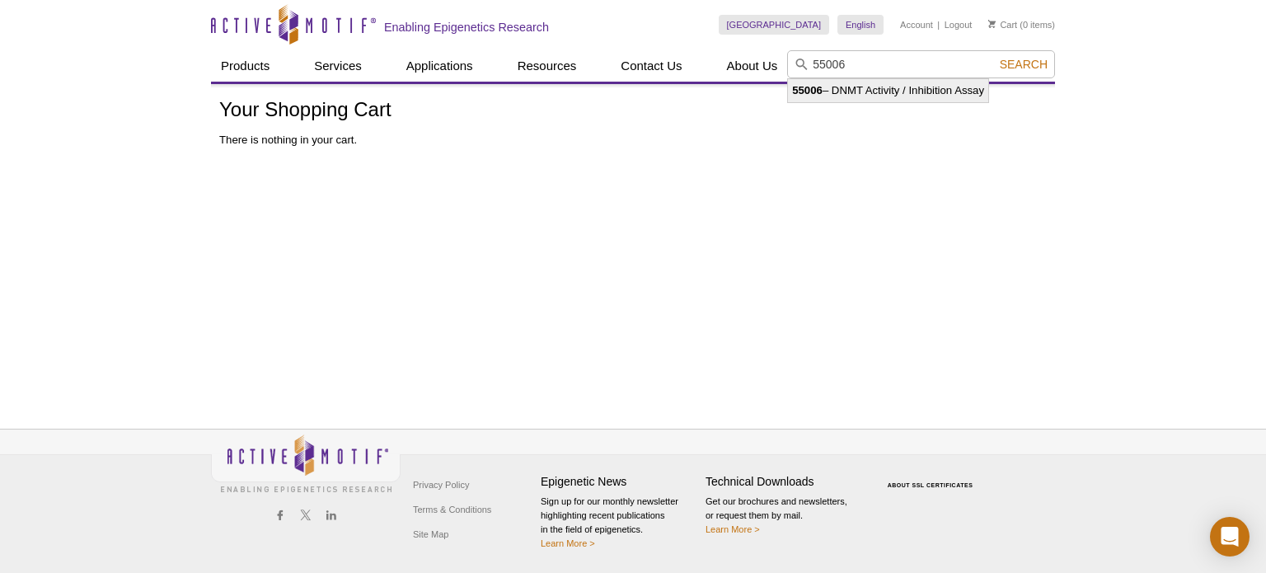
click at [890, 96] on li "55006 – DNMT Activity / Inhibition Assay" at bounding box center [888, 90] width 200 height 23
type input "55006 – DNMT Activity / Inhibition Assay"
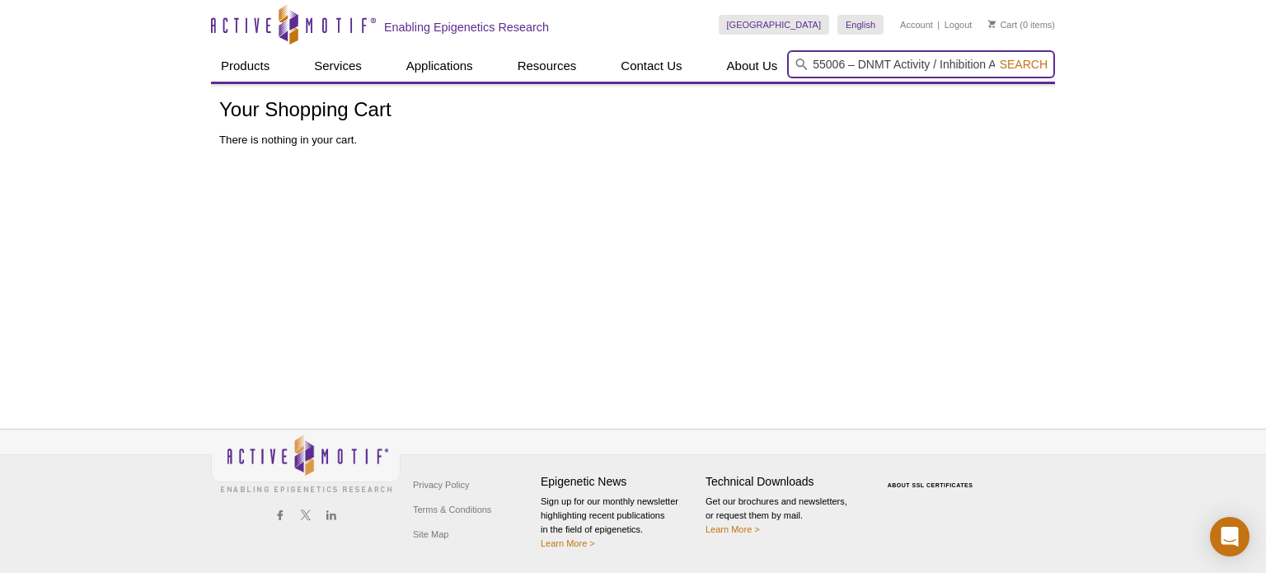
scroll to position [0, 25]
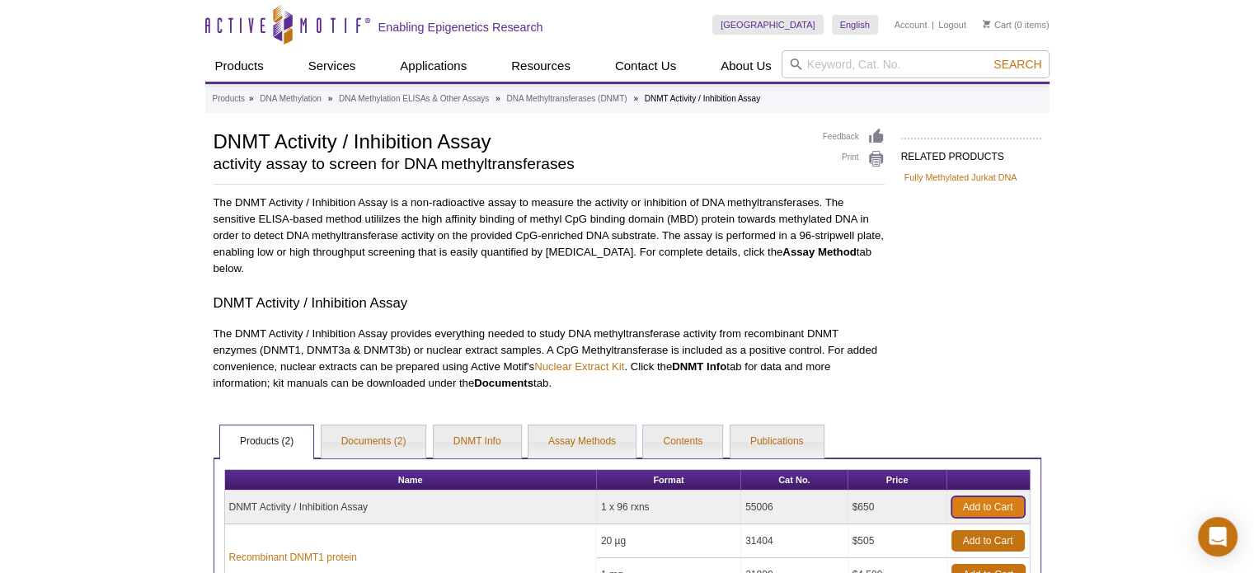
click at [978, 508] on link "Add to Cart" at bounding box center [987, 506] width 73 height 21
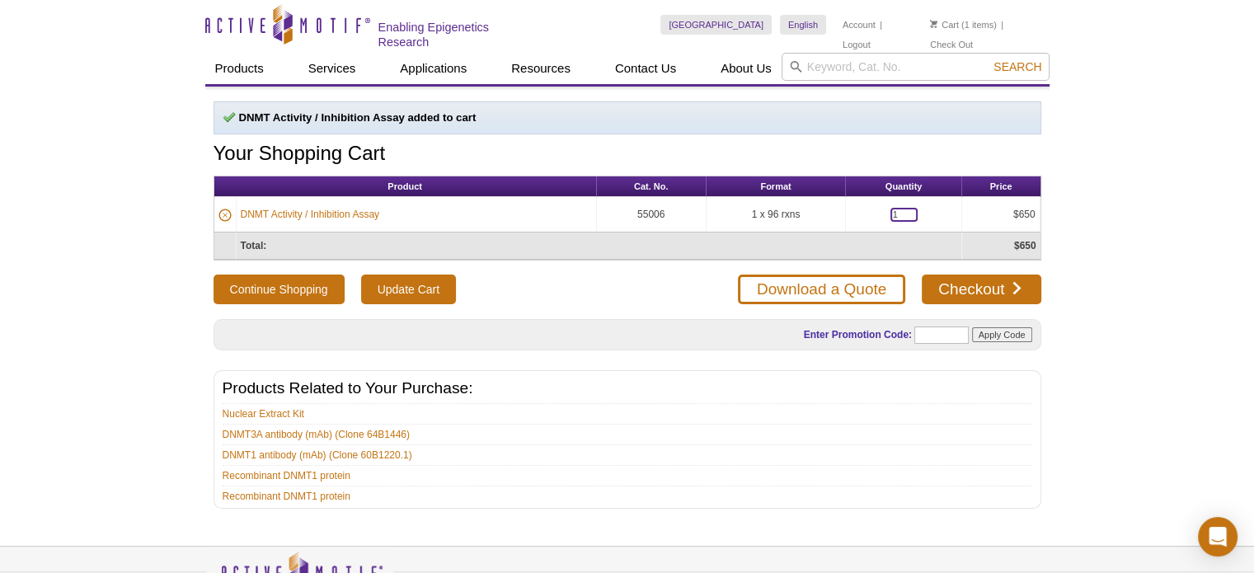
click at [907, 214] on input "1" at bounding box center [903, 215] width 27 height 14
type input "4"
click at [419, 276] on input "Update Cart" at bounding box center [408, 289] width 95 height 30
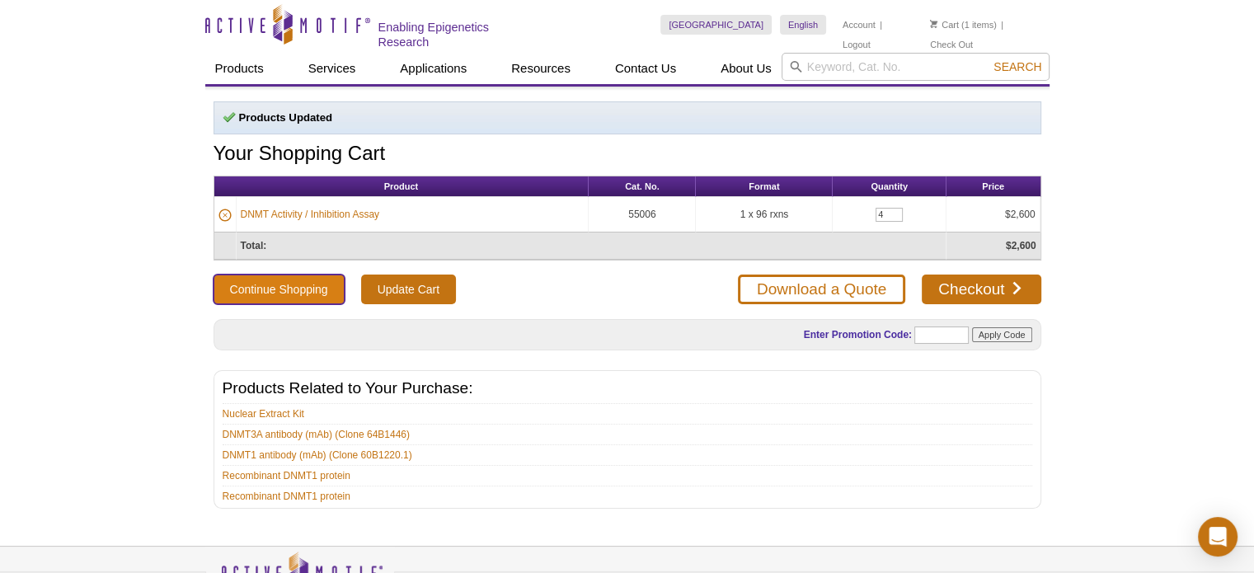
click at [298, 288] on button "Continue Shopping" at bounding box center [278, 289] width 131 height 30
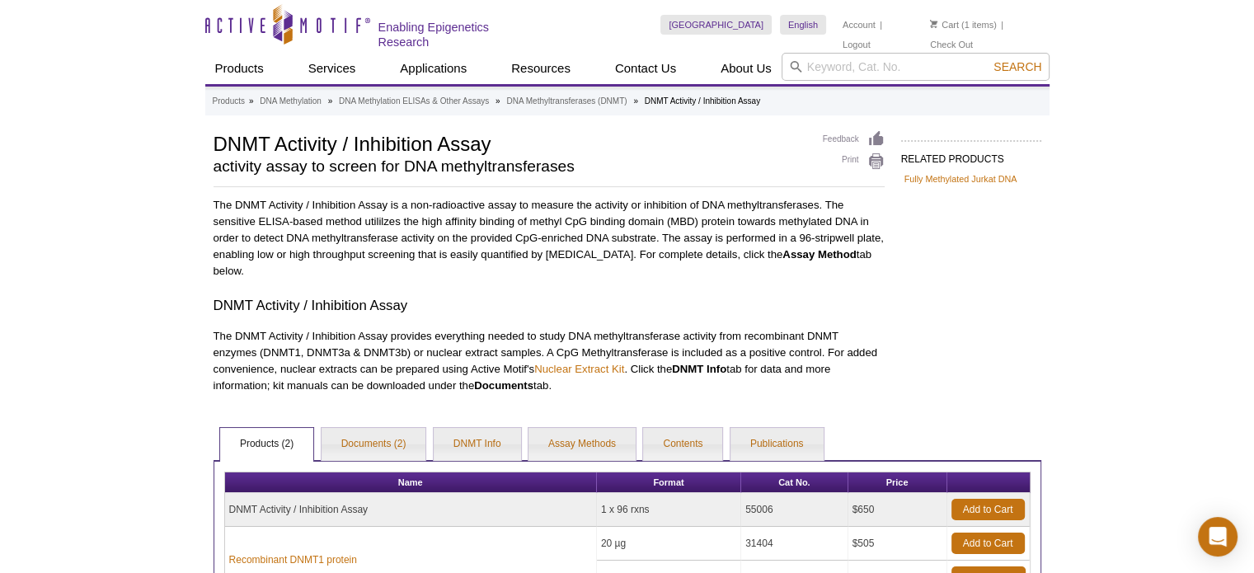
scroll to position [2, 0]
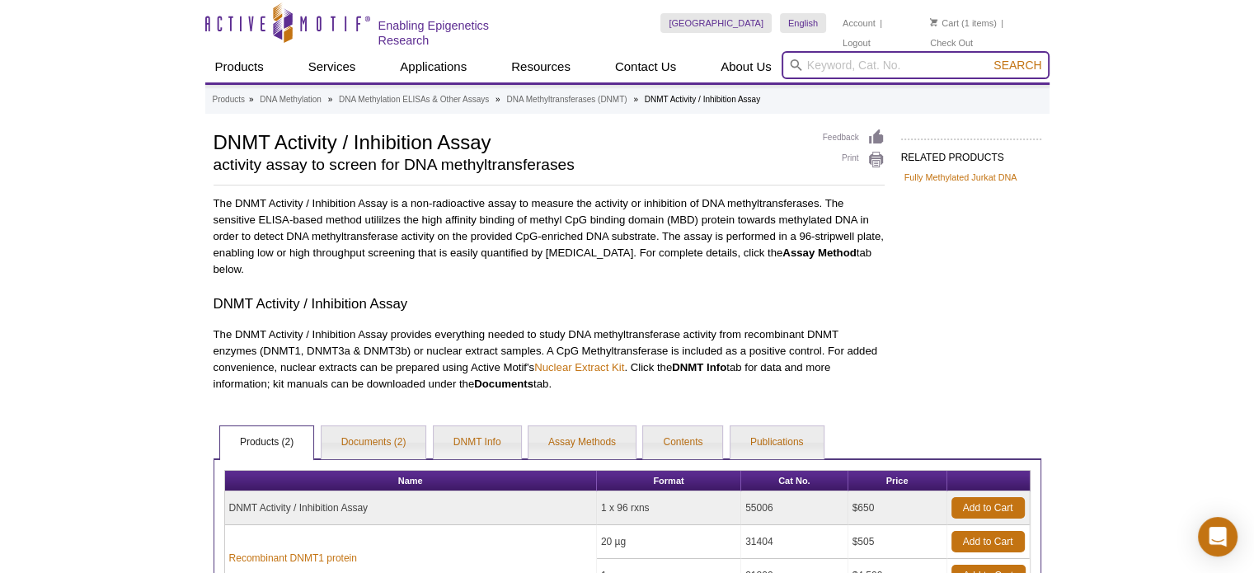
click at [890, 66] on input "search" at bounding box center [915, 65] width 268 height 28
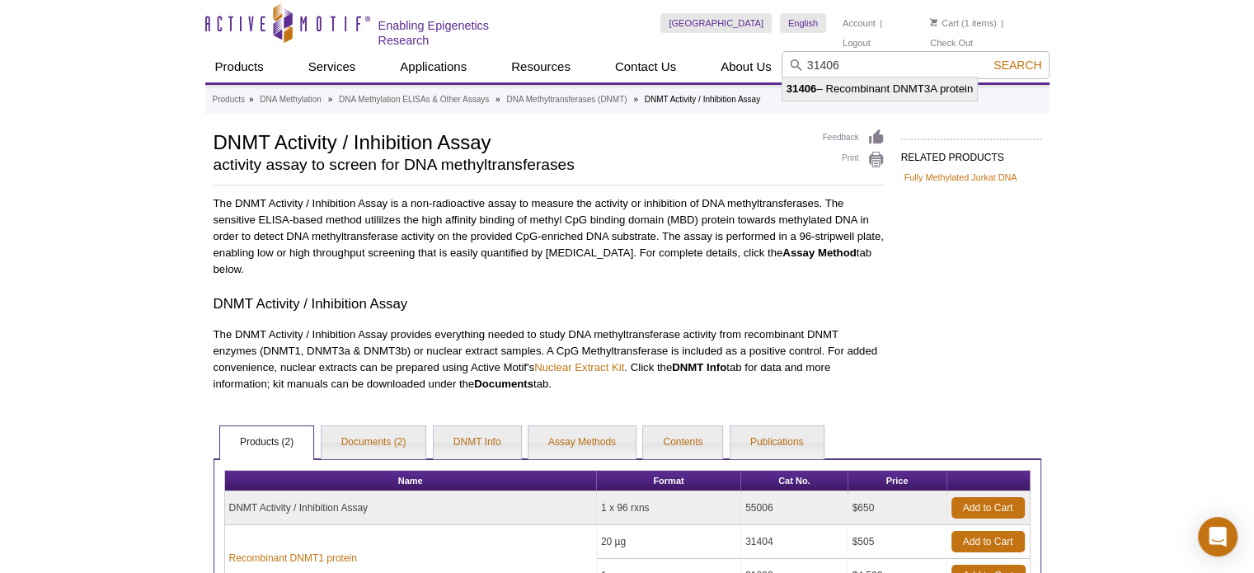
click at [900, 92] on li "31406 – Recombinant DNMT3A protein" at bounding box center [879, 88] width 195 height 23
type input "31406 – Recombinant DNMT3A protein"
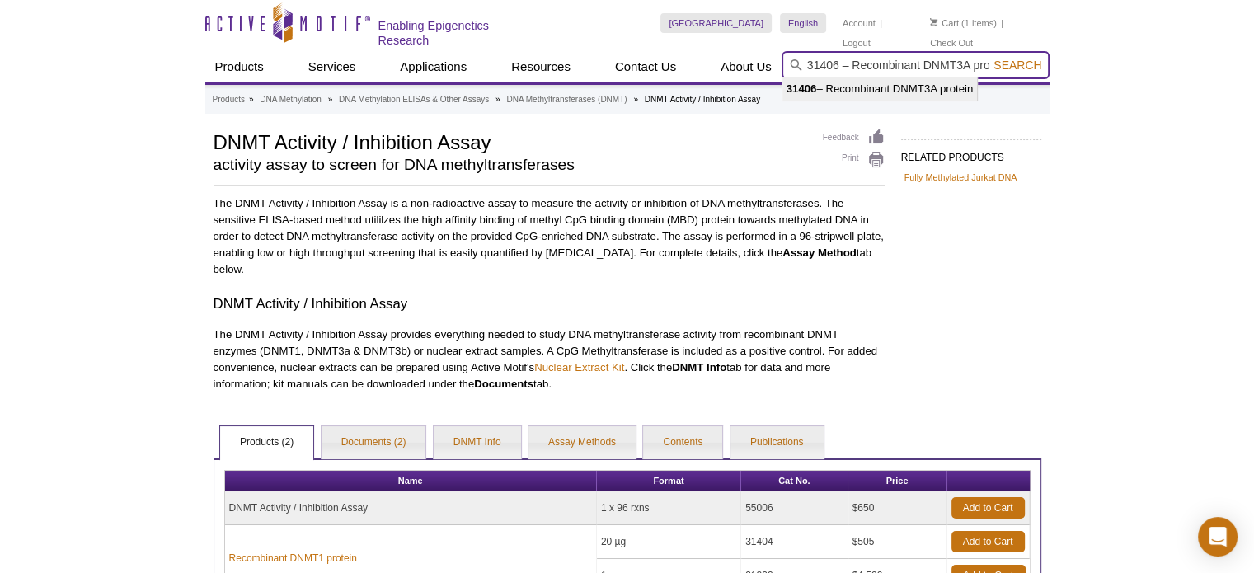
scroll to position [0, 19]
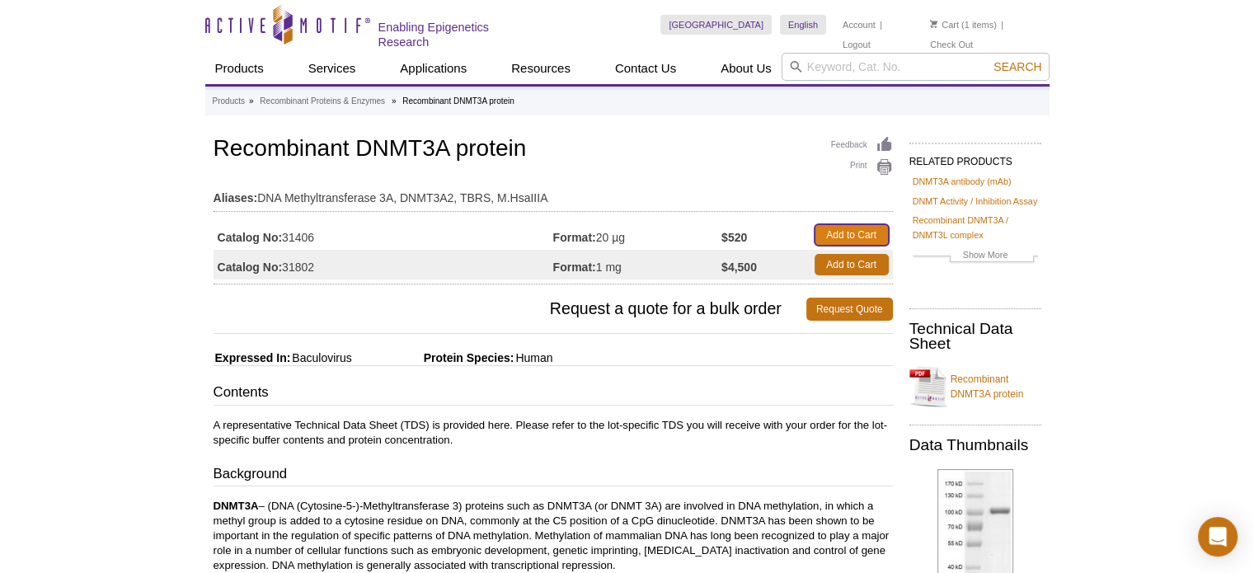
click at [841, 231] on link "Add to Cart" at bounding box center [851, 234] width 74 height 21
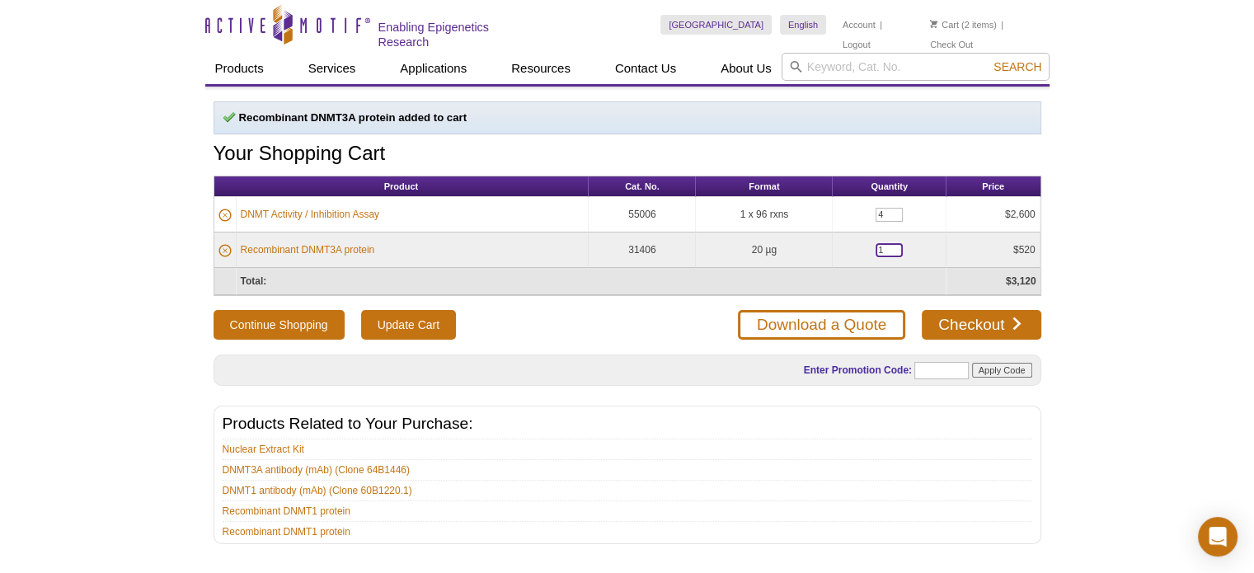
click at [887, 243] on input "1" at bounding box center [888, 250] width 27 height 14
type input "4"
click at [411, 322] on input "Update Cart" at bounding box center [408, 325] width 95 height 30
click at [933, 365] on input "text" at bounding box center [941, 370] width 54 height 17
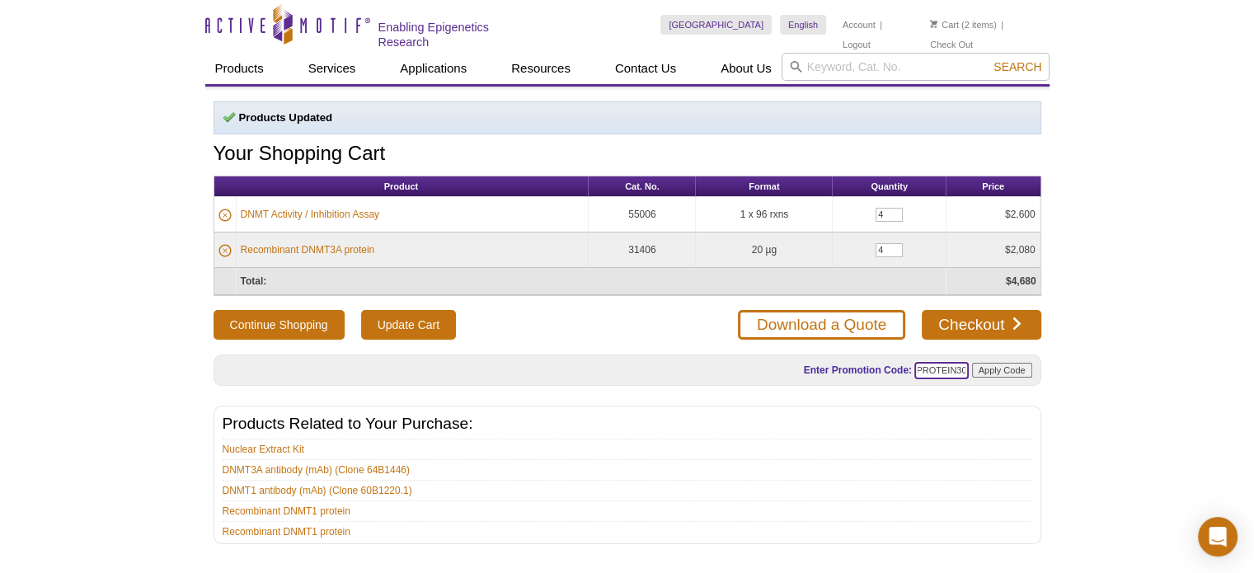
type input "PROTEIN30"
click at [999, 363] on input "Apply Code" at bounding box center [1002, 370] width 60 height 15
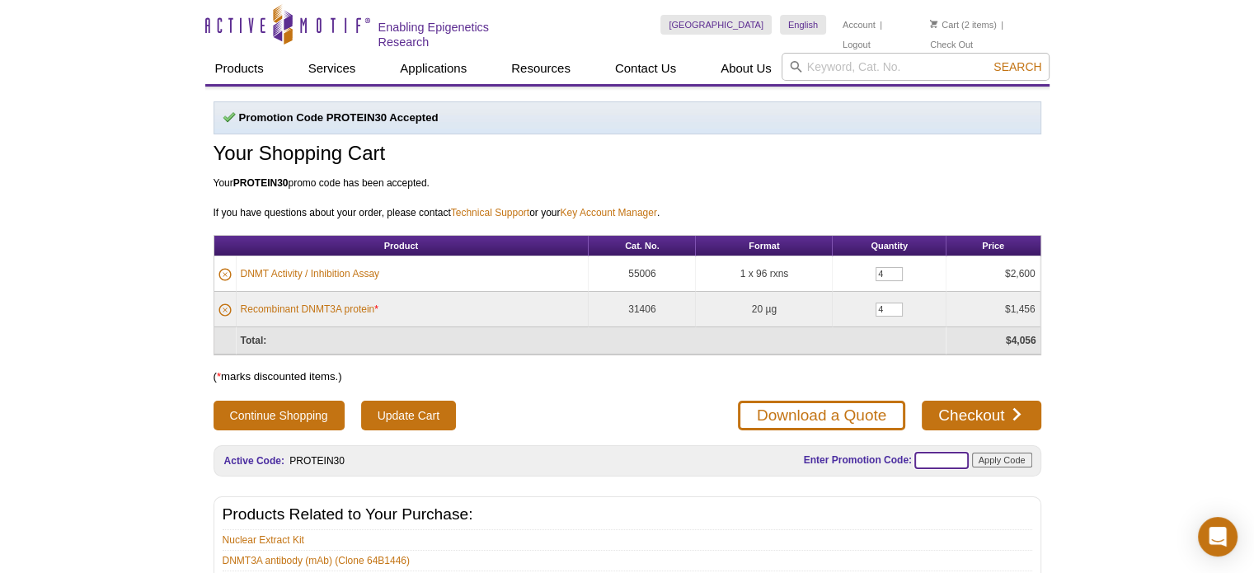
click at [945, 454] on input "text" at bounding box center [941, 460] width 54 height 17
paste input "00053568"
type input "00053568"
click at [999, 453] on input "Apply Code" at bounding box center [1002, 460] width 60 height 15
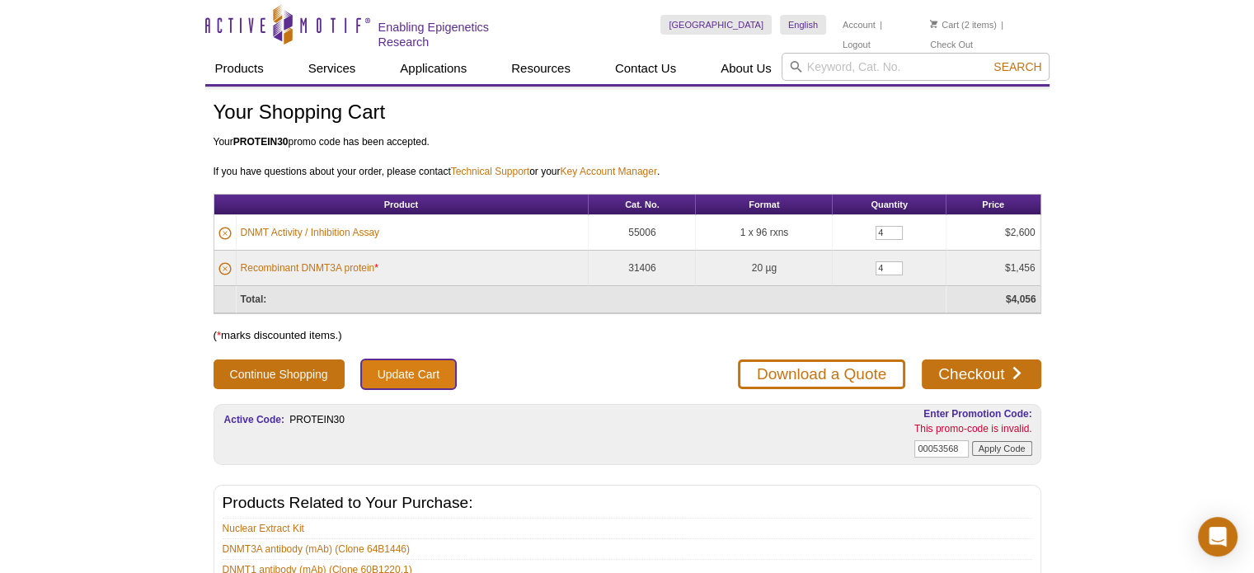
click at [426, 368] on input "Update Cart" at bounding box center [408, 374] width 95 height 30
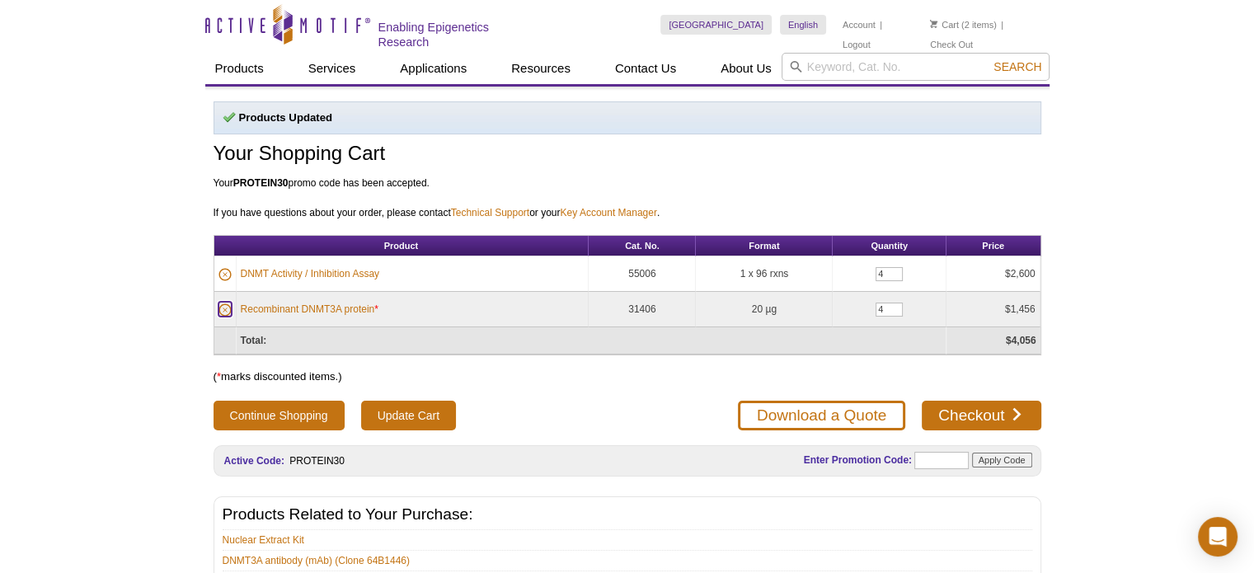
click at [224, 308] on icon at bounding box center [225, 310] width 4 height 4
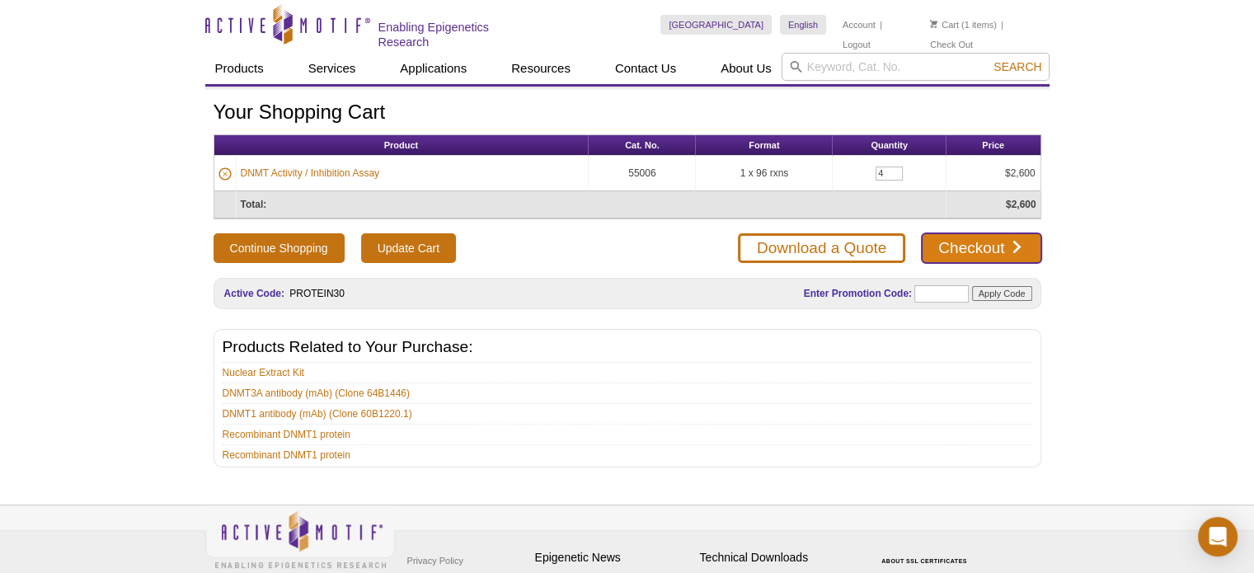
click at [978, 249] on link "Checkout" at bounding box center [981, 248] width 119 height 30
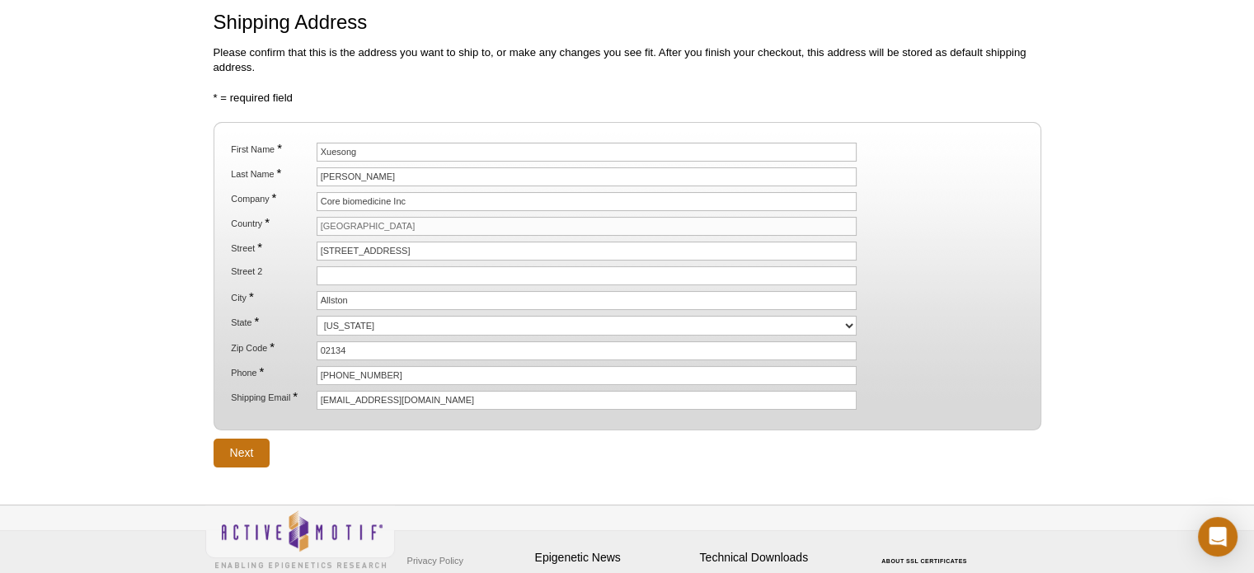
scroll to position [138, 0]
click at [237, 447] on input "Next" at bounding box center [241, 452] width 57 height 29
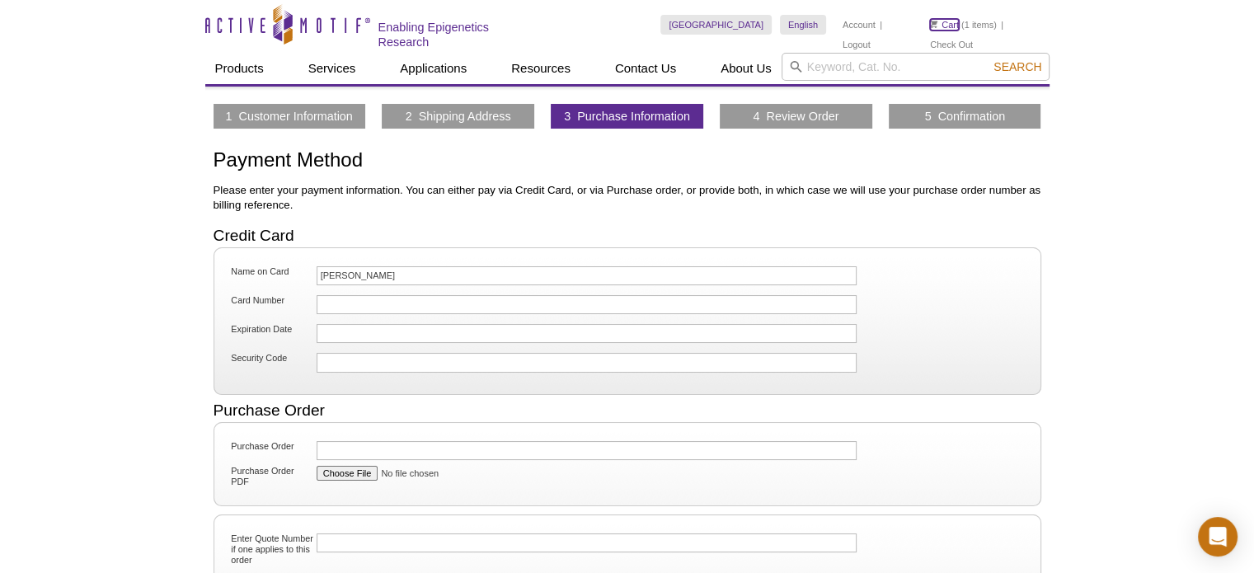
click at [950, 29] on link "Cart" at bounding box center [944, 25] width 29 height 12
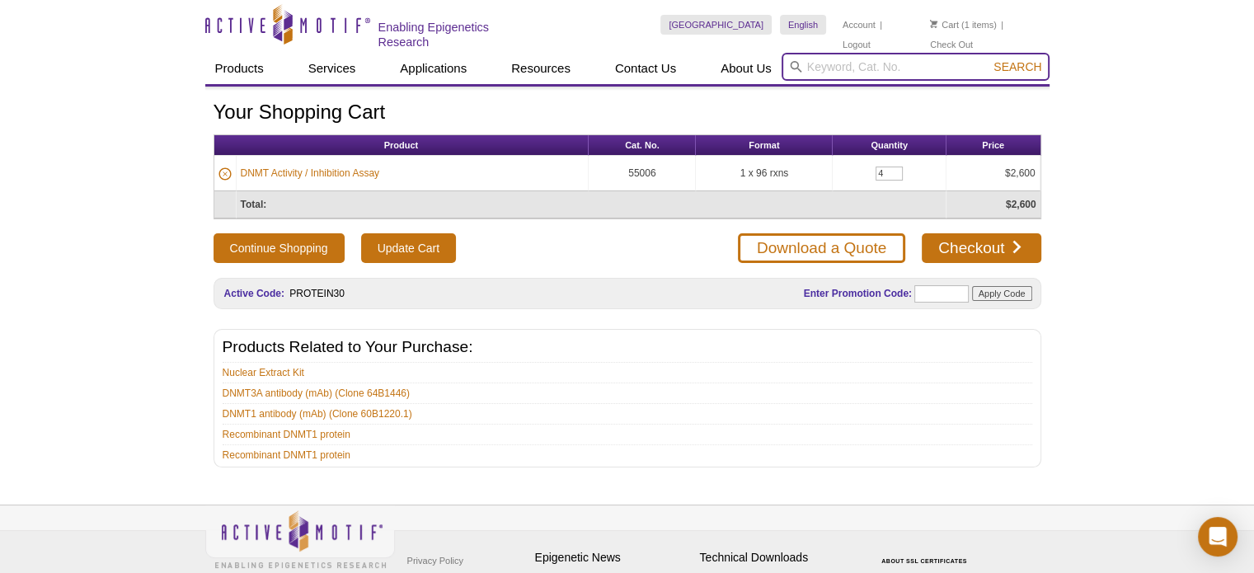
click at [861, 68] on input "search" at bounding box center [915, 67] width 268 height 28
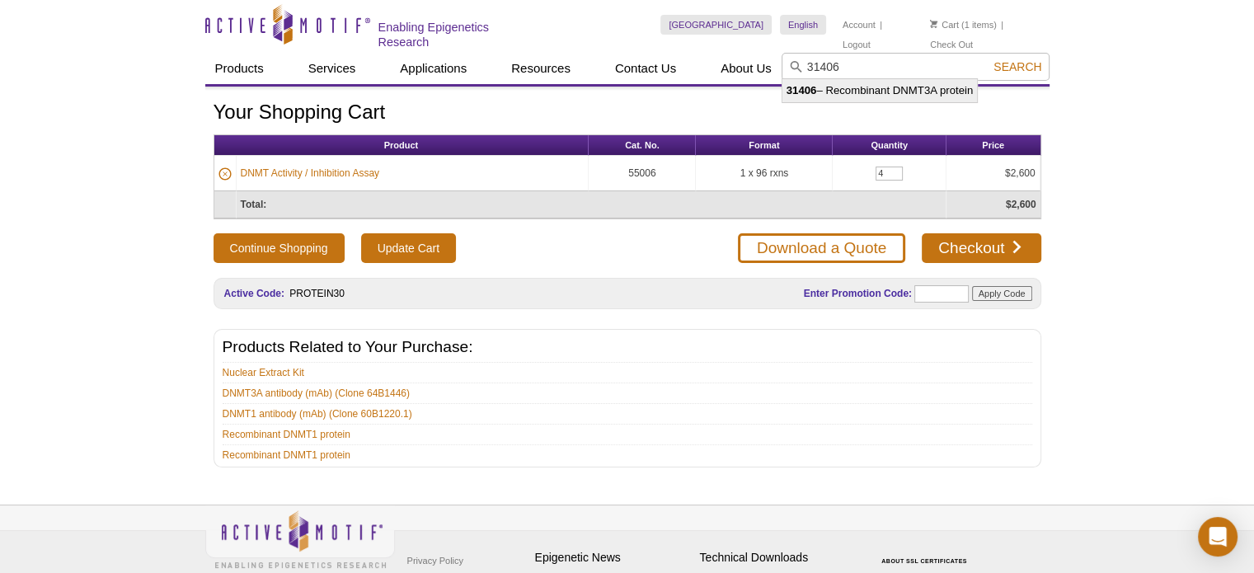
click at [943, 89] on li "31406 – Recombinant DNMT3A protein" at bounding box center [879, 90] width 195 height 23
type input "31406 – Recombinant DNMT3A protein"
click at [1022, 60] on span "Search" at bounding box center [1017, 66] width 48 height 13
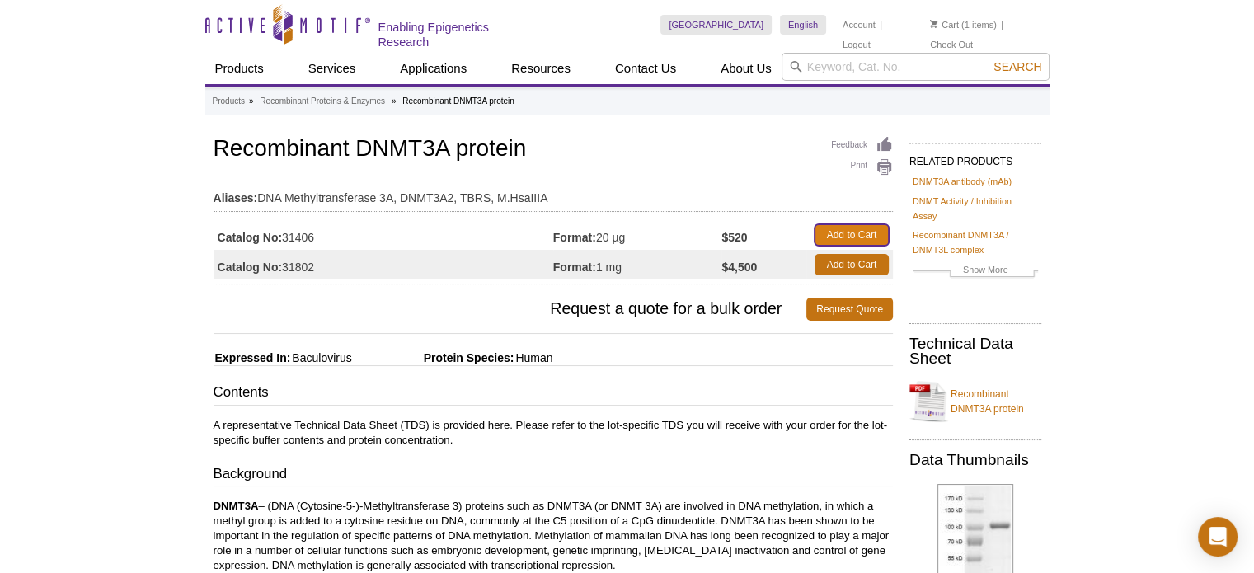
click at [860, 230] on link "Add to Cart" at bounding box center [851, 234] width 74 height 21
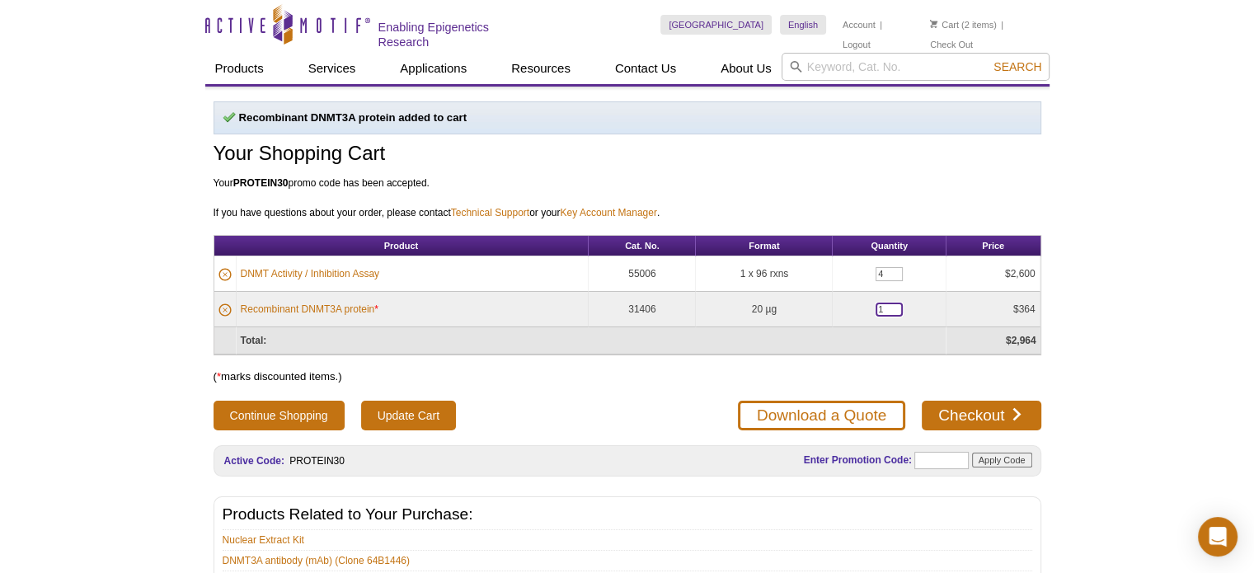
click at [880, 306] on input "1" at bounding box center [888, 310] width 27 height 14
type input "4"
click at [401, 411] on input "Update Cart" at bounding box center [408, 416] width 95 height 30
click at [979, 414] on link "Checkout" at bounding box center [981, 416] width 119 height 30
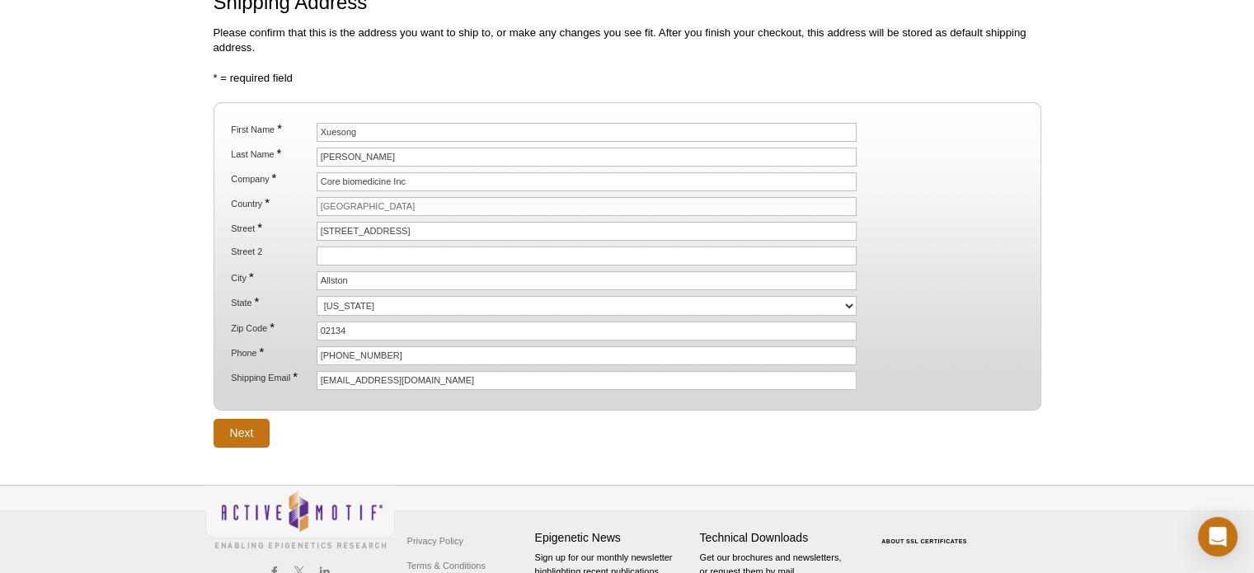
scroll to position [158, 0]
drag, startPoint x: 936, startPoint y: 439, endPoint x: 242, endPoint y: 424, distance: 693.4
click at [242, 424] on input "Next" at bounding box center [241, 432] width 57 height 29
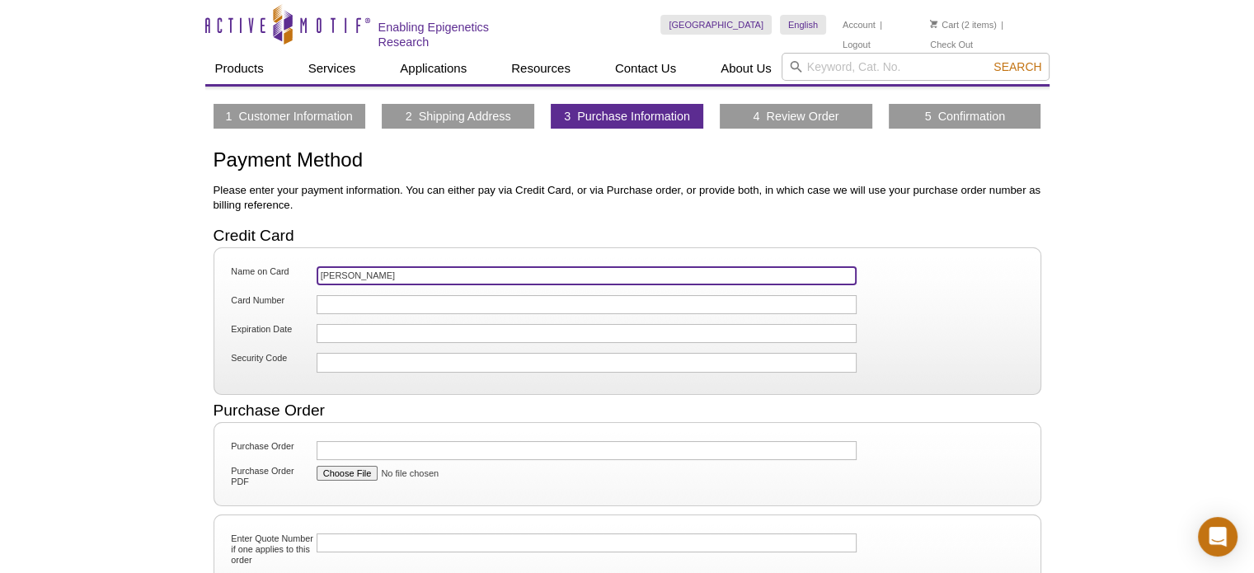
click at [402, 273] on input "Xiaoling Puyang" at bounding box center [587, 275] width 541 height 19
type input "Xuesong Zhao"
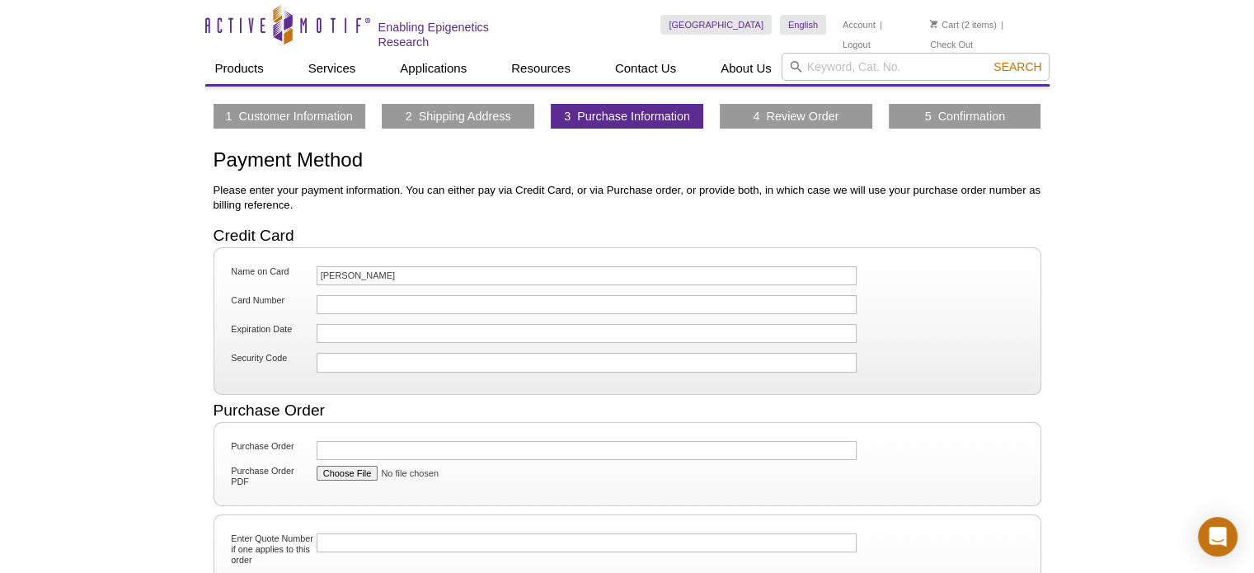
click at [447, 499] on fieldset "Purchase Order Purchase Order PDF" at bounding box center [627, 464] width 828 height 84
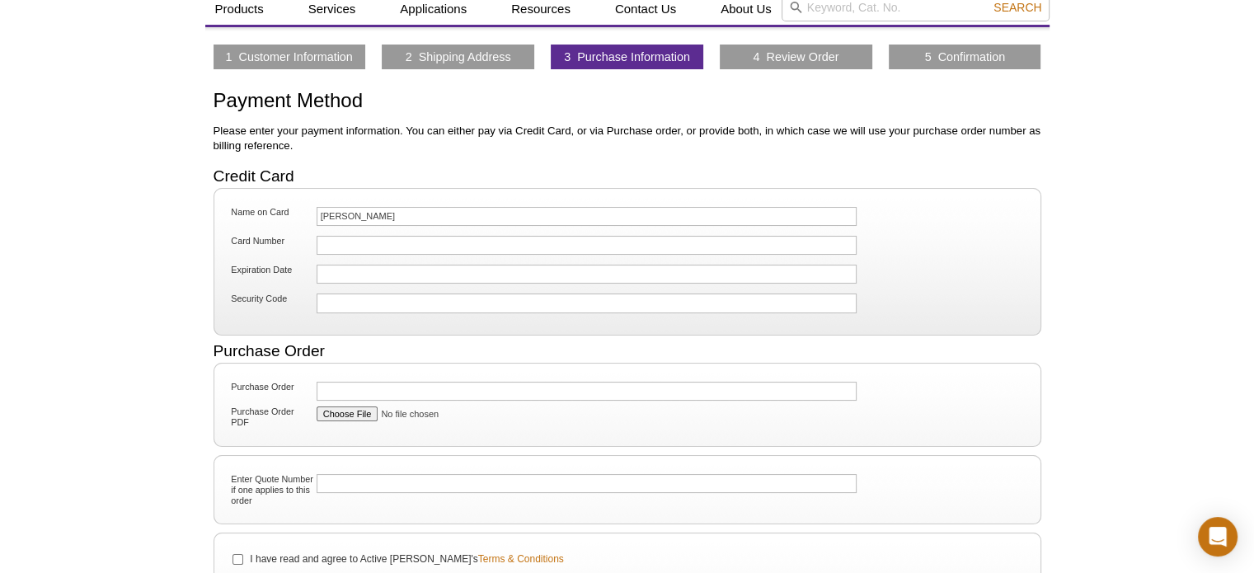
scroll to position [78, 0]
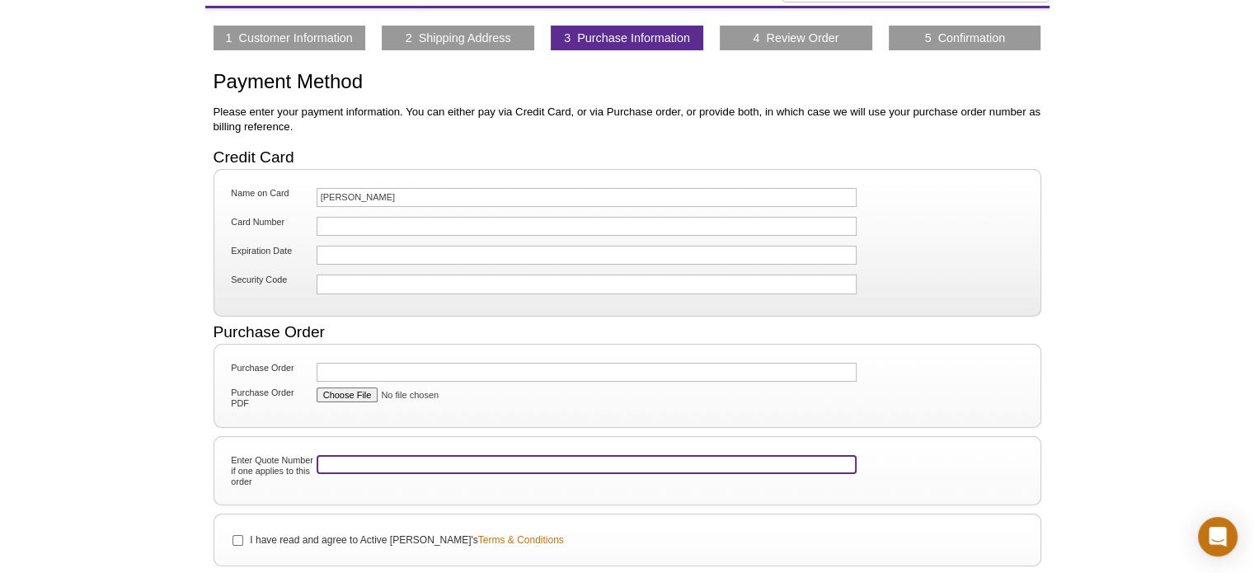
click at [399, 465] on input "Enter Quote Number if one applies to this order" at bounding box center [587, 464] width 541 height 19
paste input "00053568"
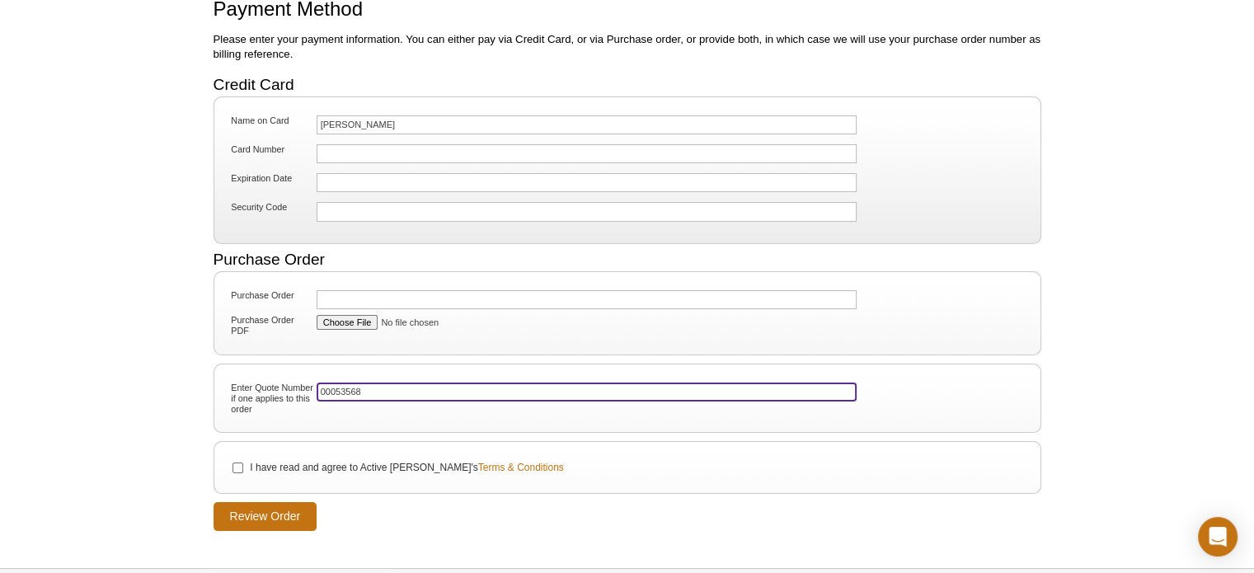
type input "00053568"
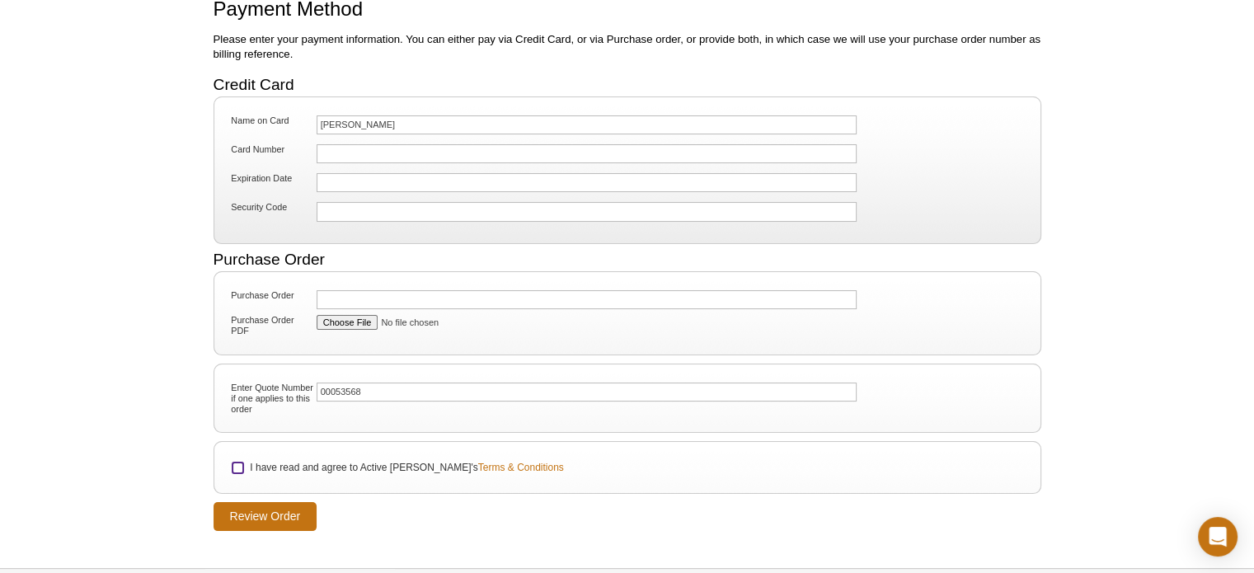
click at [236, 462] on input "I have read and agree to Active Motif's Terms & Conditions" at bounding box center [237, 467] width 11 height 11
checkbox input "true"
click at [267, 510] on input "Review Order" at bounding box center [265, 516] width 104 height 29
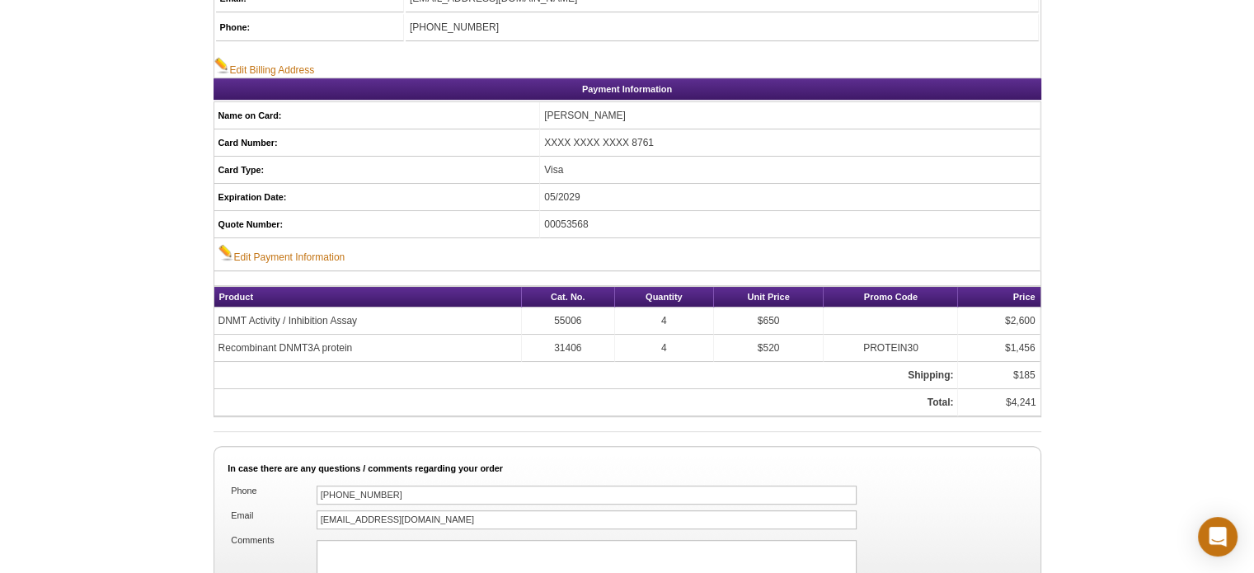
scroll to position [780, 0]
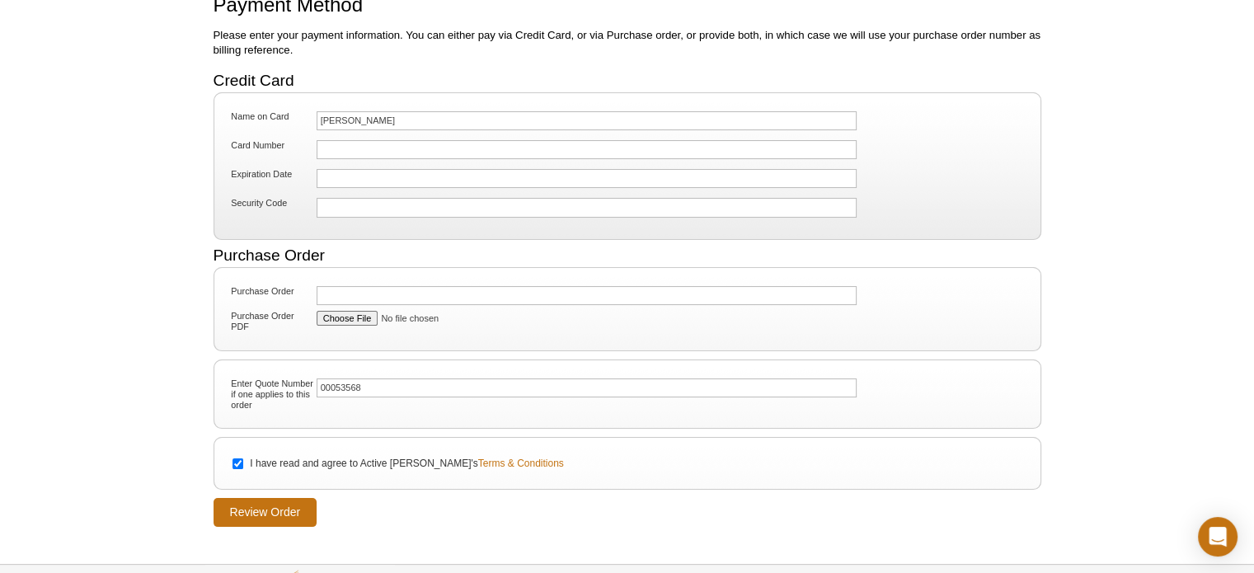
scroll to position [151, 0]
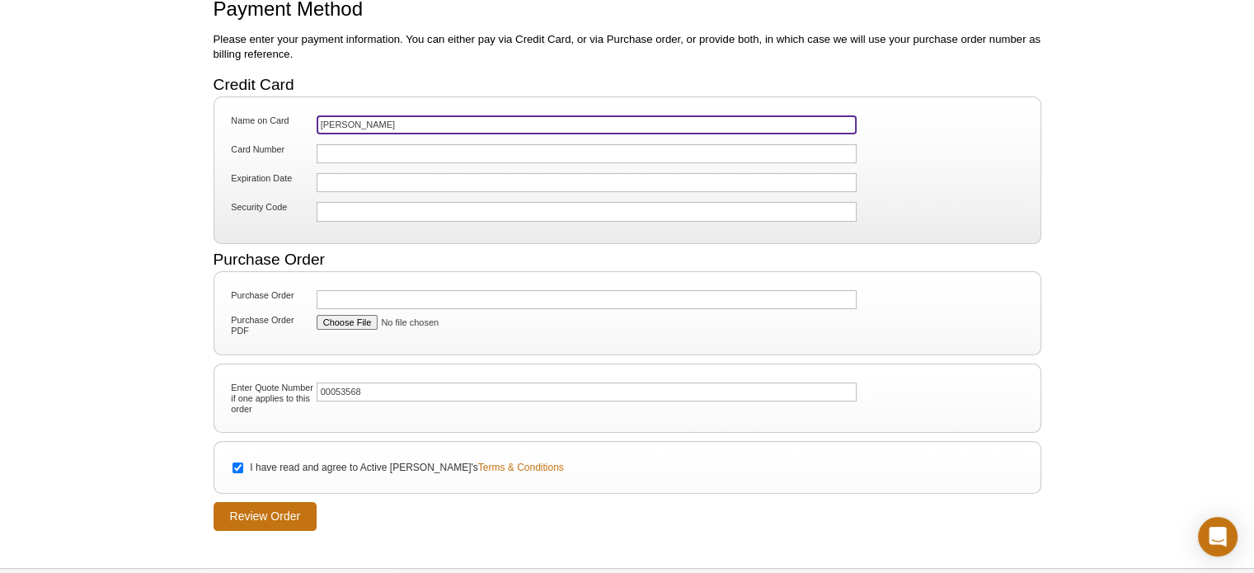
click at [410, 128] on input "Xuesong Zhao" at bounding box center [587, 124] width 541 height 19
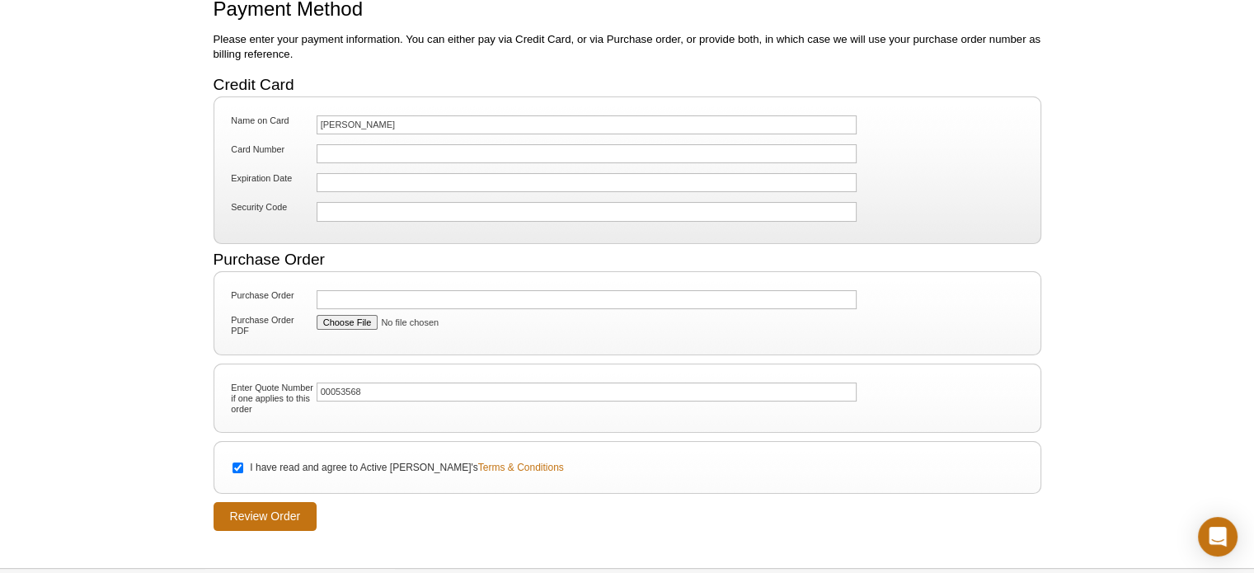
click at [382, 509] on form "Credit Card Name on Card Xuesong Zhao Card Number Expiration Date Security Code…" at bounding box center [627, 303] width 828 height 453
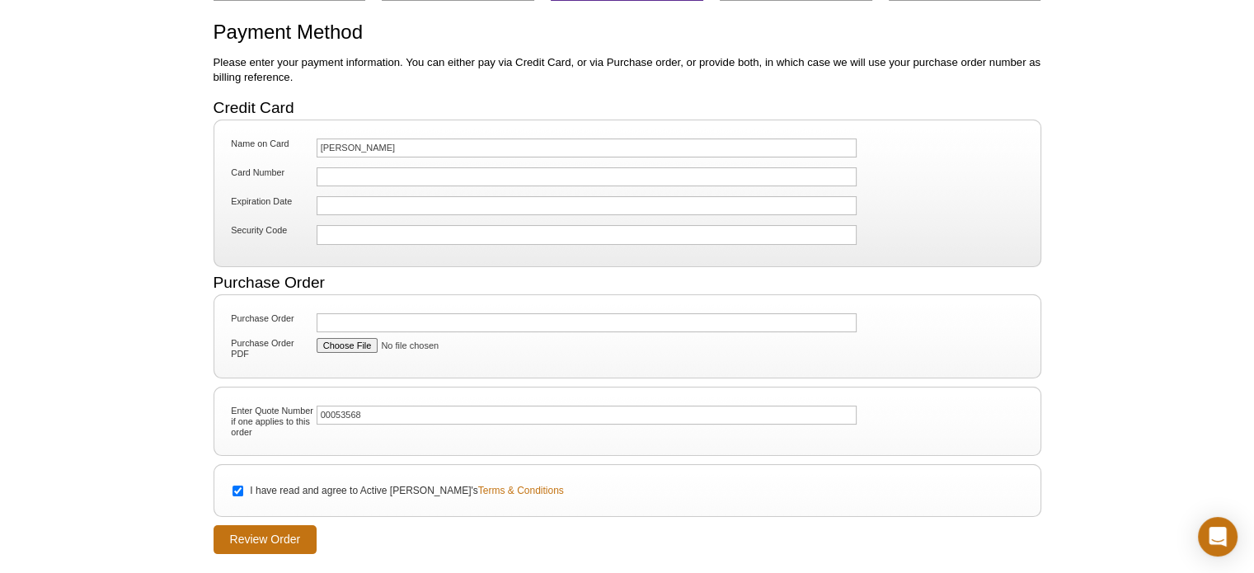
scroll to position [129, 0]
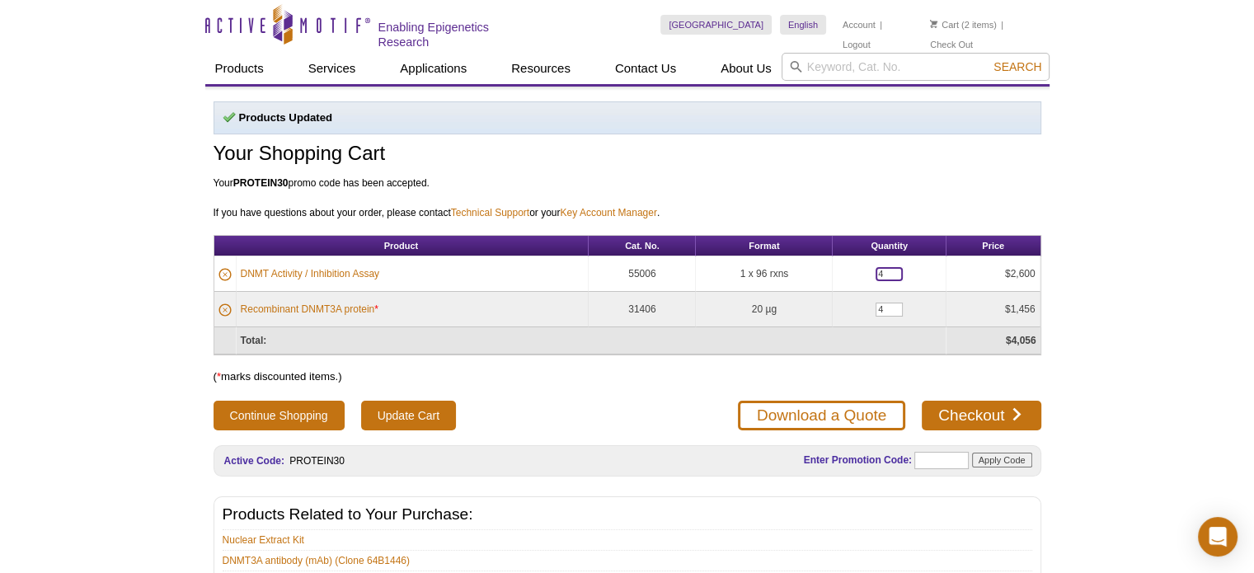
click at [888, 269] on input "4" at bounding box center [888, 274] width 27 height 14
type input "10"
click at [415, 412] on input "Update Cart" at bounding box center [408, 416] width 95 height 30
click at [970, 409] on link "Checkout" at bounding box center [981, 416] width 119 height 30
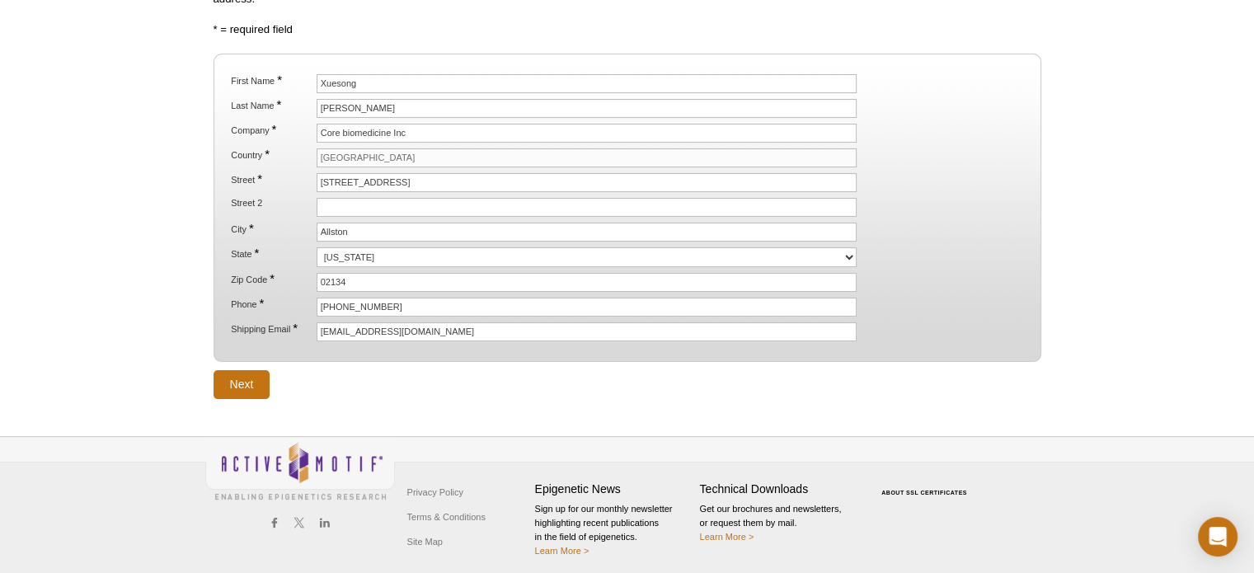
scroll to position [205, 0]
click at [238, 381] on input "Next" at bounding box center [241, 385] width 57 height 29
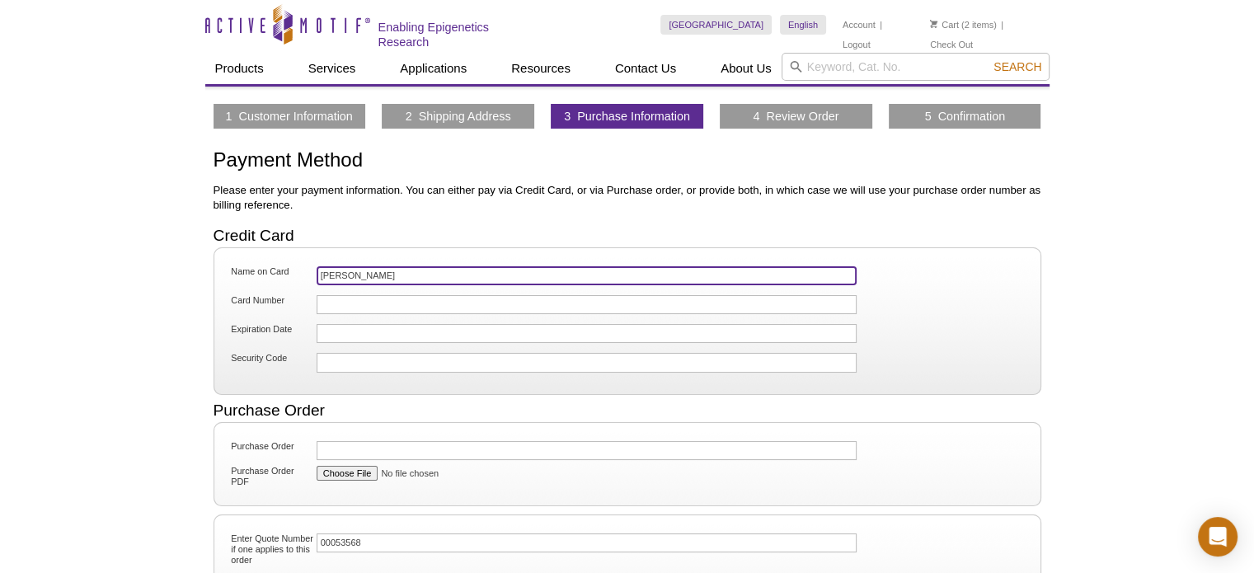
click at [417, 273] on input "[PERSON_NAME]" at bounding box center [587, 275] width 541 height 19
type input "X"
type input "[PERSON_NAME]"
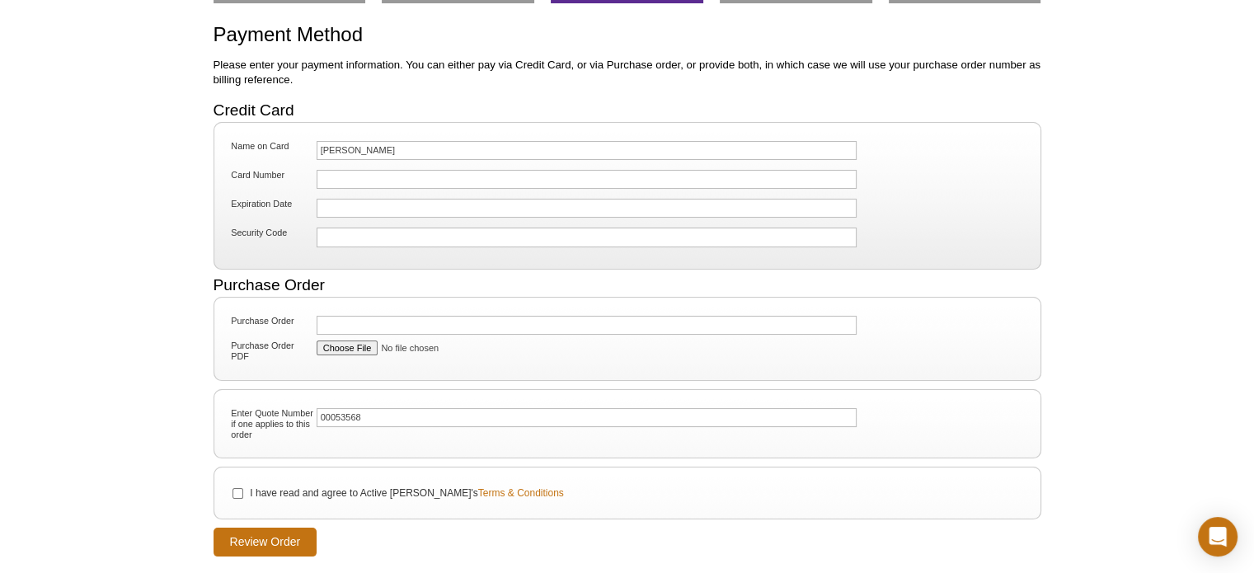
scroll to position [134, 0]
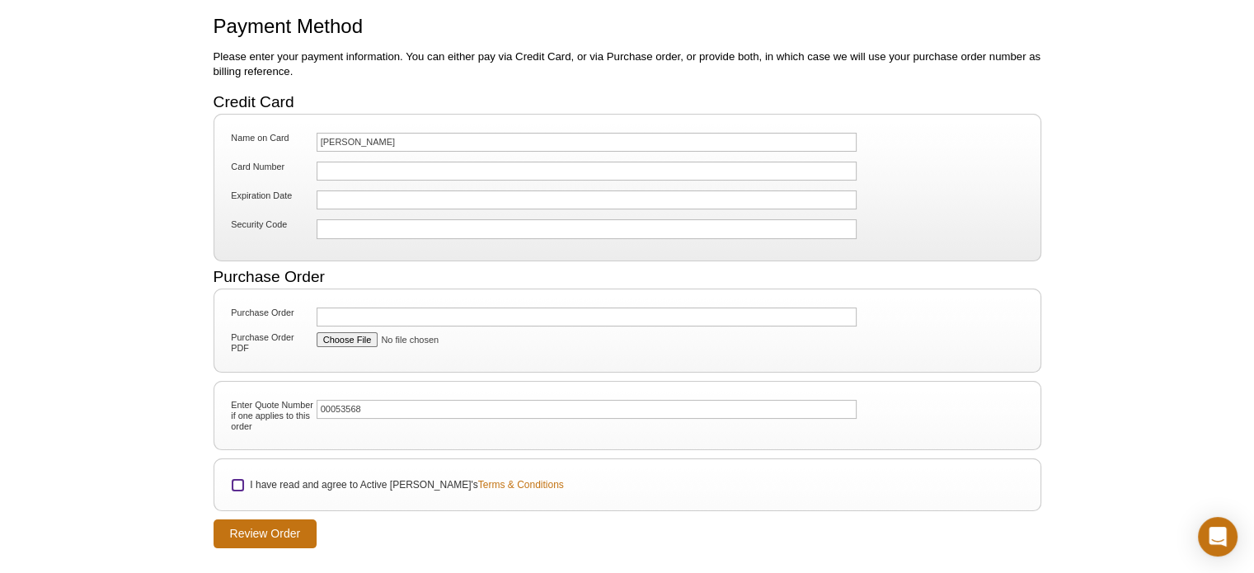
click at [237, 480] on input "I have read and agree to Active Motif's Terms & Conditions" at bounding box center [237, 485] width 11 height 11
checkbox input "true"
click at [271, 528] on input "Review Order" at bounding box center [265, 533] width 104 height 29
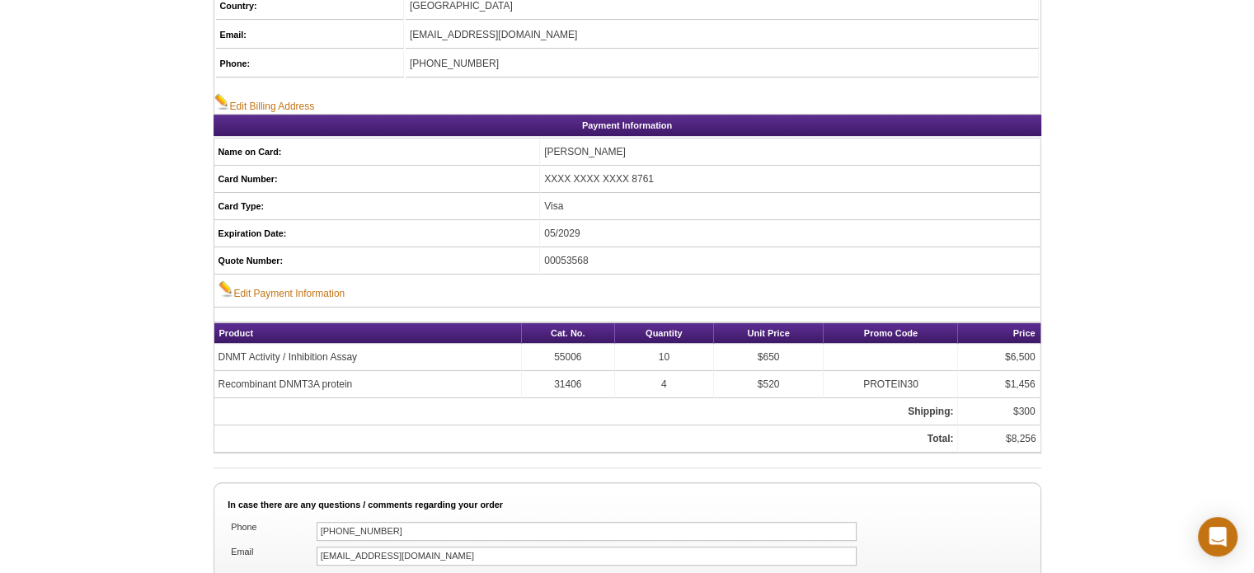
scroll to position [745, 0]
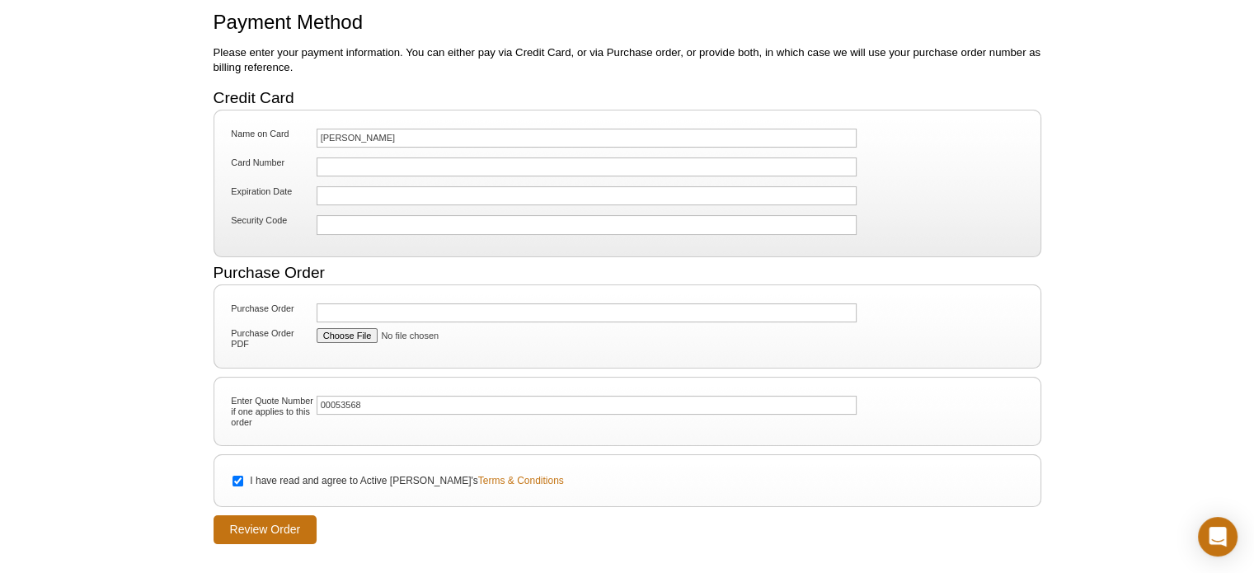
scroll to position [134, 0]
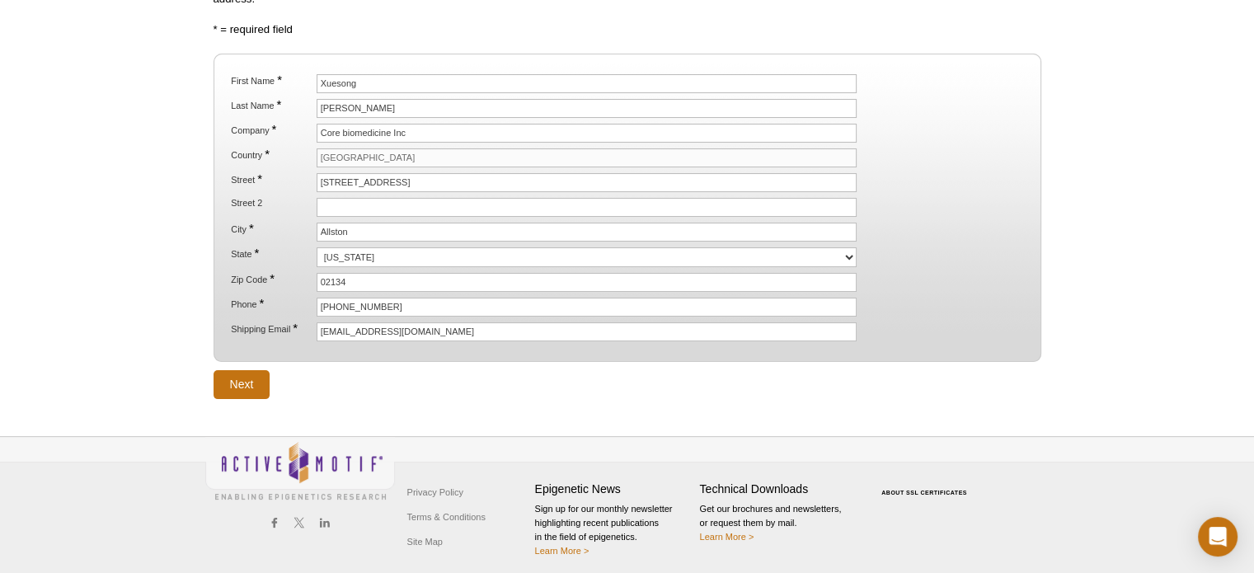
scroll to position [205, 0]
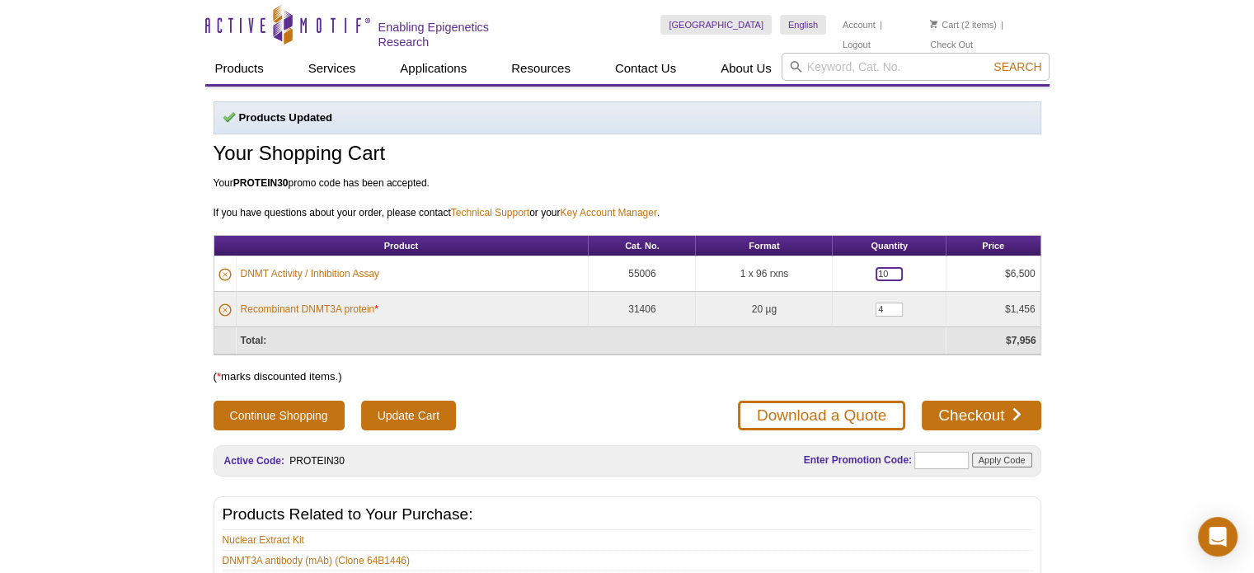
click at [892, 267] on input "10" at bounding box center [888, 274] width 27 height 14
type input "1"
type input "4"
click at [420, 412] on input "Update Cart" at bounding box center [408, 416] width 95 height 30
click at [974, 406] on link "Checkout" at bounding box center [981, 416] width 119 height 30
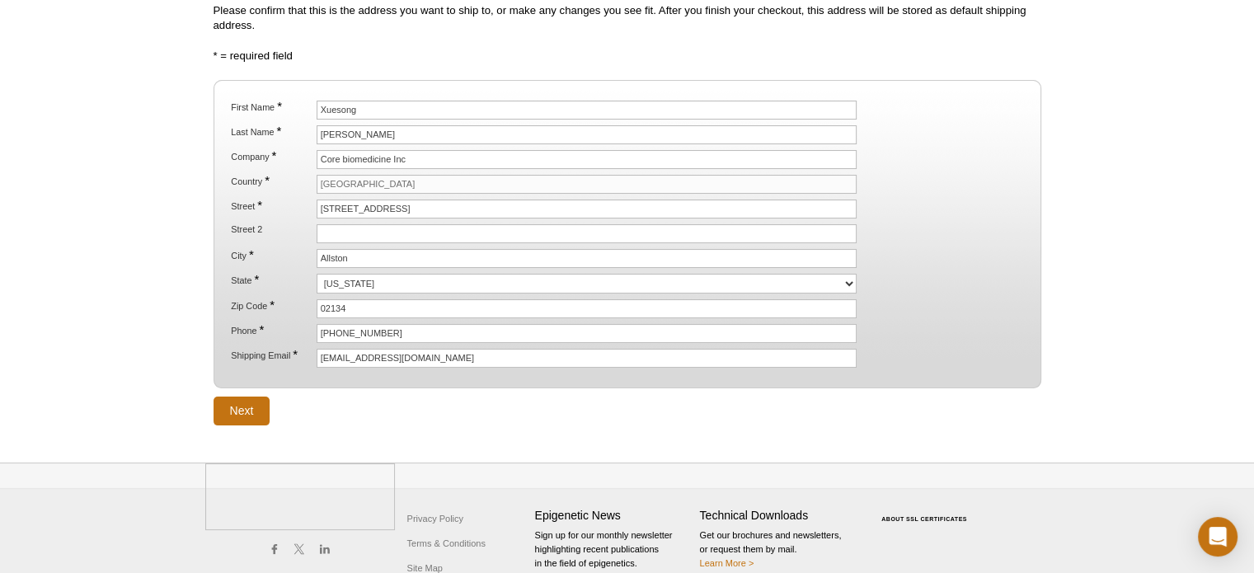
scroll to position [206, 0]
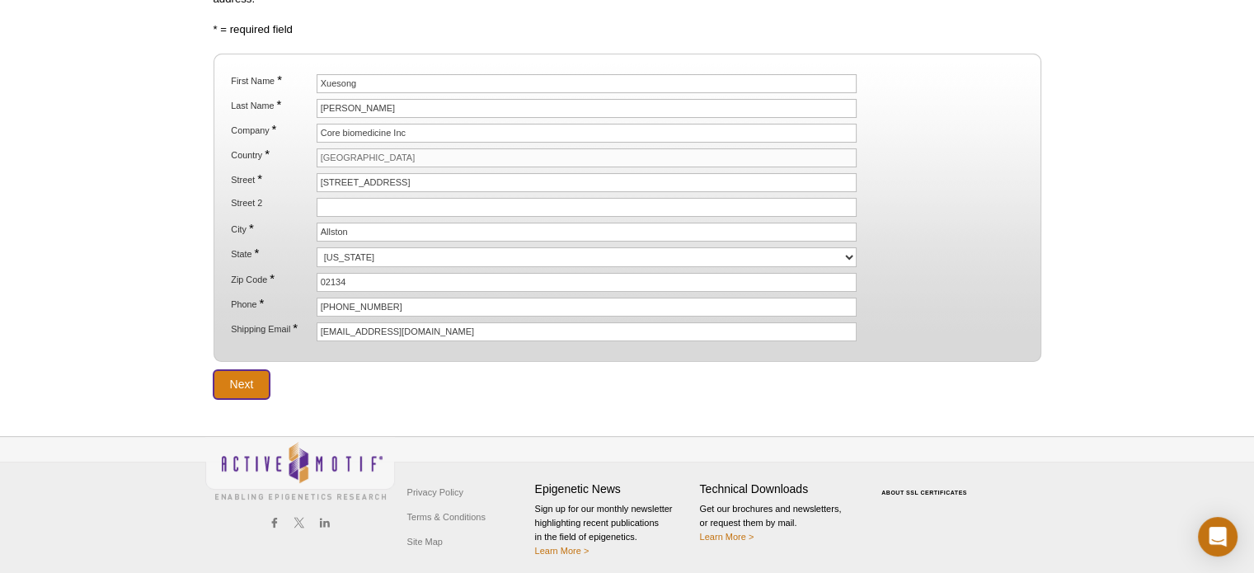
click at [246, 375] on input "Next" at bounding box center [241, 384] width 57 height 29
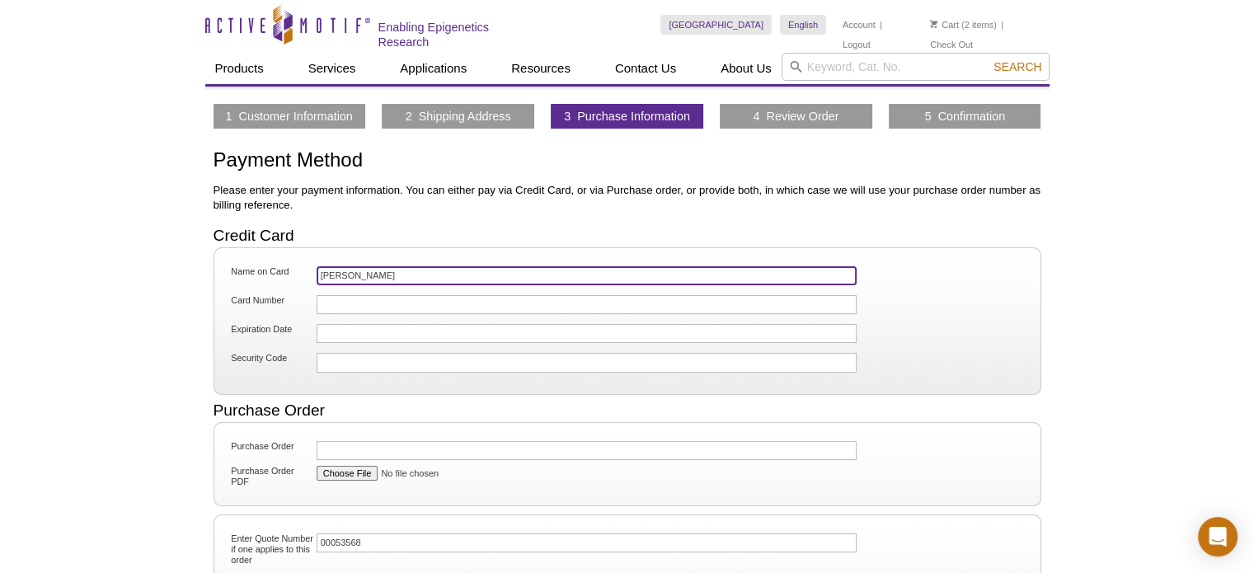
click at [410, 269] on input "[PERSON_NAME]" at bounding box center [587, 275] width 541 height 19
type input "X"
type input "[PERSON_NAME]"
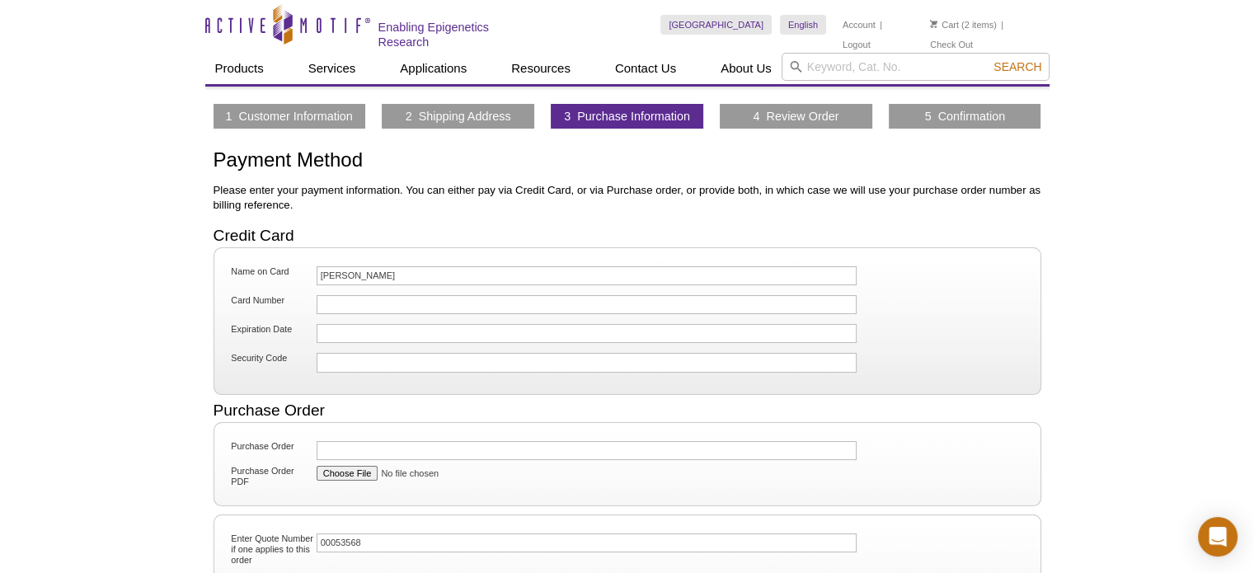
click at [529, 497] on fieldset "Purchase Order Purchase Order PDF" at bounding box center [627, 464] width 828 height 84
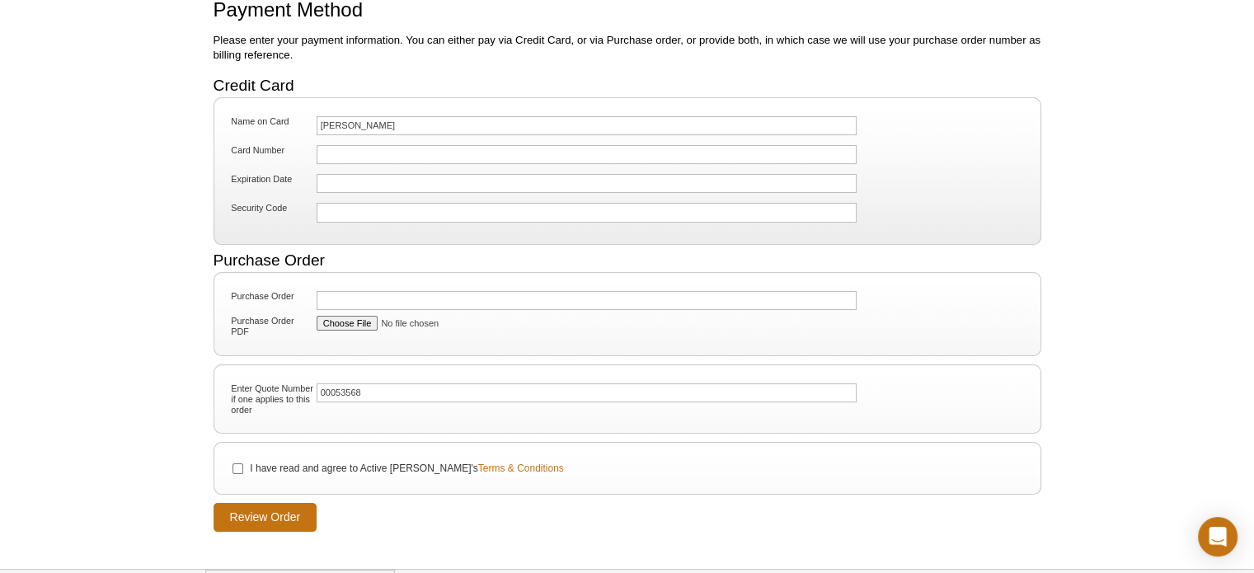
scroll to position [152, 0]
click at [237, 462] on input "I have read and agree to Active Motif's Terms & Conditions" at bounding box center [237, 467] width 11 height 11
checkbox input "true"
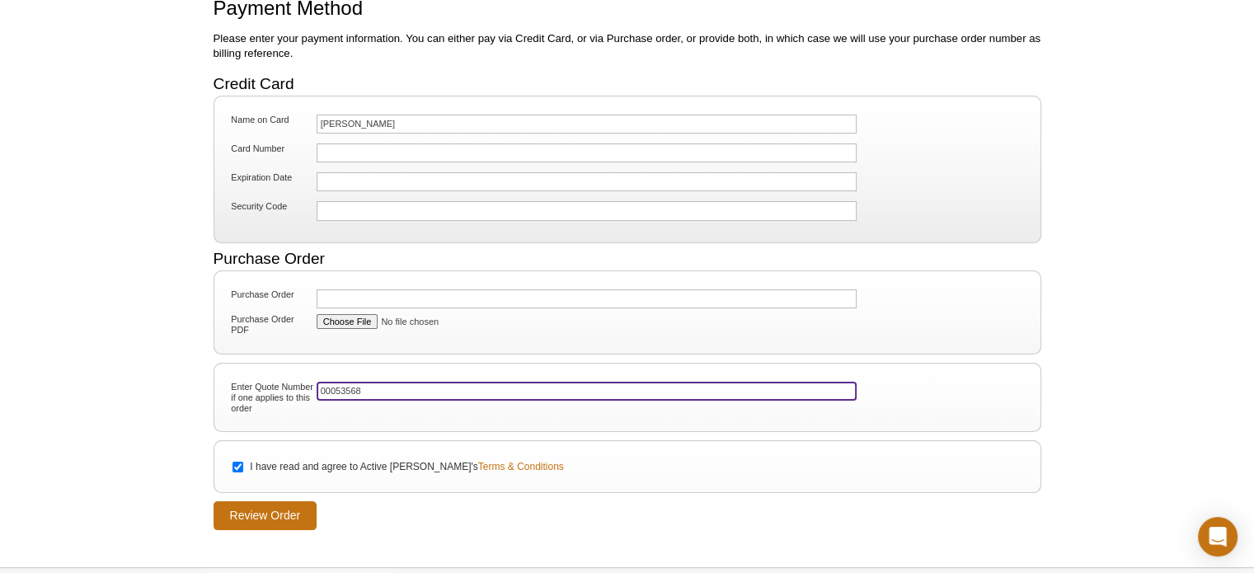
click at [363, 387] on input "00053568" at bounding box center [587, 391] width 541 height 19
type input "00053568"
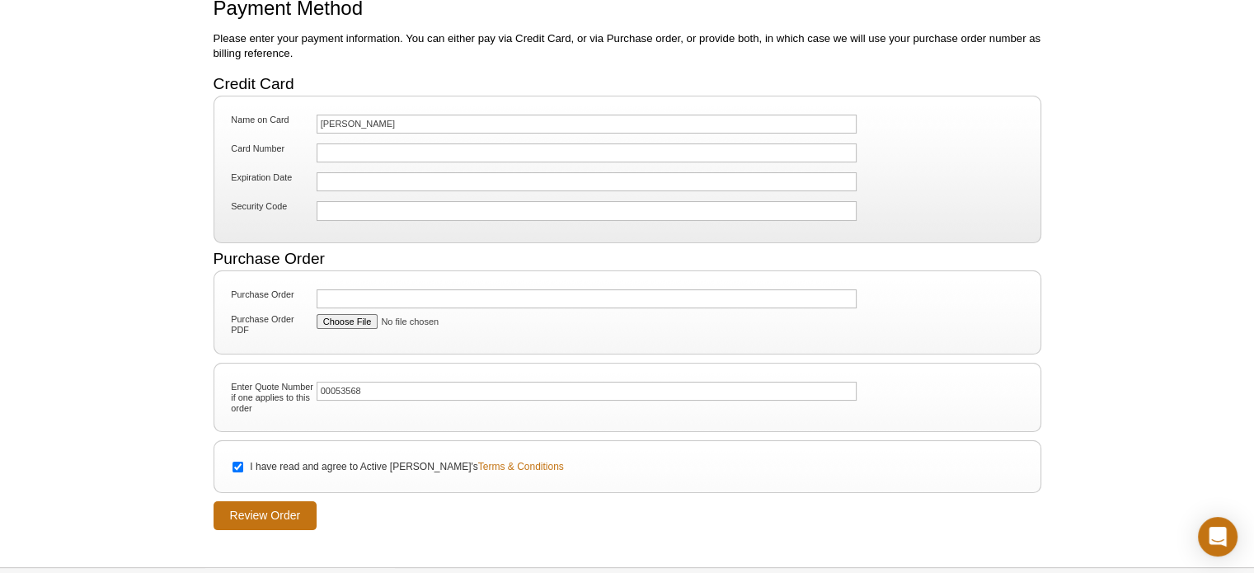
click at [373, 546] on div "Active Motif Logo Enabling Epigenetics Research 2 Search Skip to content Active…" at bounding box center [627, 279] width 1254 height 863
click at [258, 515] on input "Review Order" at bounding box center [265, 515] width 104 height 29
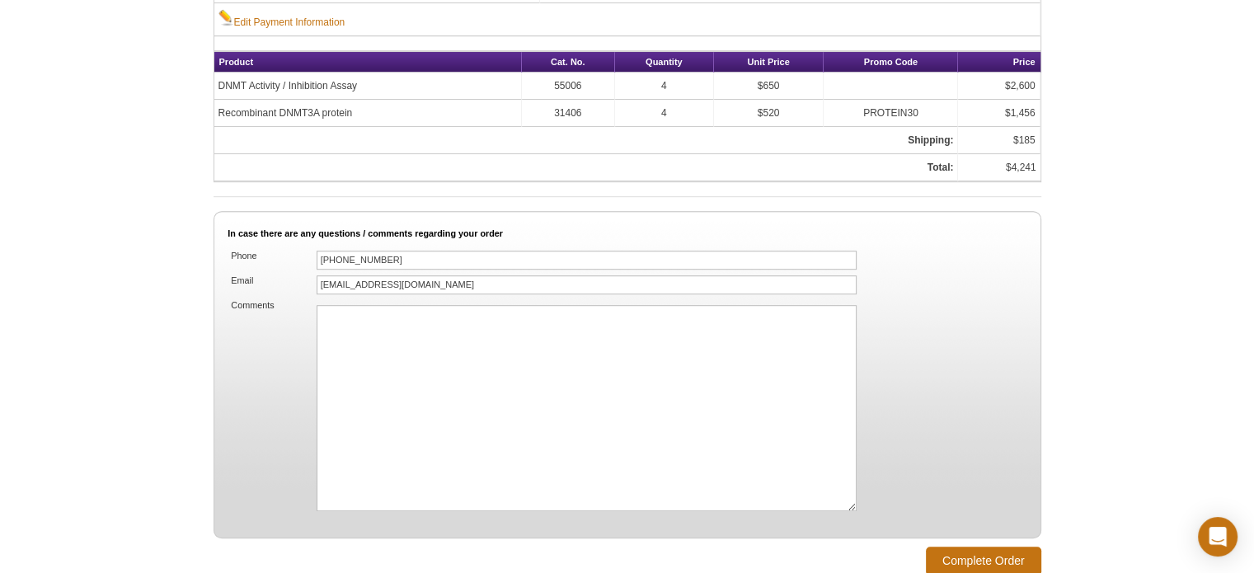
scroll to position [1024, 0]
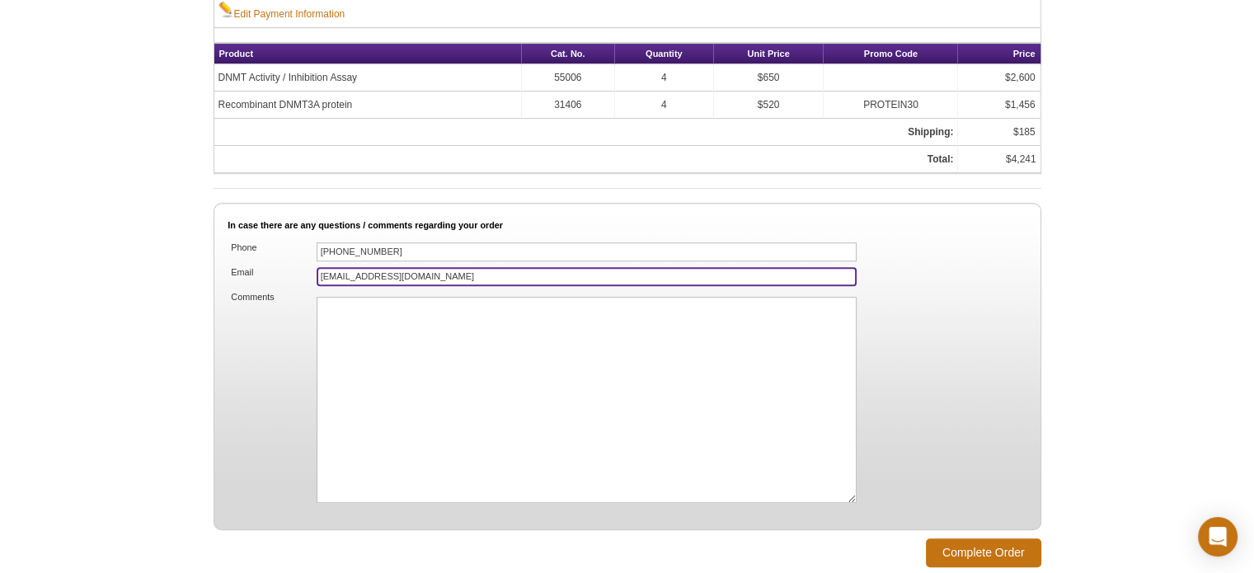
click at [533, 267] on input "[EMAIL_ADDRESS][DOMAIN_NAME]" at bounding box center [587, 276] width 541 height 19
type input "Contact@corebiomedicine.com, xiaoling.puyang@corebiomedicine.com"
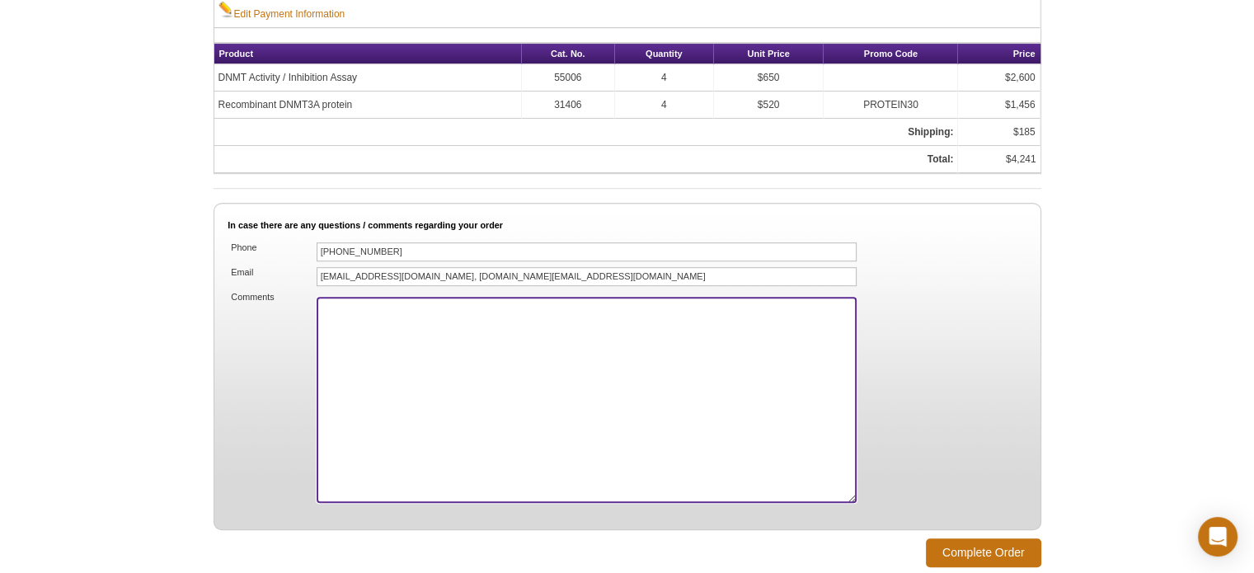
click at [537, 334] on textarea "Comments" at bounding box center [587, 400] width 541 height 206
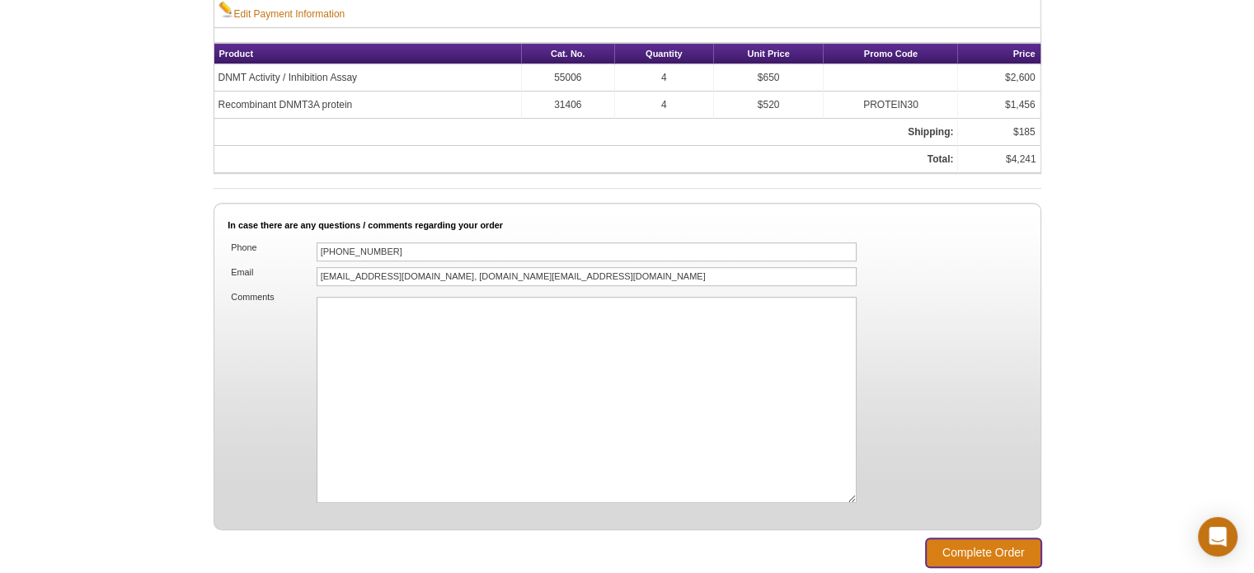
click at [996, 538] on input "Complete Order" at bounding box center [983, 552] width 115 height 29
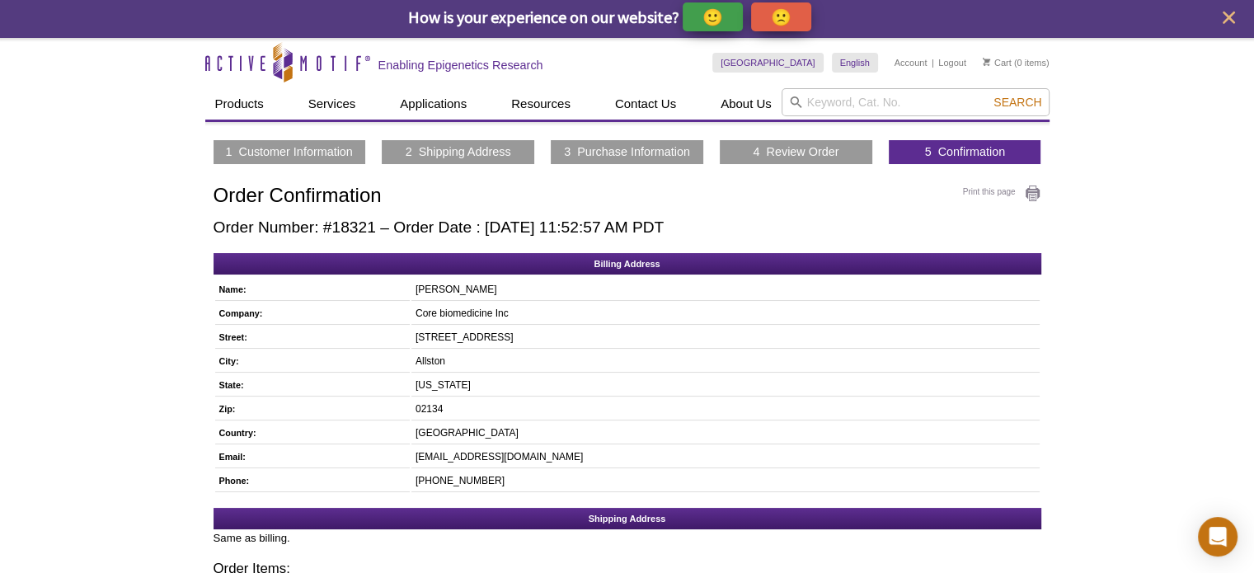
scroll to position [2, 0]
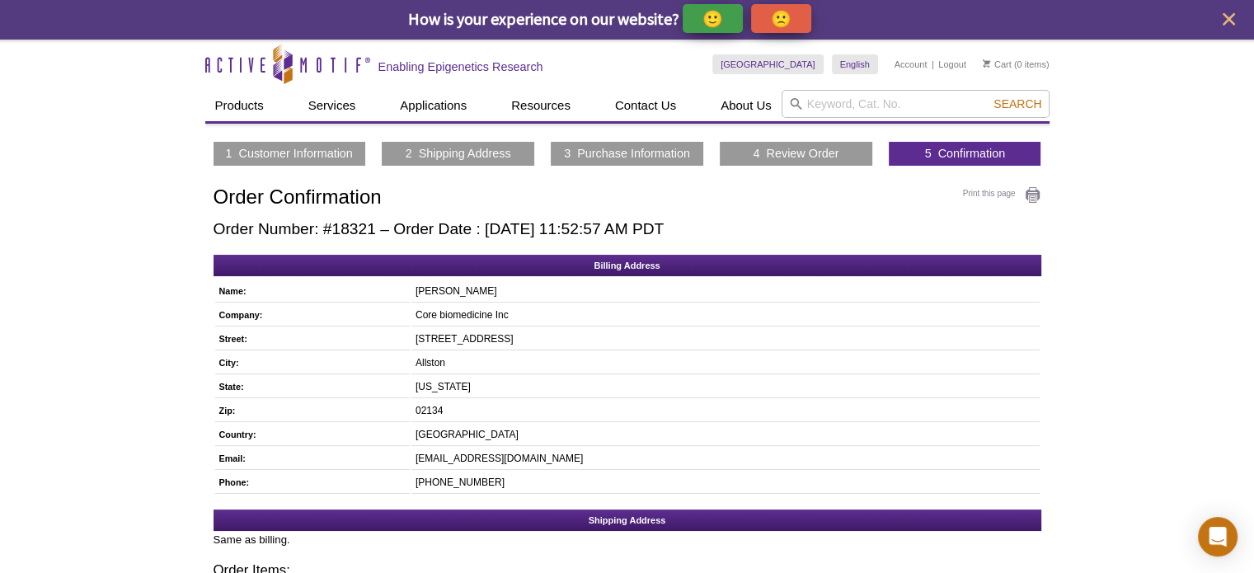
click at [214, 227] on h2 "Order Number: #18321 – Order Date : [DATE] 11:52:57 AM PDT" at bounding box center [627, 229] width 828 height 18
click at [376, 227] on h2 "Order Number: #18321 – Order Date : [DATE] 11:52:57 AM PDT" at bounding box center [627, 229] width 828 height 18
copy h2 "Order Number: #18321"
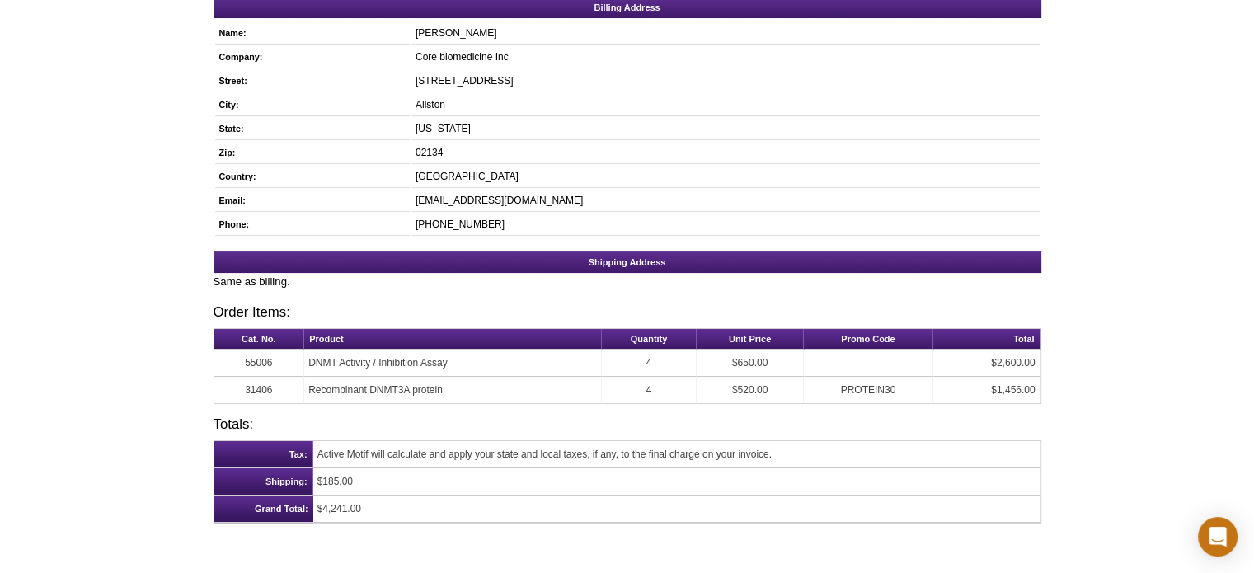
scroll to position [260, 0]
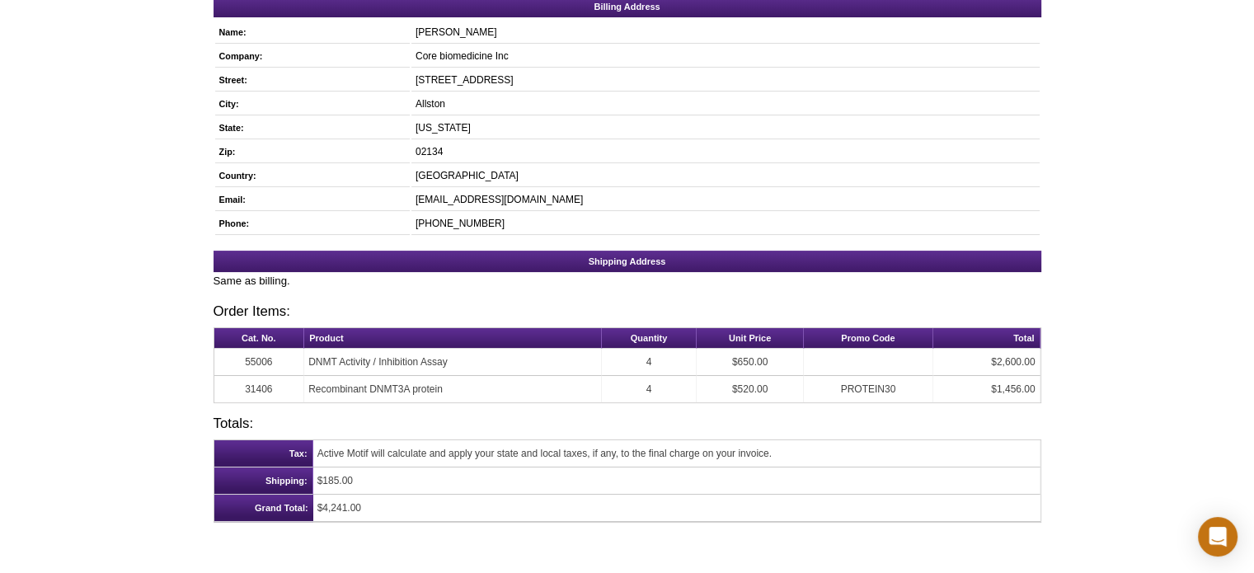
click at [207, 303] on div "1 Customer Information 2 Shipping Address 3 Purchase Information 4 Review Order…" at bounding box center [627, 210] width 844 height 654
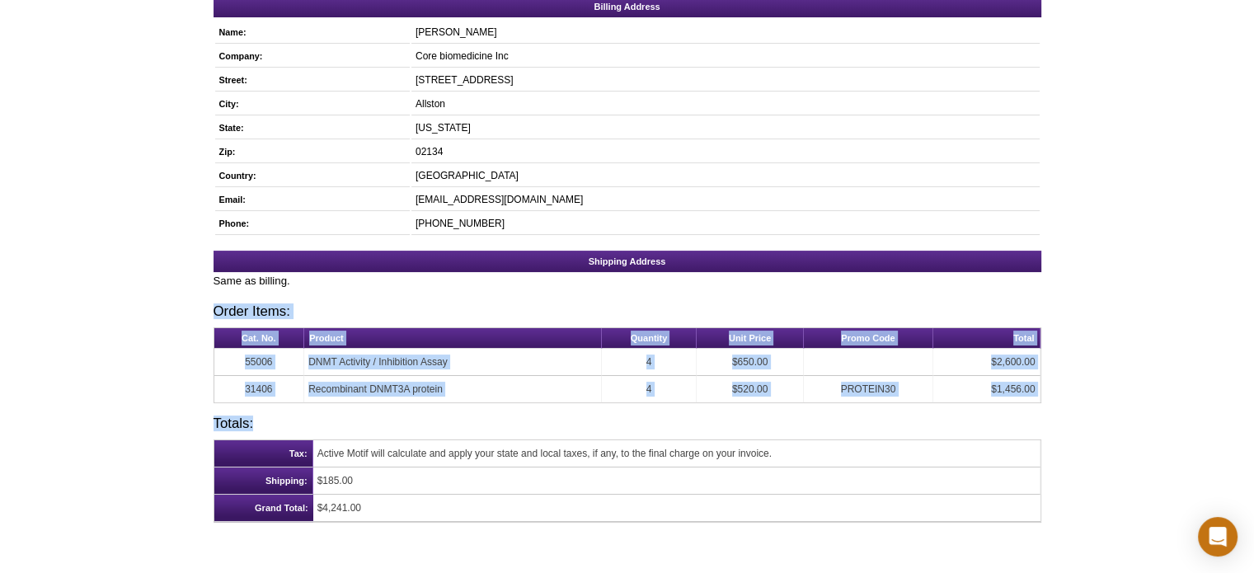
click at [1052, 509] on div "Active Motif Logo Enabling Epigenetics Research 0 Search Skip to content Active…" at bounding box center [627, 249] width 1254 height 936
copy div "Order Items: Cat. No. Product Quantity Unit Price Promo Code Total 55006 DNMT A…"
click at [620, 543] on div "Active Motif Logo Enabling Epigenetics Research 0 Search Skip to content Active…" at bounding box center [627, 249] width 1254 height 936
